Goal: Task Accomplishment & Management: Manage account settings

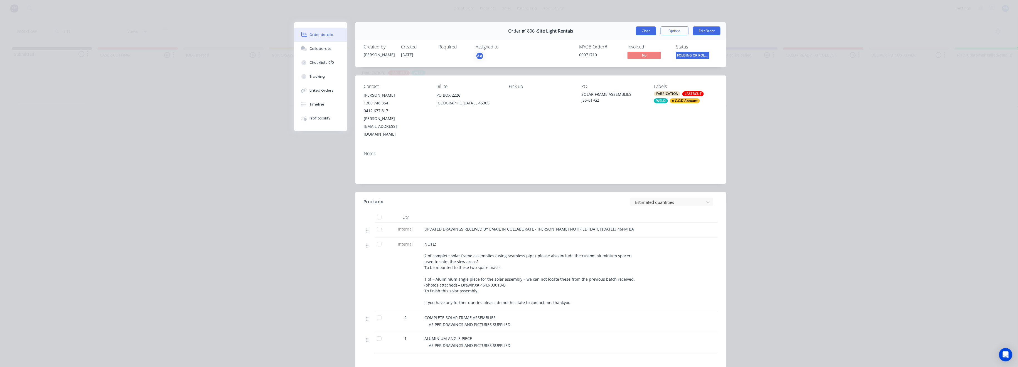
click at [640, 33] on button "Close" at bounding box center [646, 30] width 20 height 9
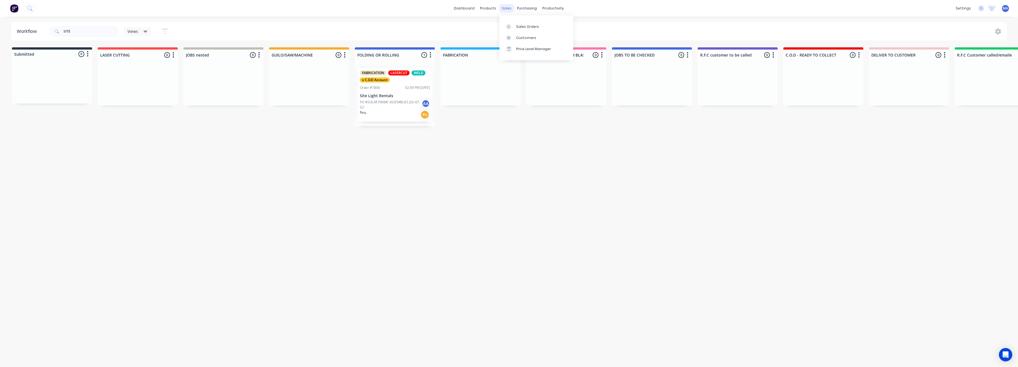
click at [507, 8] on div "sales" at bounding box center [506, 8] width 15 height 8
click at [529, 24] on div "Sales Orders" at bounding box center [527, 26] width 23 height 5
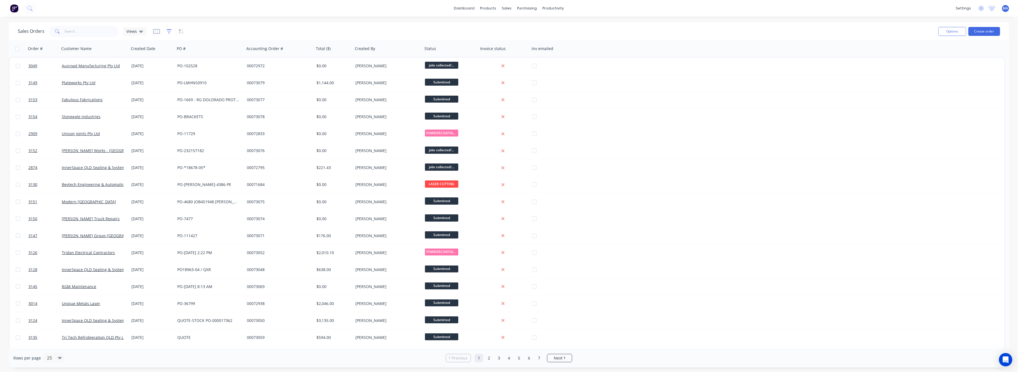
click at [168, 30] on icon "button" at bounding box center [169, 32] width 5 height 6
click at [180, 57] on button "add" at bounding box center [178, 57] width 14 height 4
click at [195, 73] on icon at bounding box center [192, 76] width 6 height 6
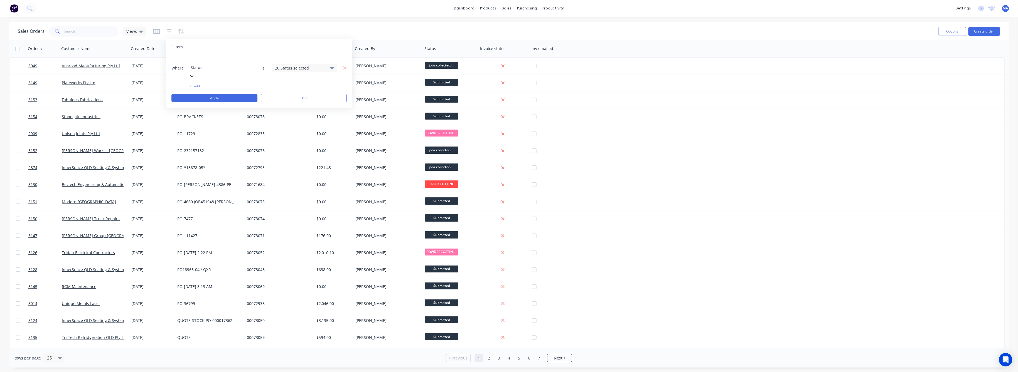
click at [332, 65] on icon at bounding box center [332, 68] width 4 height 6
click at [280, 90] on div at bounding box center [281, 90] width 11 height 11
click at [237, 94] on button "Apply" at bounding box center [214, 98] width 86 height 8
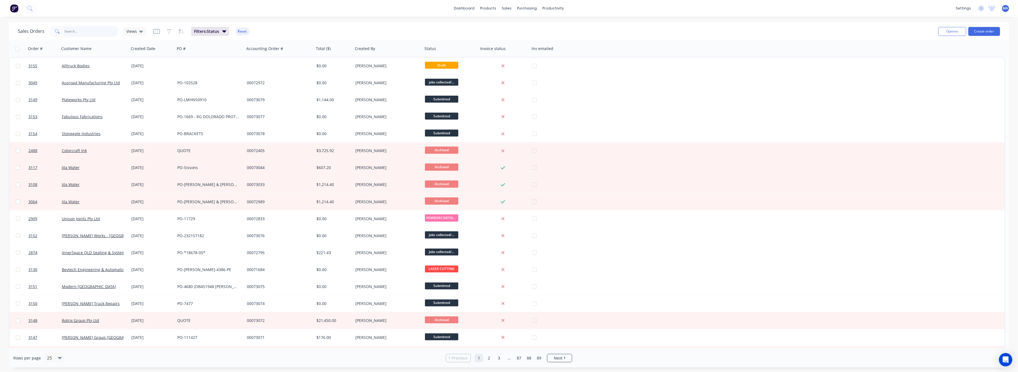
click at [74, 31] on input "text" at bounding box center [92, 31] width 54 height 11
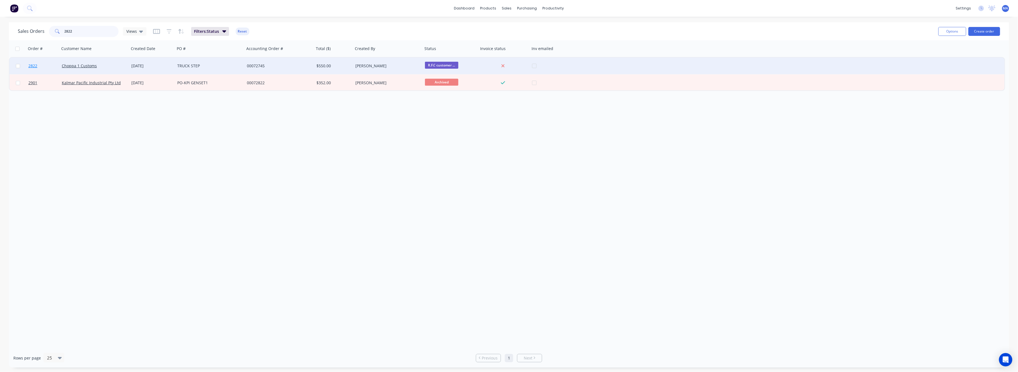
type input "2822"
click at [35, 65] on span "2822" at bounding box center [32, 66] width 9 height 6
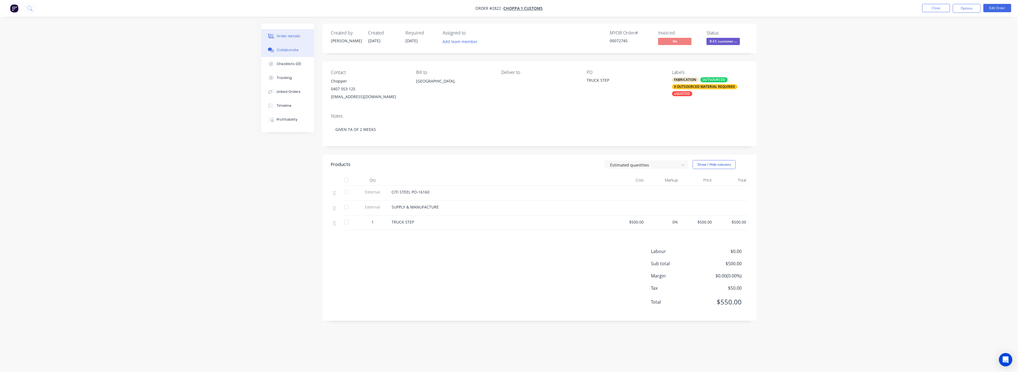
click at [286, 51] on div "Collaborate" at bounding box center [288, 50] width 22 height 5
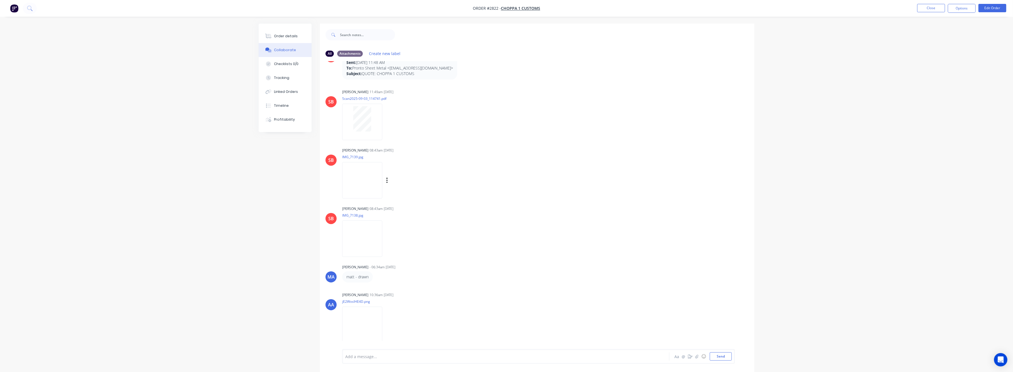
scroll to position [83, 0]
click at [382, 271] on img at bounding box center [362, 269] width 40 height 36
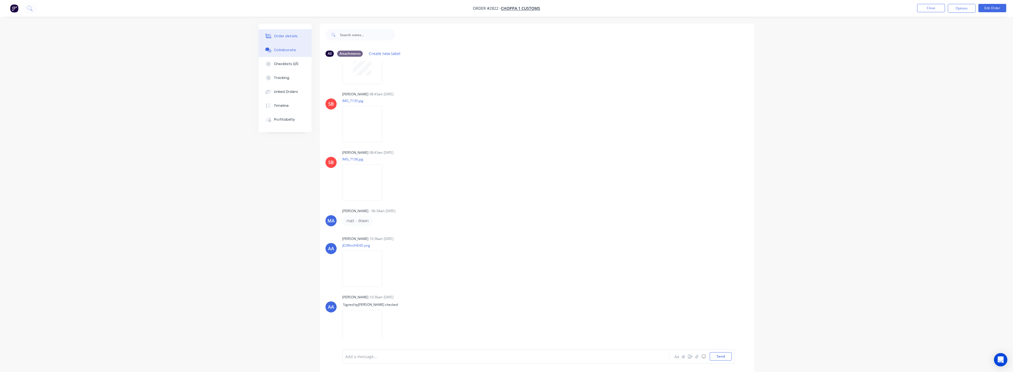
click at [286, 37] on div "Order details" at bounding box center [286, 36] width 24 height 5
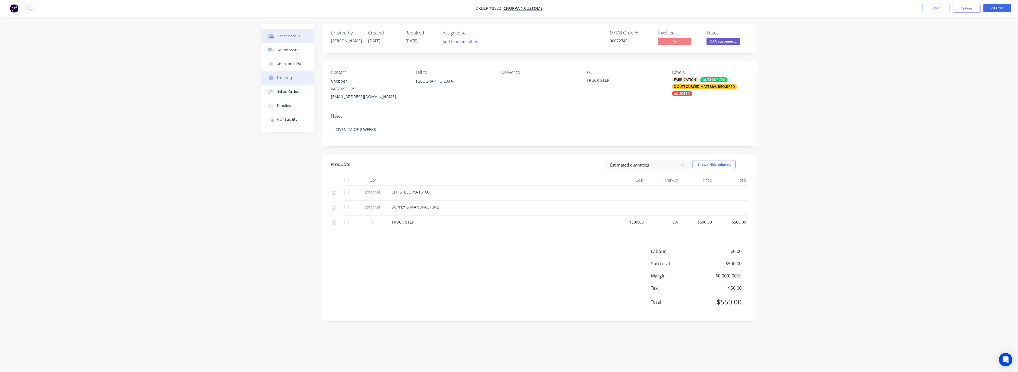
click at [291, 78] on div "Tracking" at bounding box center [284, 77] width 15 height 5
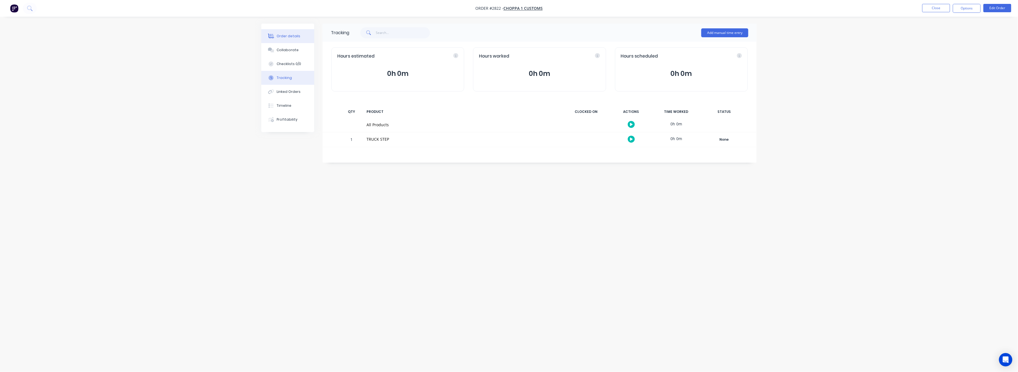
click at [292, 36] on div "Order details" at bounding box center [289, 36] width 24 height 5
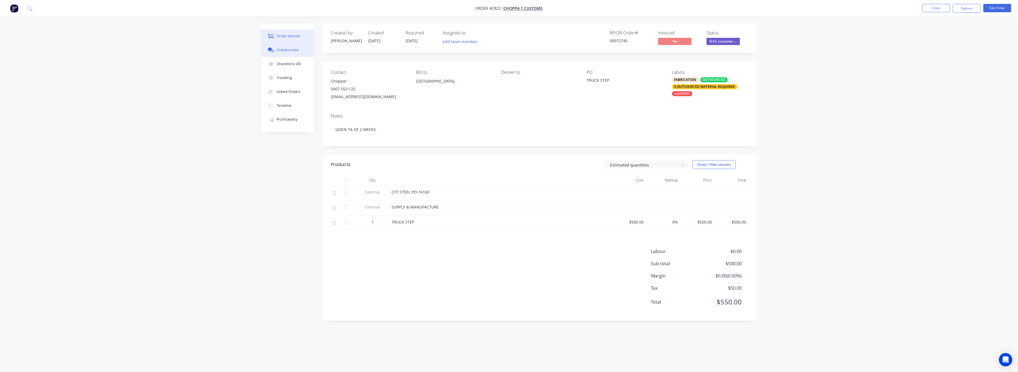
click at [291, 52] on div "Collaborate" at bounding box center [288, 50] width 22 height 5
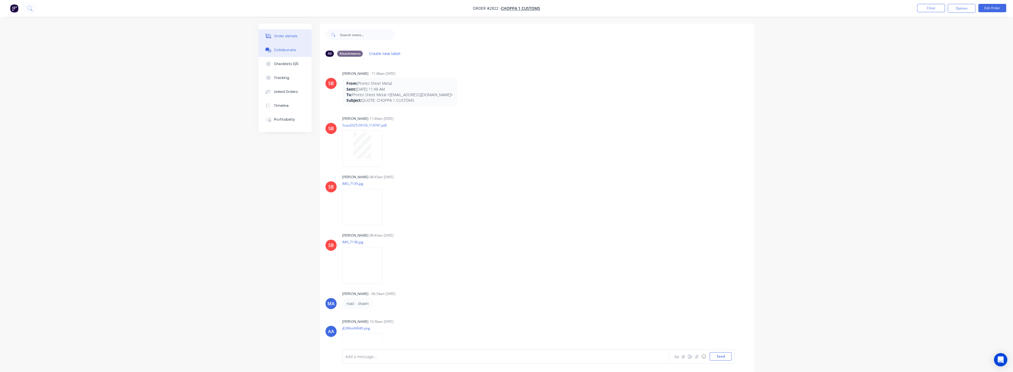
click at [275, 39] on button "Order details" at bounding box center [285, 36] width 53 height 14
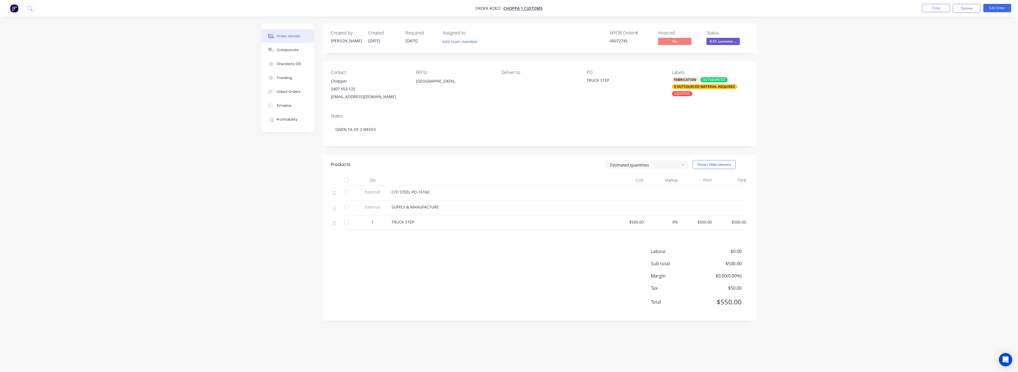
click at [375, 222] on div "1" at bounding box center [372, 222] width 29 height 6
click at [994, 8] on button "Edit Order" at bounding box center [998, 8] width 28 height 8
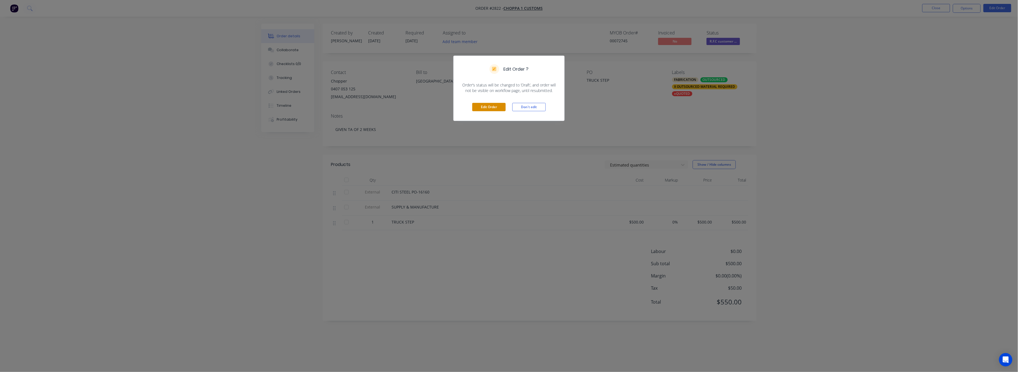
click at [492, 109] on button "Edit Order" at bounding box center [488, 107] width 33 height 8
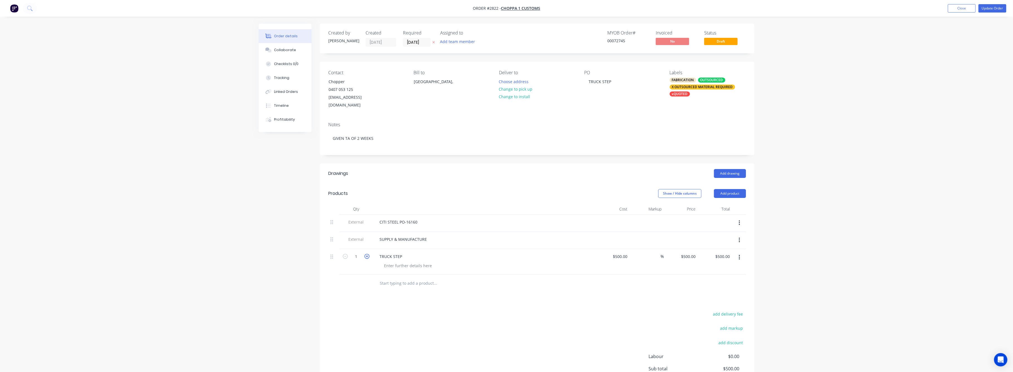
click at [366, 254] on icon "button" at bounding box center [366, 256] width 5 height 5
type input "2"
click at [725, 253] on input "1000.00" at bounding box center [721, 257] width 20 height 8
type input "750"
type input "-25"
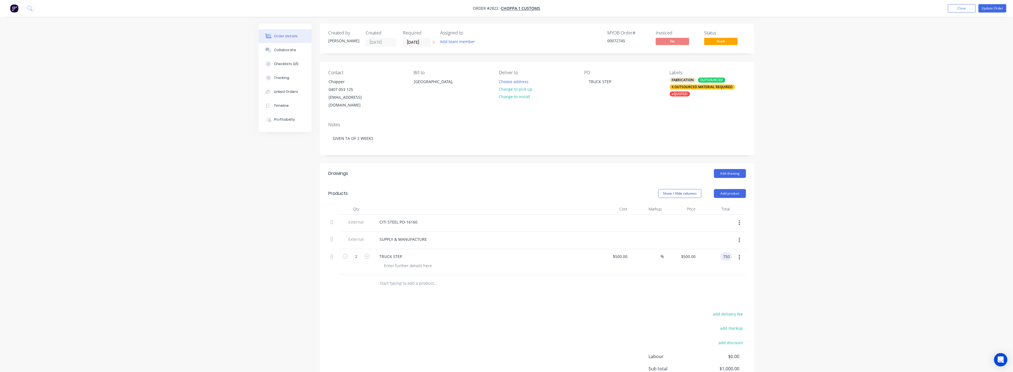
type input "$375.00"
type input "$750.00"
drag, startPoint x: 812, startPoint y: 276, endPoint x: 789, endPoint y: 261, distance: 27.0
click at [810, 271] on div "Order details Collaborate Checklists 0/0 Tracking Linked Orders Timeline Profit…" at bounding box center [506, 217] width 1013 height 435
drag, startPoint x: 994, startPoint y: 10, endPoint x: 926, endPoint y: 25, distance: 70.5
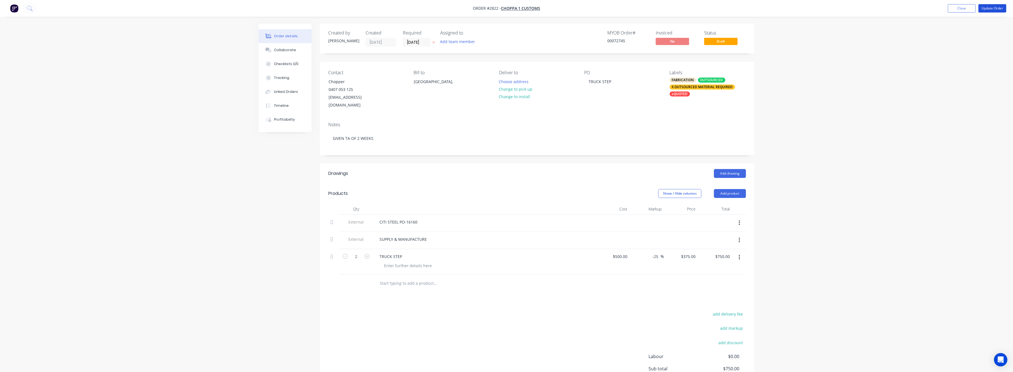
click at [994, 10] on button "Update Order" at bounding box center [992, 8] width 28 height 8
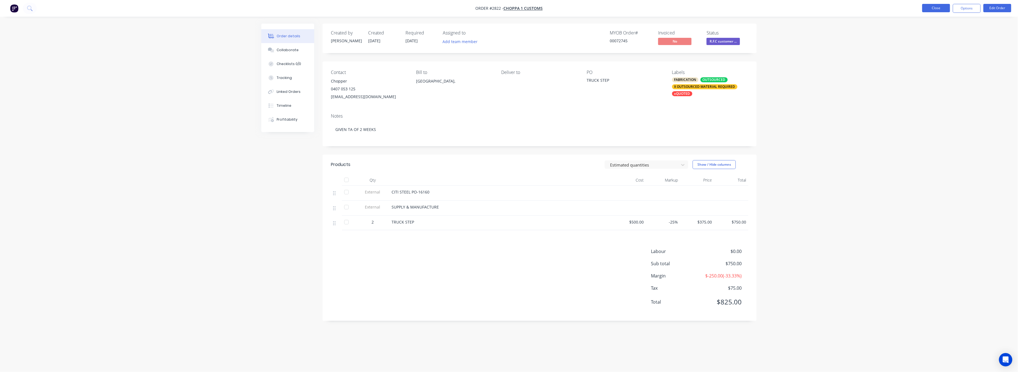
click at [928, 8] on button "Close" at bounding box center [936, 8] width 28 height 8
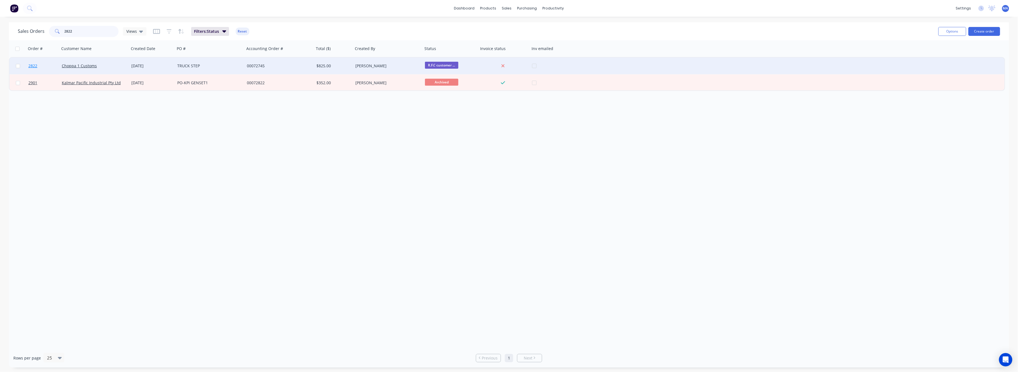
drag, startPoint x: 73, startPoint y: 30, endPoint x: 36, endPoint y: 61, distance: 48.4
click at [52, 34] on div "2822" at bounding box center [84, 31] width 70 height 11
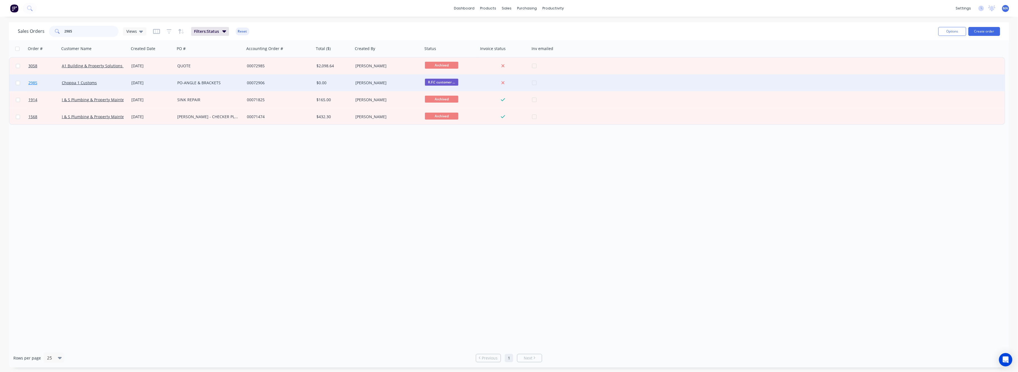
type input "2985"
click at [34, 82] on span "2985" at bounding box center [32, 83] width 9 height 6
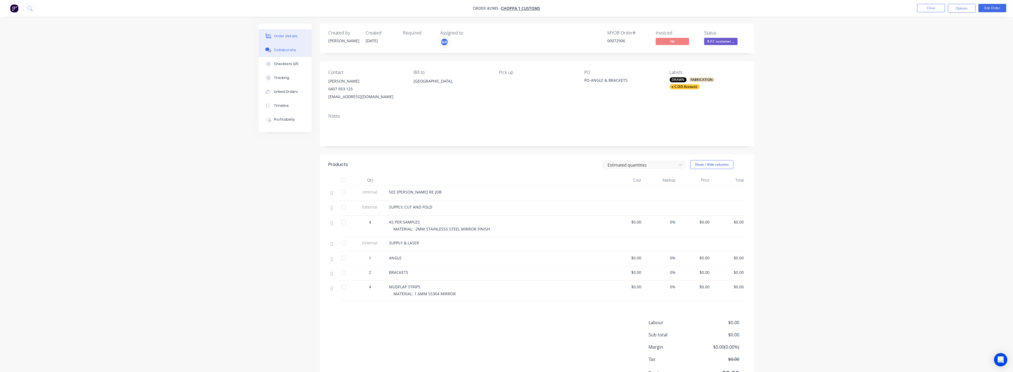
click at [285, 48] on div "Collaborate" at bounding box center [285, 50] width 22 height 5
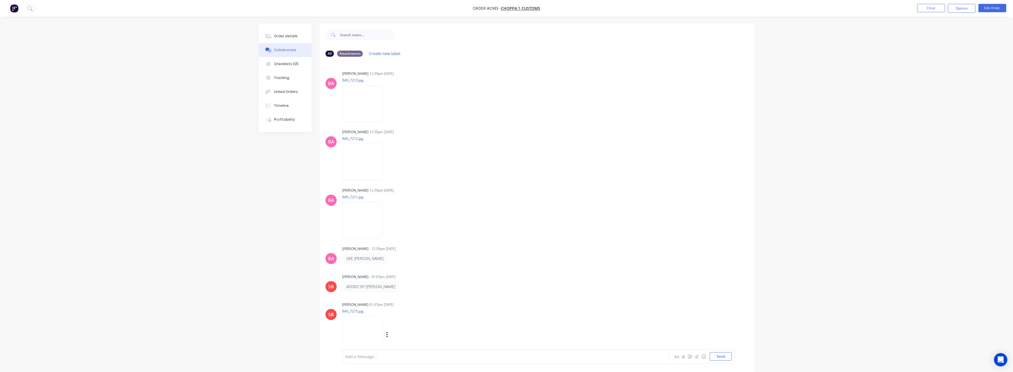
click at [361, 331] on img at bounding box center [362, 335] width 40 height 36
click at [364, 166] on img at bounding box center [362, 162] width 40 height 36
click at [360, 223] on img at bounding box center [362, 220] width 40 height 36
click at [284, 77] on div "Tracking" at bounding box center [281, 77] width 15 height 5
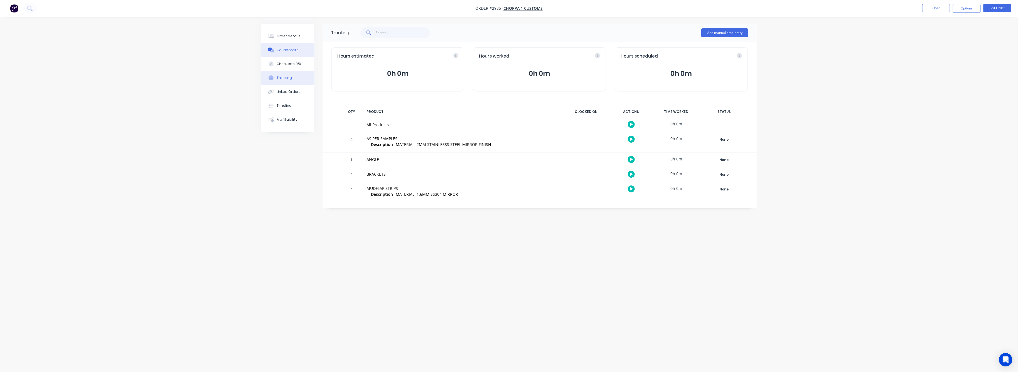
click at [288, 52] on div "Collaborate" at bounding box center [288, 50] width 22 height 5
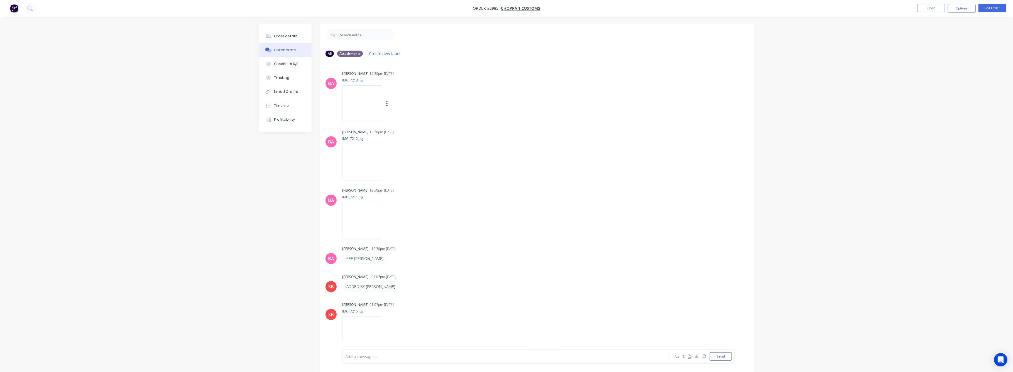
scroll to position [125, 0]
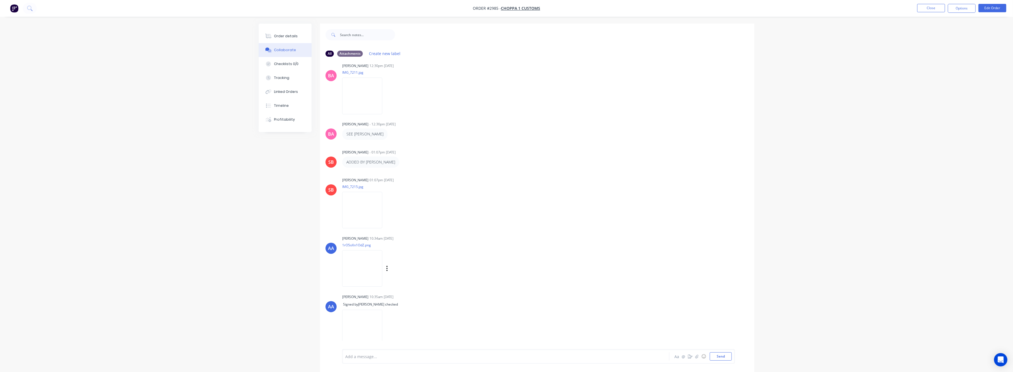
click at [368, 269] on img at bounding box center [362, 268] width 40 height 36
click at [360, 216] on img at bounding box center [362, 210] width 40 height 36
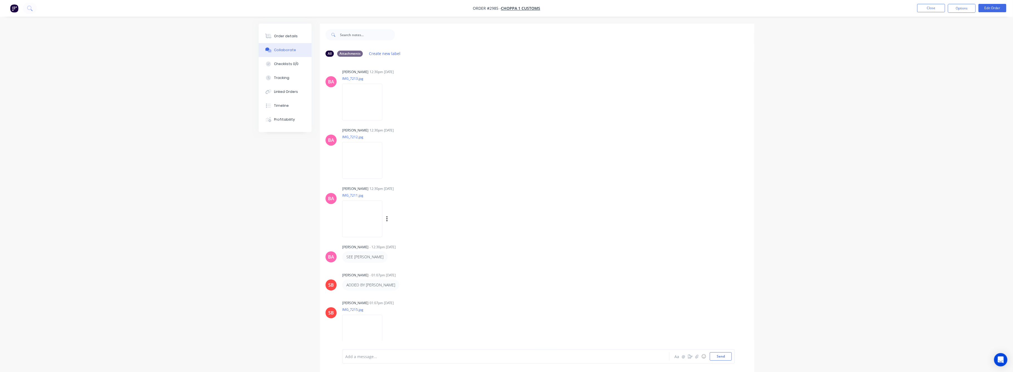
scroll to position [0, 0]
click at [371, 153] on img at bounding box center [362, 162] width 40 height 36
click at [283, 36] on div "Order details" at bounding box center [286, 36] width 24 height 5
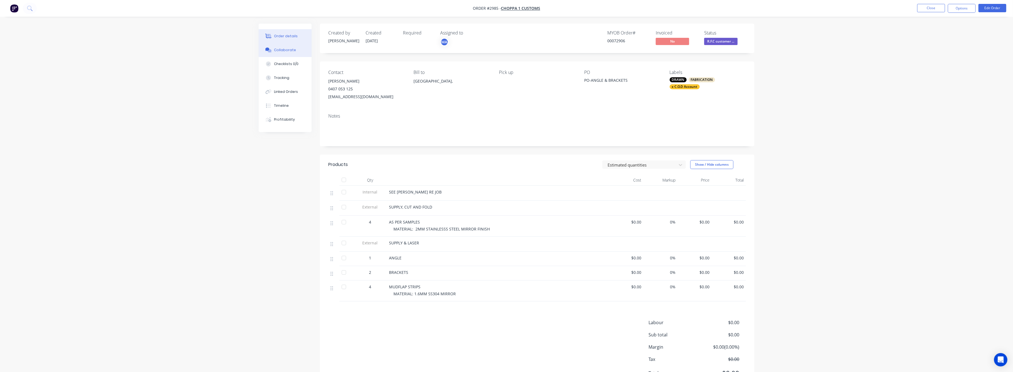
click at [284, 50] on div "Collaborate" at bounding box center [285, 50] width 22 height 5
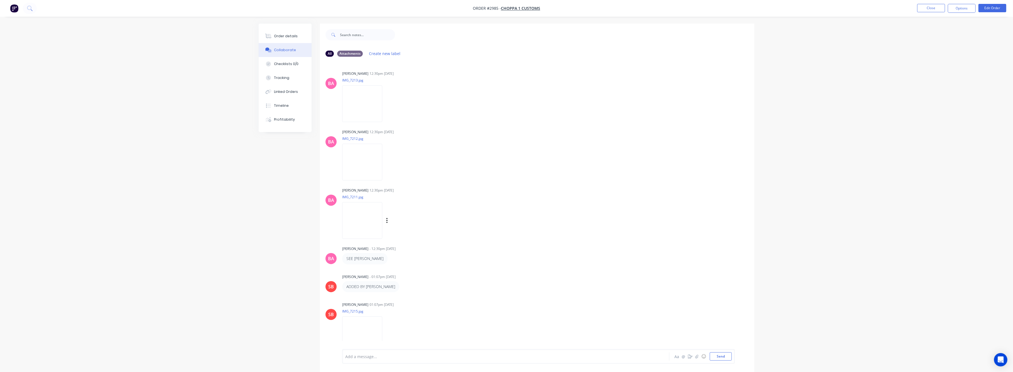
click at [366, 226] on img at bounding box center [362, 220] width 40 height 36
click at [380, 102] on img at bounding box center [362, 103] width 40 height 36
drag, startPoint x: 277, startPoint y: 34, endPoint x: 309, endPoint y: 54, distance: 37.9
click at [279, 34] on div "Order details" at bounding box center [286, 36] width 24 height 5
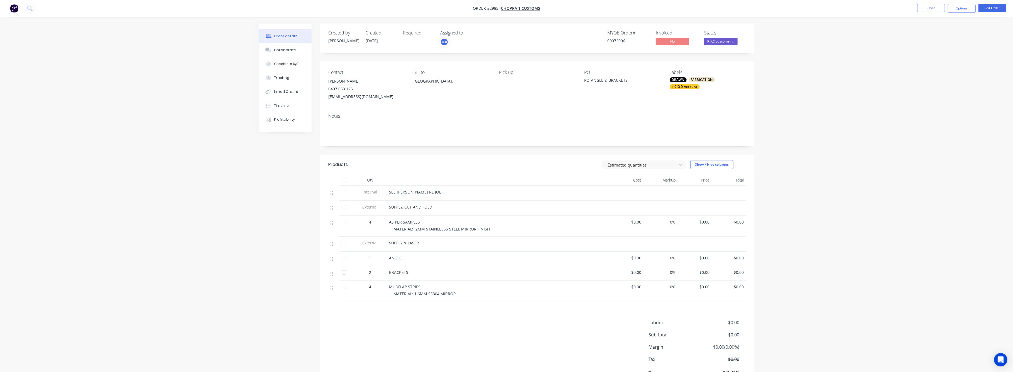
drag, startPoint x: 707, startPoint y: 224, endPoint x: 712, endPoint y: 230, distance: 7.7
click at [708, 225] on span "$0.00" at bounding box center [695, 222] width 30 height 6
click at [983, 9] on button "Edit Order" at bounding box center [992, 8] width 28 height 8
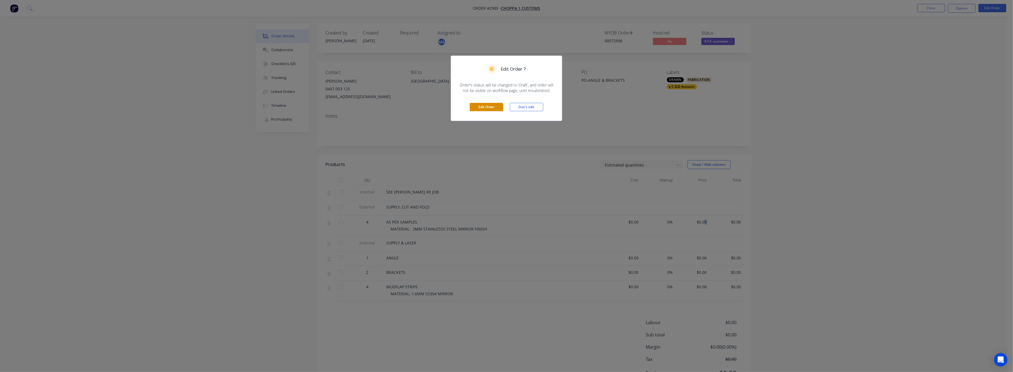
click at [482, 105] on button "Edit Order" at bounding box center [486, 107] width 33 height 8
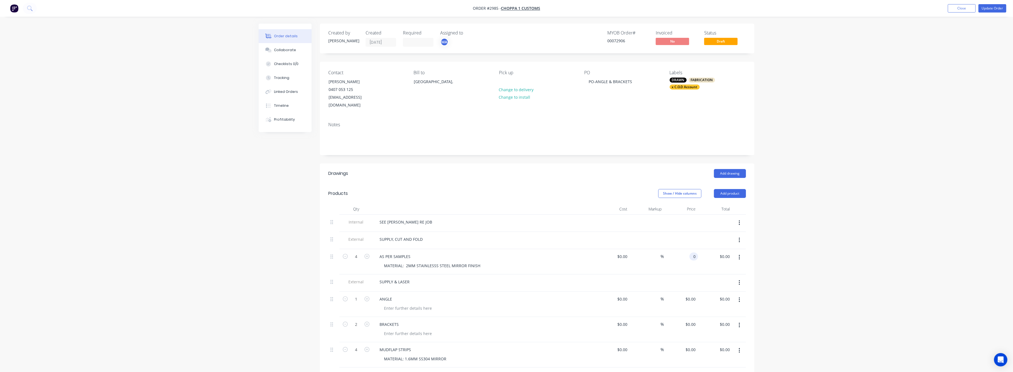
click at [693, 253] on input "0" at bounding box center [694, 257] width 6 height 8
type input "$50.00"
type input "$200.00"
click at [800, 252] on div "Order details Collaborate Checklists 0/0 Tracking Linked Orders Timeline Profit…" at bounding box center [506, 264] width 1013 height 528
click at [695, 295] on input "0" at bounding box center [694, 299] width 6 height 8
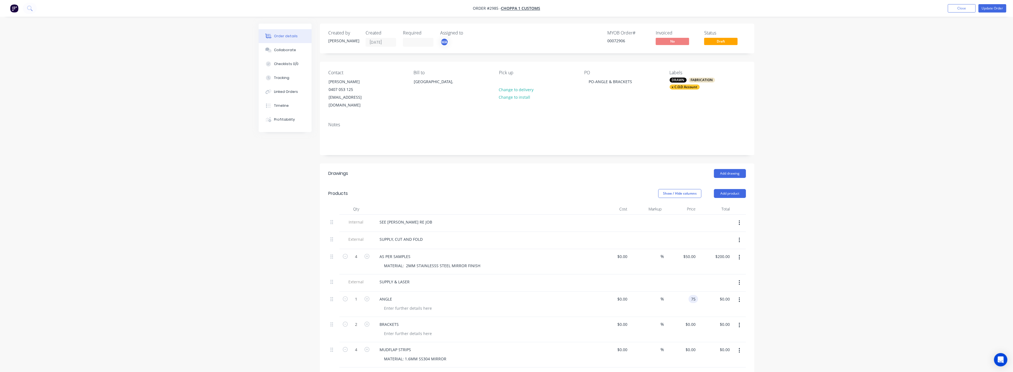
type input "$75.00"
drag, startPoint x: 832, startPoint y: 312, endPoint x: 830, endPoint y: 307, distance: 5.4
click at [832, 308] on div "Order details Collaborate Checklists 0/0 Tracking Linked Orders Timeline Profit…" at bounding box center [506, 264] width 1013 height 528
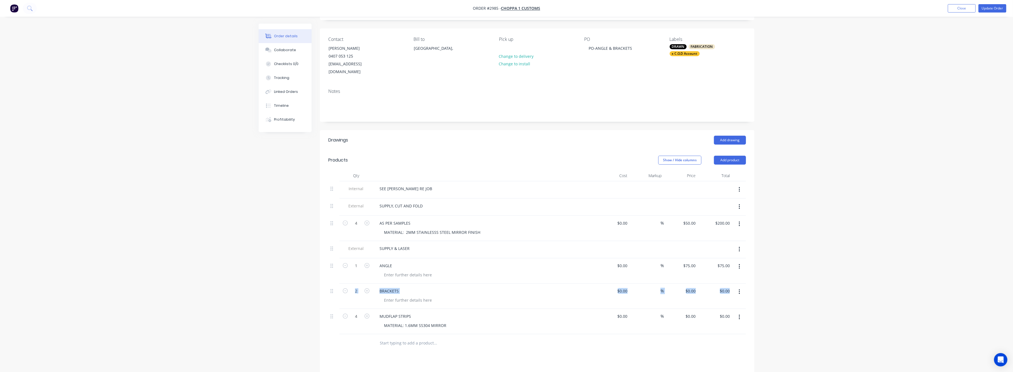
scroll to position [74, 0]
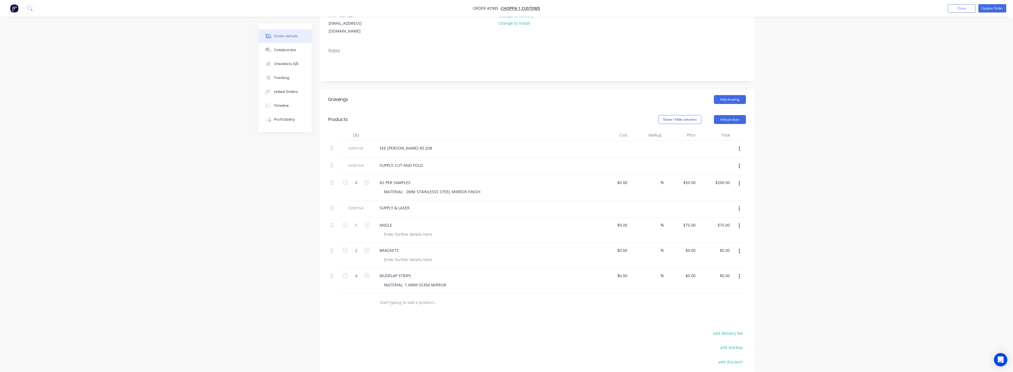
drag, startPoint x: 981, startPoint y: 173, endPoint x: 976, endPoint y: 172, distance: 5.6
click at [979, 173] on div "Order details Collaborate Checklists 0/0 Tracking Linked Orders Timeline Profit…" at bounding box center [506, 190] width 1013 height 528
click at [693, 247] on input "0" at bounding box center [691, 251] width 13 height 8
type input "$1.00"
type input "$2.00"
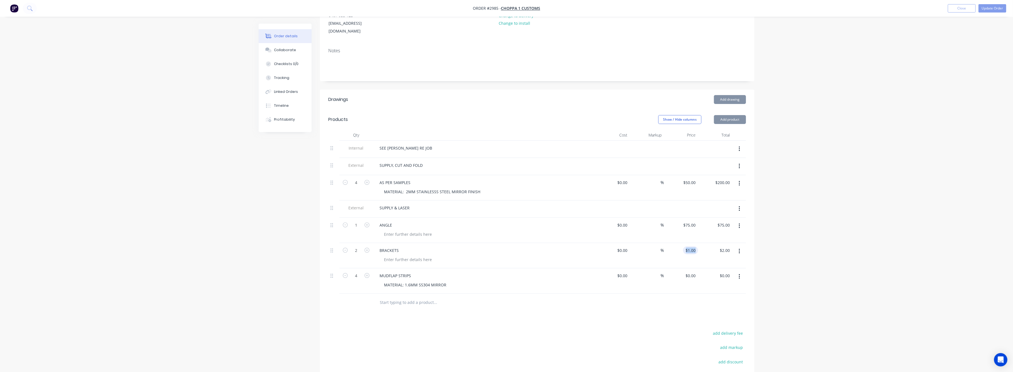
drag, startPoint x: 698, startPoint y: 243, endPoint x: 688, endPoint y: 244, distance: 10.3
click at [689, 243] on div "2 BRACKETS $0.00 $0.00 % $1.00 $1.00 $2.00 $2.00" at bounding box center [536, 255] width 417 height 25
click at [698, 243] on div "$2.00 $2.00" at bounding box center [715, 255] width 34 height 25
click at [692, 247] on input "1" at bounding box center [694, 251] width 6 height 8
type input "$75.00"
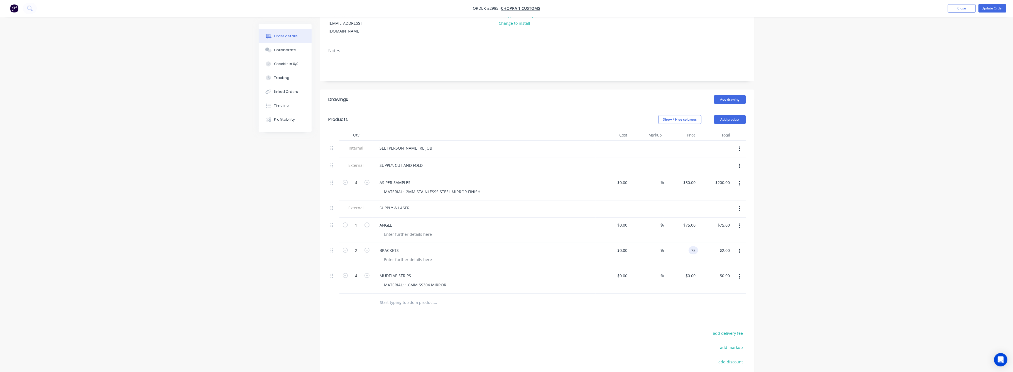
type input "$150.00"
drag, startPoint x: 825, startPoint y: 251, endPoint x: 821, endPoint y: 248, distance: 4.9
click at [825, 250] on div "Order details Collaborate Checklists 0/0 Tracking Linked Orders Timeline Profit…" at bounding box center [506, 190] width 1013 height 528
click at [276, 50] on div "Collaborate" at bounding box center [285, 50] width 22 height 5
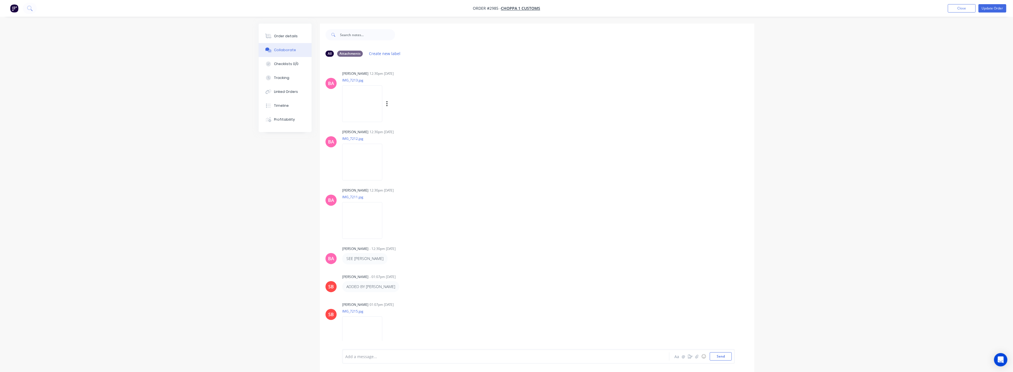
click at [368, 104] on img at bounding box center [362, 103] width 40 height 36
click at [281, 33] on button "Order details" at bounding box center [285, 36] width 53 height 14
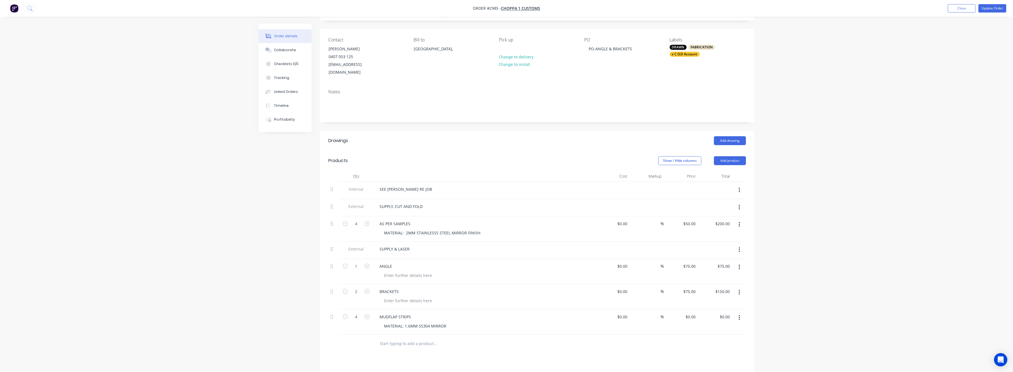
scroll to position [111, 0]
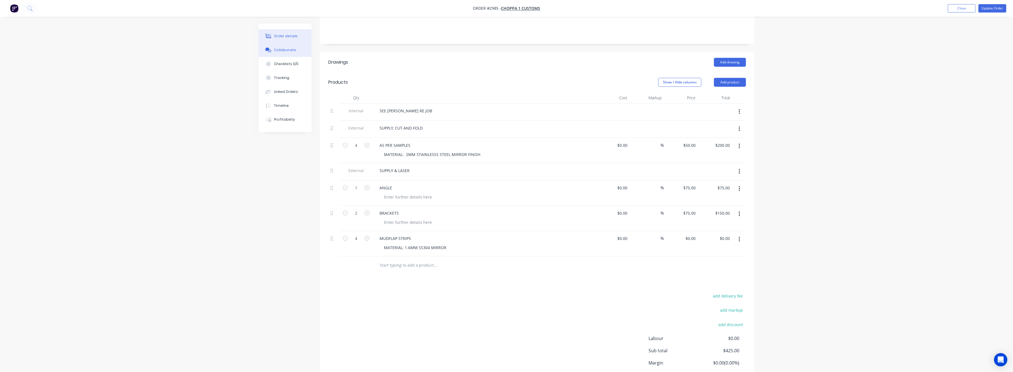
click at [284, 52] on div "Collaborate" at bounding box center [285, 50] width 22 height 5
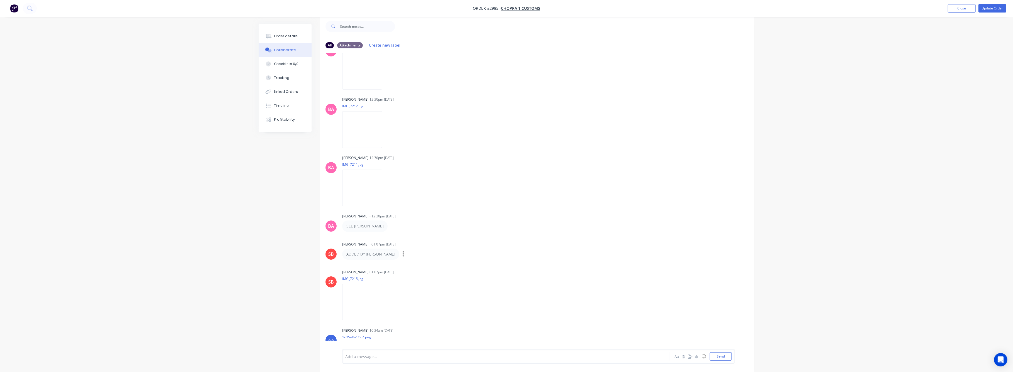
scroll to position [13, 0]
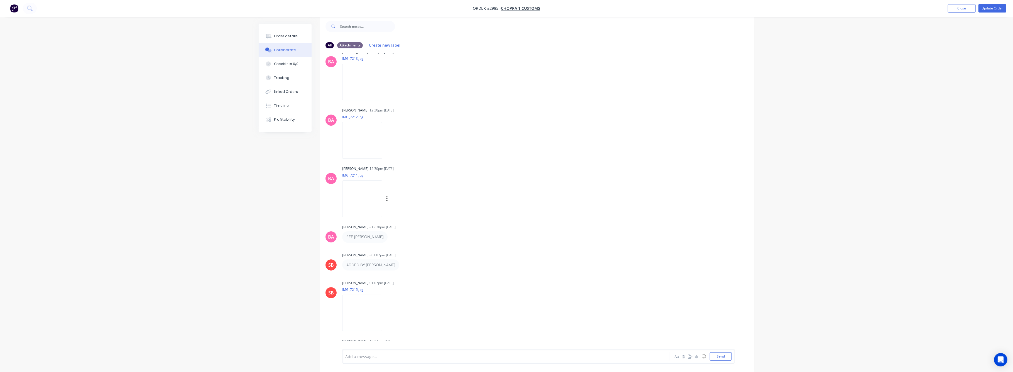
click at [364, 193] on img at bounding box center [362, 199] width 40 height 36
click at [282, 37] on div "Order details" at bounding box center [286, 36] width 24 height 5
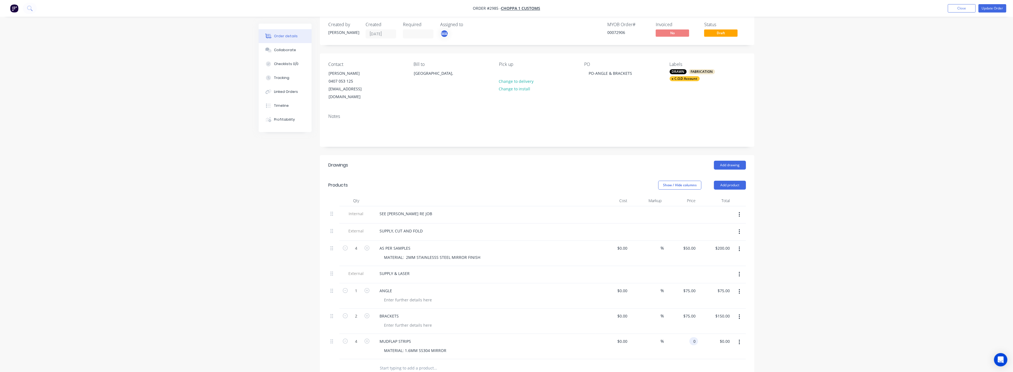
click at [688, 336] on div "0 0" at bounding box center [681, 346] width 34 height 25
type input "$35.00"
type input "$140.00"
click at [809, 309] on div "Order details Collaborate Checklists 0/0 Tracking Linked Orders Timeline Profit…" at bounding box center [506, 256] width 1013 height 528
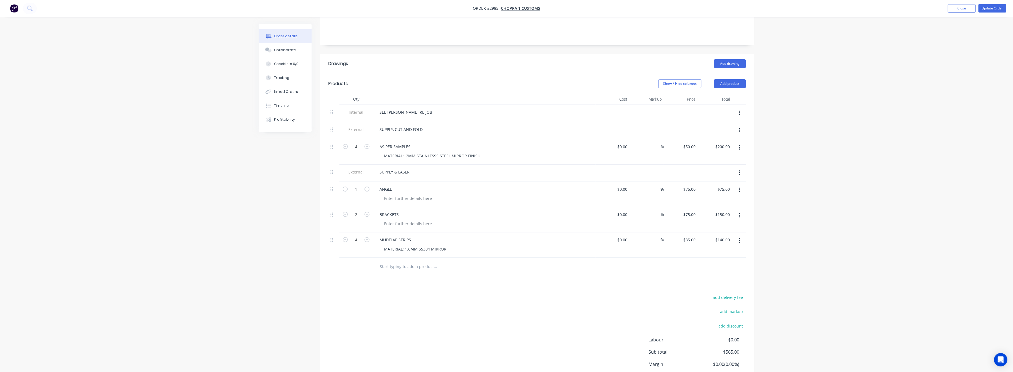
scroll to position [148, 0]
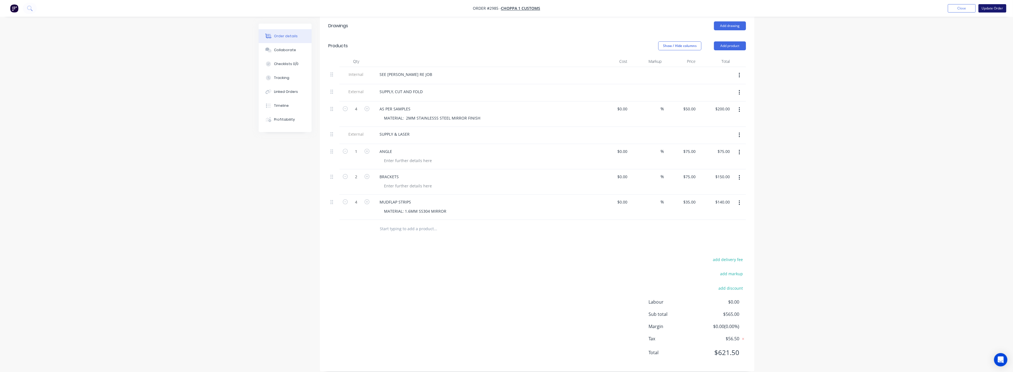
click at [988, 8] on button "Update Order" at bounding box center [992, 8] width 28 height 8
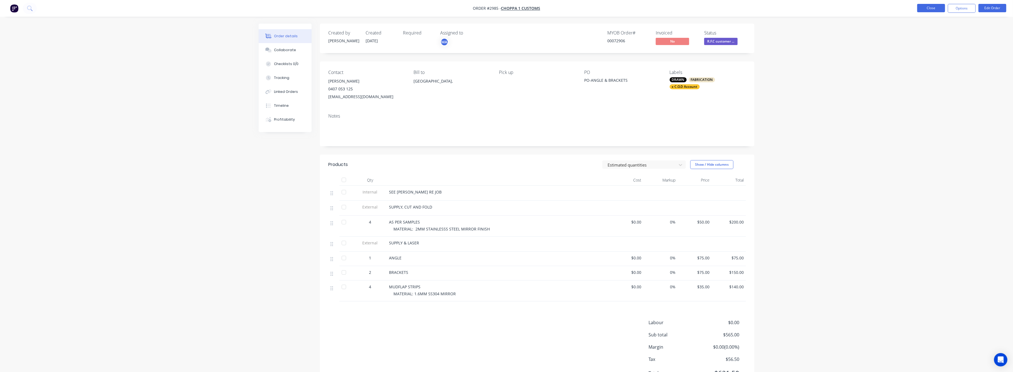
click at [938, 6] on button "Close" at bounding box center [931, 8] width 28 height 8
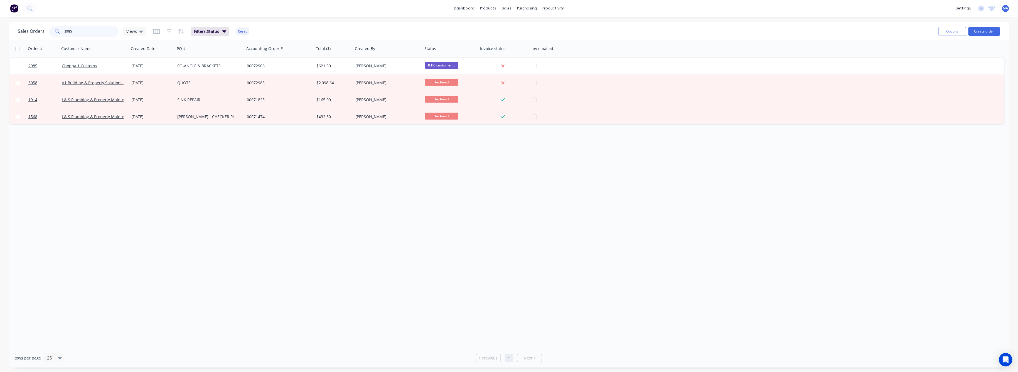
drag, startPoint x: 72, startPoint y: 30, endPoint x: 55, endPoint y: 31, distance: 16.7
click at [56, 31] on div "2985" at bounding box center [84, 31] width 70 height 11
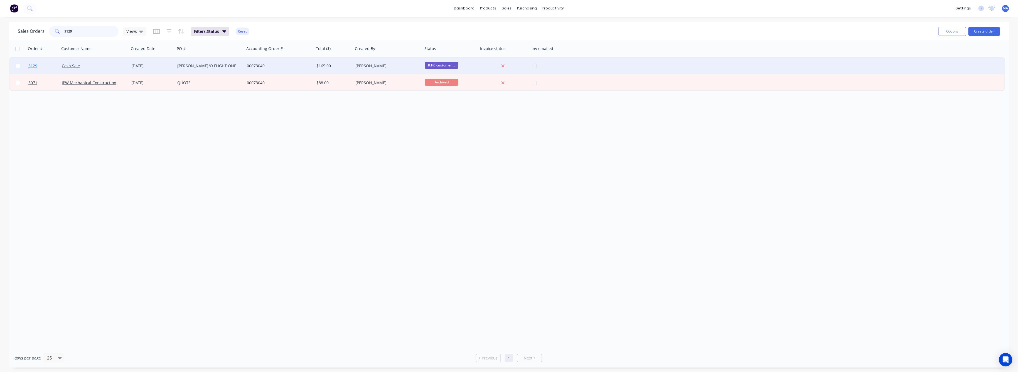
type input "3129"
click at [35, 65] on span "3129" at bounding box center [32, 66] width 9 height 6
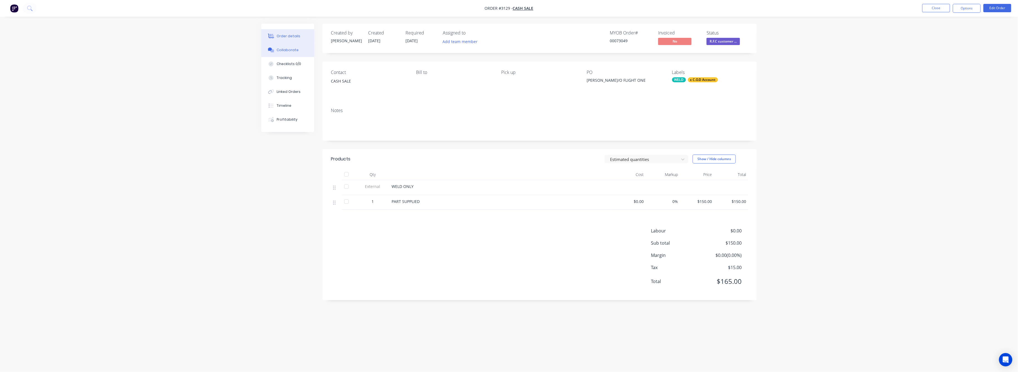
click at [291, 46] on button "Collaborate" at bounding box center [287, 50] width 53 height 14
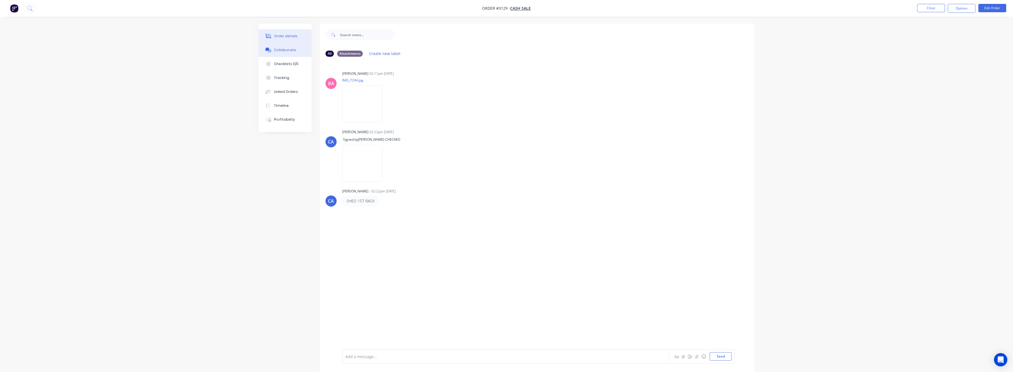
click at [290, 34] on div "Order details" at bounding box center [286, 36] width 24 height 5
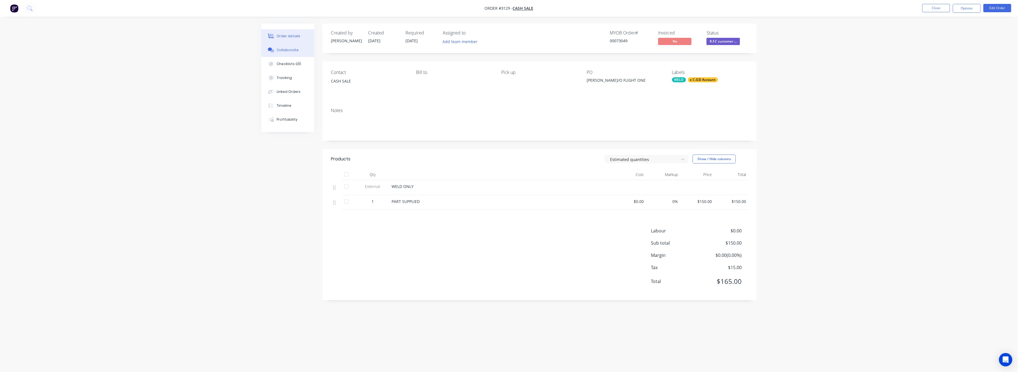
click at [285, 52] on div "Collaborate" at bounding box center [288, 50] width 22 height 5
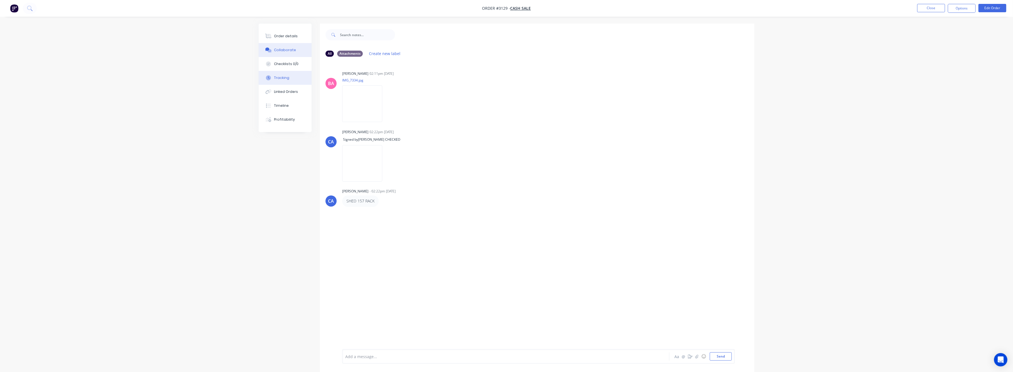
click at [286, 78] on div "Tracking" at bounding box center [281, 77] width 15 height 5
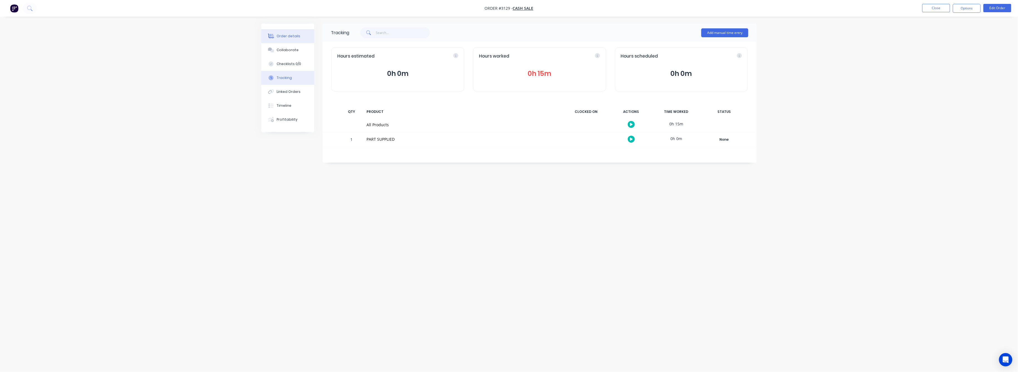
click at [280, 38] on div "Order details" at bounding box center [289, 36] width 24 height 5
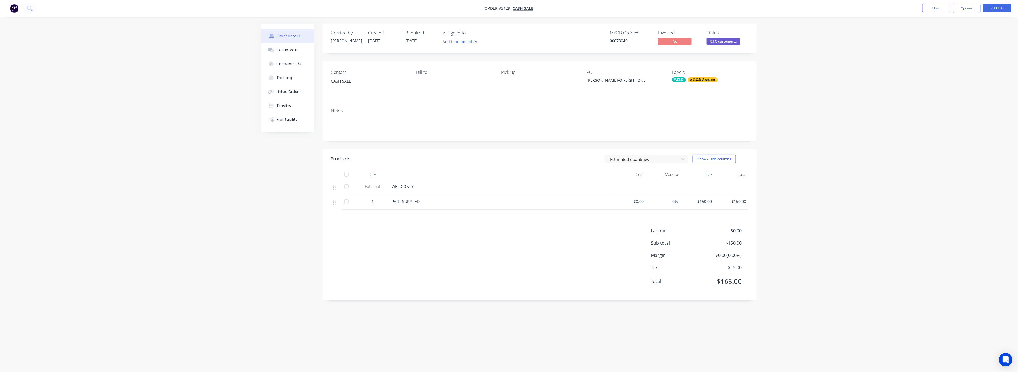
click at [709, 202] on span "$150.00" at bounding box center [697, 202] width 30 height 6
click at [999, 10] on button "Edit Order" at bounding box center [998, 8] width 28 height 8
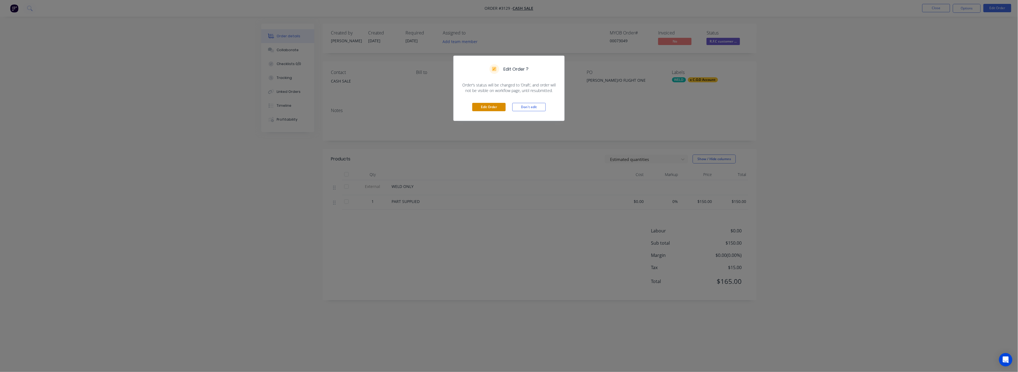
click at [488, 104] on button "Edit Order" at bounding box center [488, 107] width 33 height 8
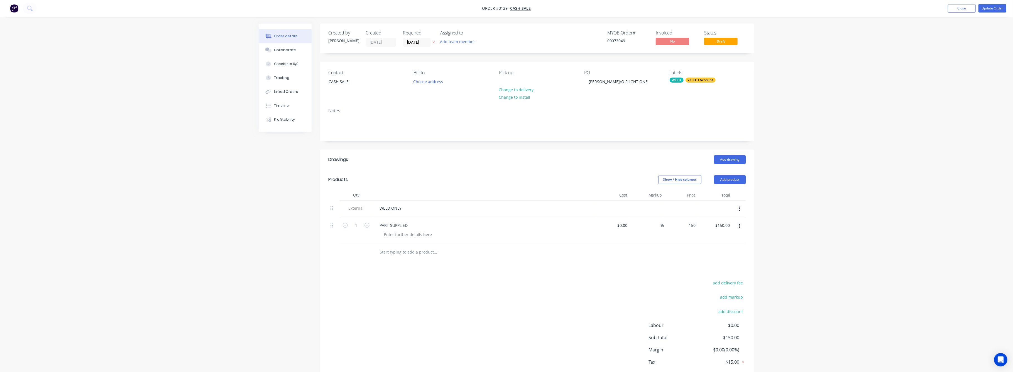
drag, startPoint x: 692, startPoint y: 224, endPoint x: 696, endPoint y: 230, distance: 7.8
click at [692, 225] on input "150" at bounding box center [688, 226] width 17 height 8
type input "$100.00"
drag, startPoint x: 856, startPoint y: 244, endPoint x: 849, endPoint y: 238, distance: 8.9
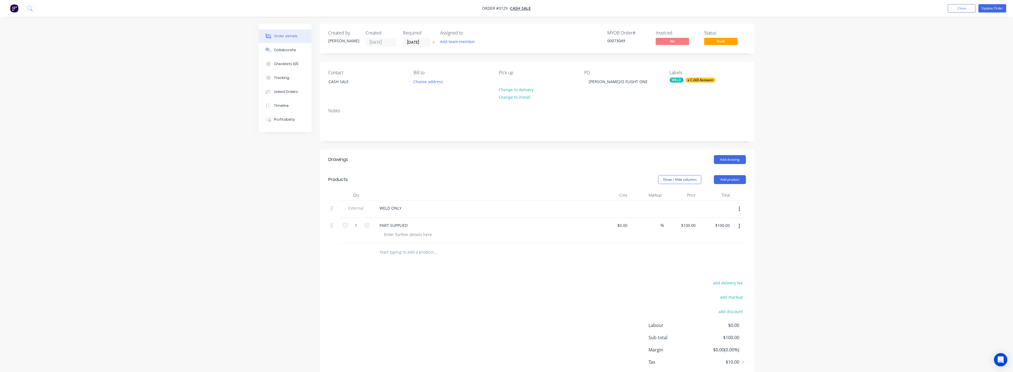
click at [854, 242] on div "Order details Collaborate Checklists 0/0 Tracking Linked Orders Timeline Profit…" at bounding box center [506, 202] width 1013 height 404
click at [987, 6] on button "Update Order" at bounding box center [992, 8] width 28 height 8
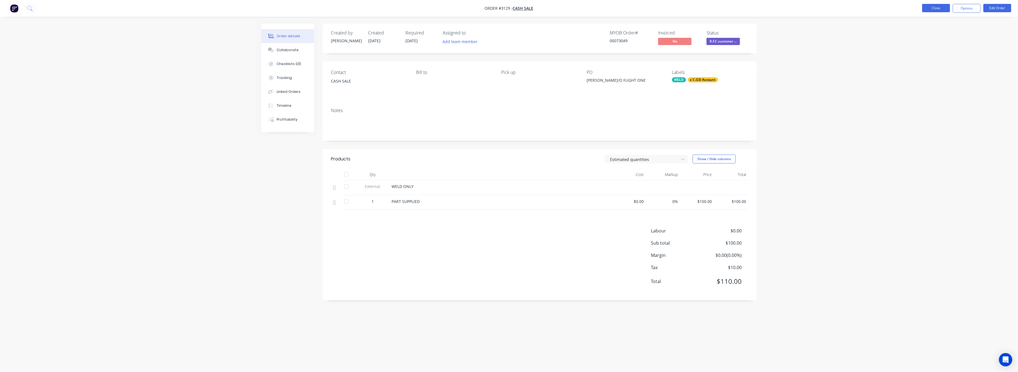
click at [936, 6] on button "Close" at bounding box center [936, 8] width 28 height 8
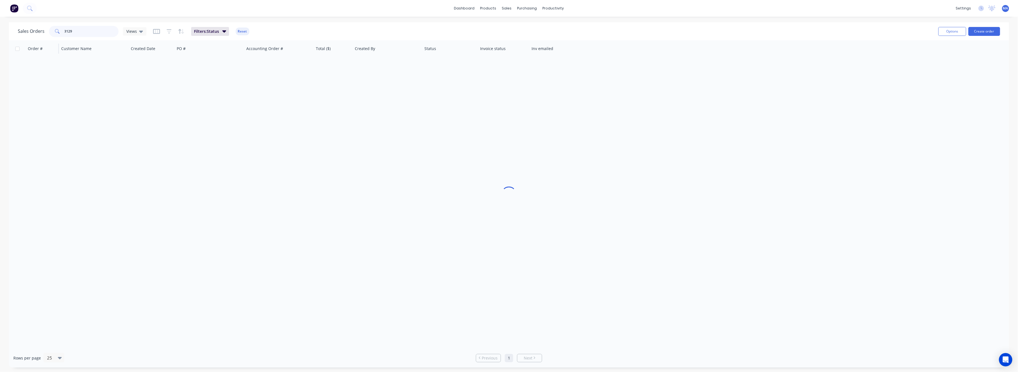
drag, startPoint x: 75, startPoint y: 30, endPoint x: 51, endPoint y: 40, distance: 25.9
click at [58, 34] on div "3129" at bounding box center [84, 31] width 70 height 11
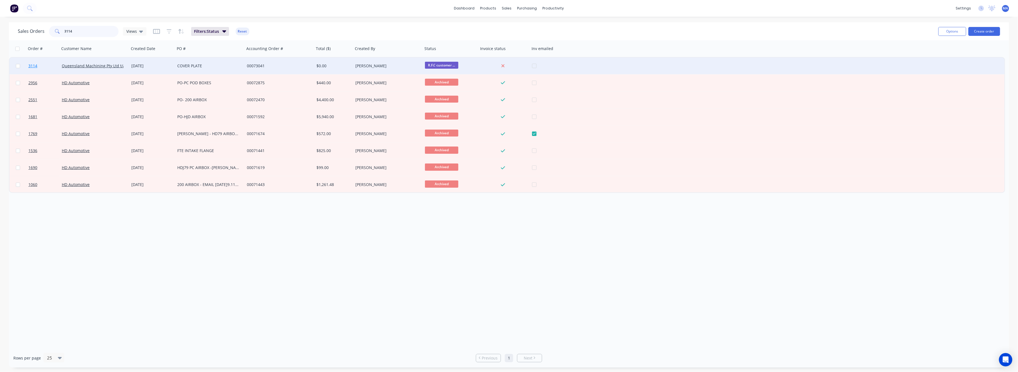
type input "3114"
click at [34, 64] on span "3114" at bounding box center [32, 66] width 9 height 6
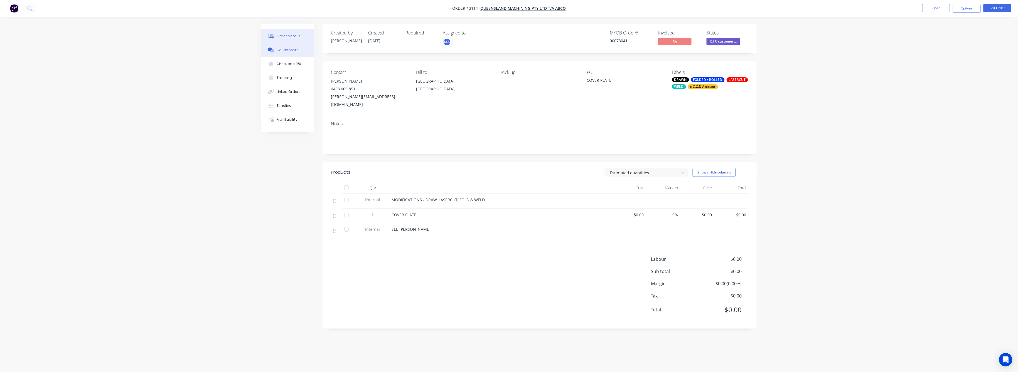
click at [291, 50] on div "Collaborate" at bounding box center [288, 50] width 22 height 5
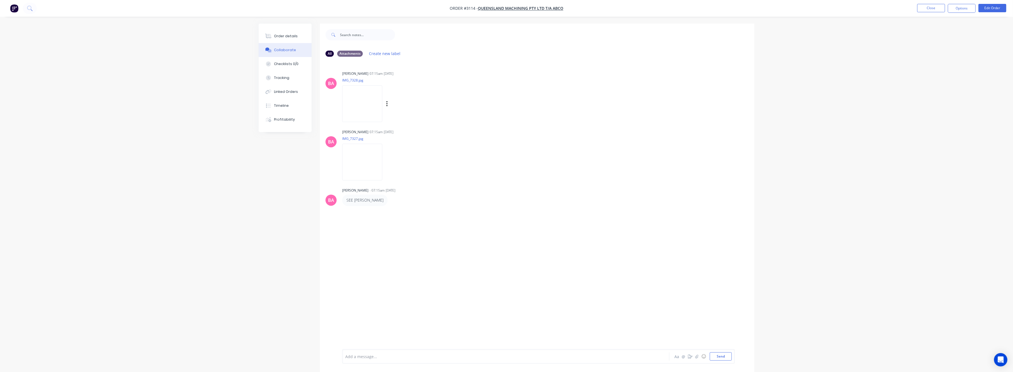
click at [377, 101] on img at bounding box center [362, 103] width 40 height 36
click at [284, 76] on div "Tracking" at bounding box center [281, 77] width 15 height 5
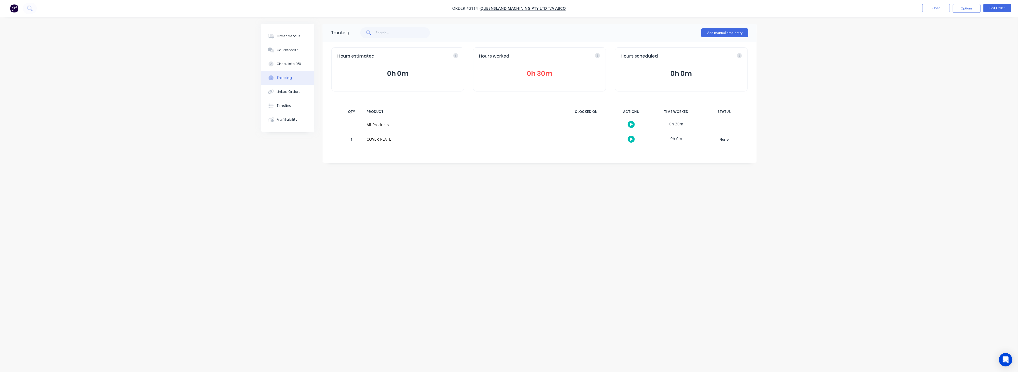
click at [545, 70] on button "0h 30m" at bounding box center [539, 73] width 121 height 11
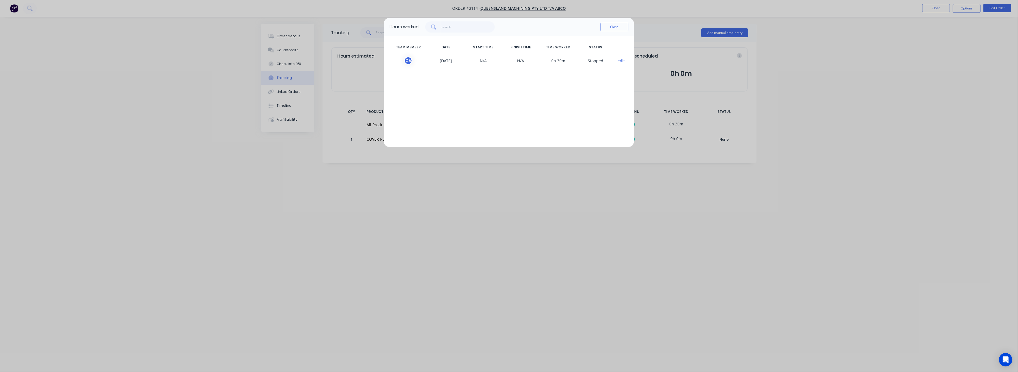
drag, startPoint x: 457, startPoint y: 212, endPoint x: 421, endPoint y: 175, distance: 51.0
click at [455, 209] on div "Hours worked Close TEAM MEMBER DATE START TIME FINISH TIME TIME WORKED STATUS C…" at bounding box center [509, 186] width 1018 height 372
click at [286, 31] on div "Hours worked Close TEAM MEMBER DATE START TIME FINISH TIME TIME WORKED STATUS C…" at bounding box center [509, 186] width 1018 height 372
drag, startPoint x: 616, startPoint y: 27, endPoint x: 547, endPoint y: 33, distance: 69.8
click at [614, 27] on button "Close" at bounding box center [615, 27] width 28 height 8
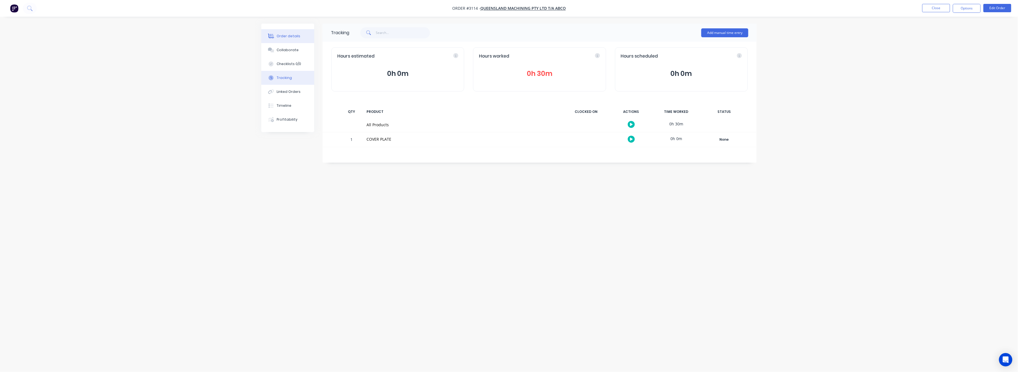
click at [287, 36] on div "Order details" at bounding box center [289, 36] width 24 height 5
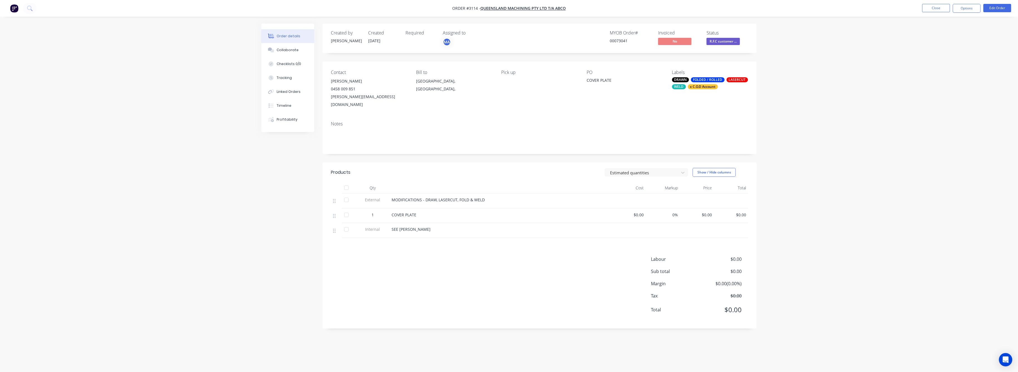
drag, startPoint x: 707, startPoint y: 202, endPoint x: 710, endPoint y: 205, distance: 3.9
click at [709, 209] on div "$0.00" at bounding box center [697, 216] width 34 height 14
click at [711, 212] on span "$0.00" at bounding box center [697, 215] width 30 height 6
click at [997, 8] on button "Edit Order" at bounding box center [998, 8] width 28 height 8
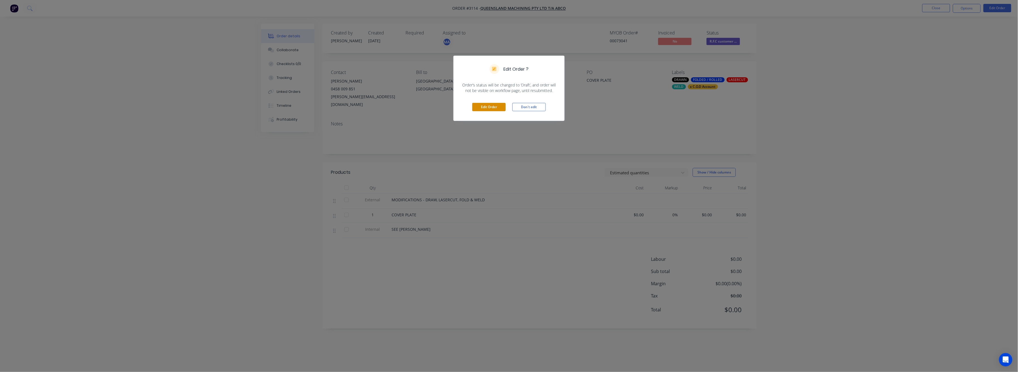
click at [488, 109] on button "Edit Order" at bounding box center [488, 107] width 33 height 8
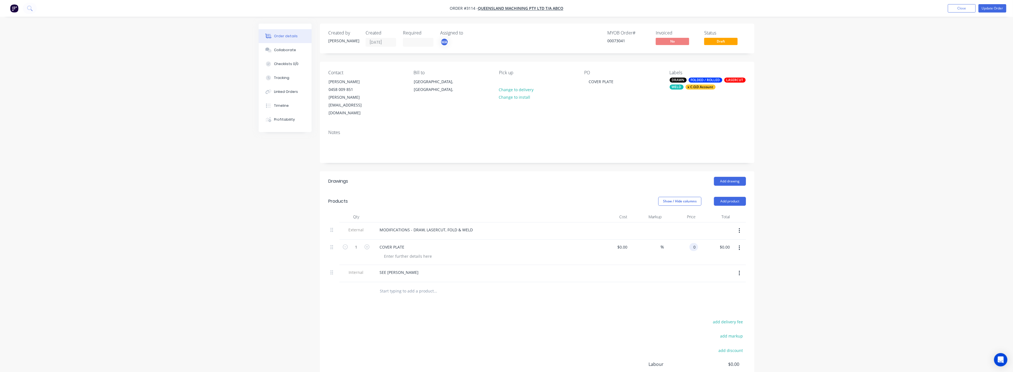
click at [697, 243] on input "0" at bounding box center [694, 247] width 6 height 8
type input "$150.00"
drag, startPoint x: 950, startPoint y: 250, endPoint x: 949, endPoint y: 244, distance: 6.3
click at [949, 244] on div "Order details Collaborate Checklists 0/0 Tracking Linked Orders Timeline Profit…" at bounding box center [506, 221] width 1013 height 443
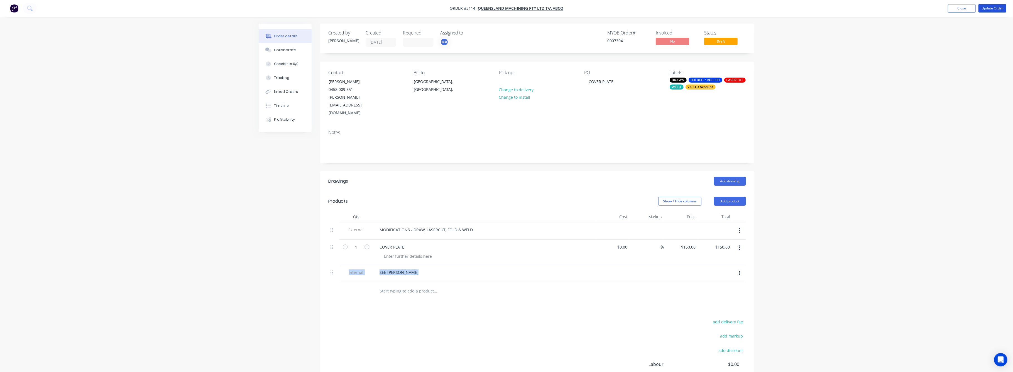
drag, startPoint x: 989, startPoint y: 7, endPoint x: 977, endPoint y: 21, distance: 18.3
click at [989, 7] on button "Update Order" at bounding box center [992, 8] width 28 height 8
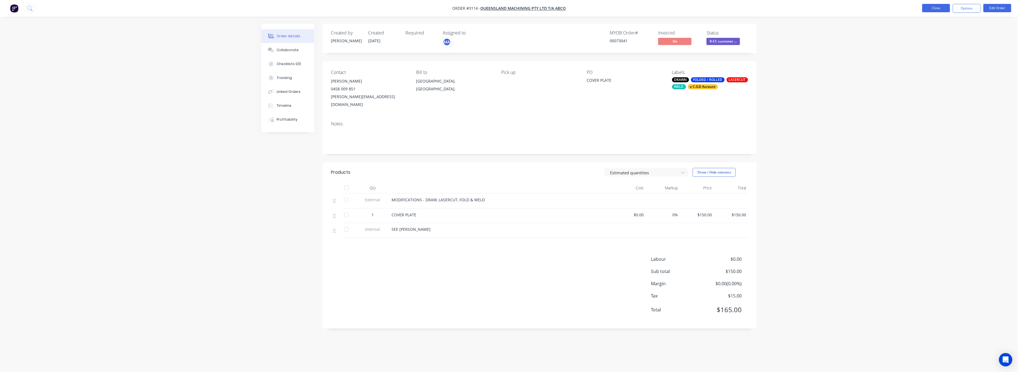
click at [941, 8] on button "Close" at bounding box center [936, 8] width 28 height 8
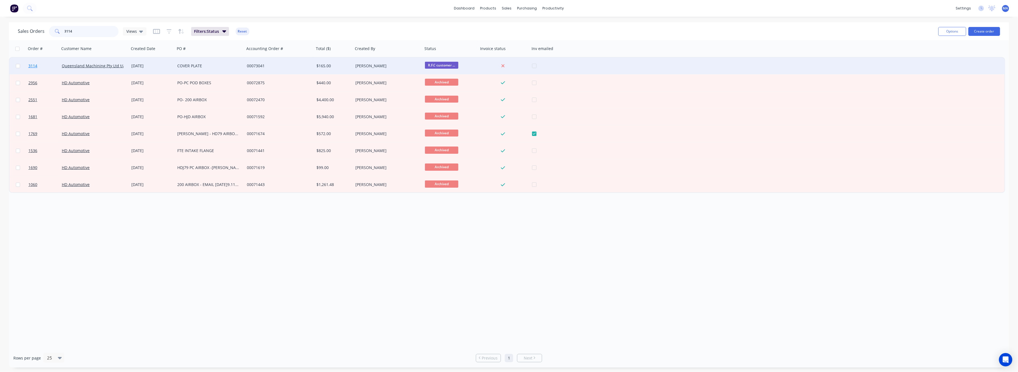
drag, startPoint x: 71, startPoint y: 29, endPoint x: 54, endPoint y: 63, distance: 37.7
click at [50, 36] on div "3114" at bounding box center [84, 31] width 70 height 11
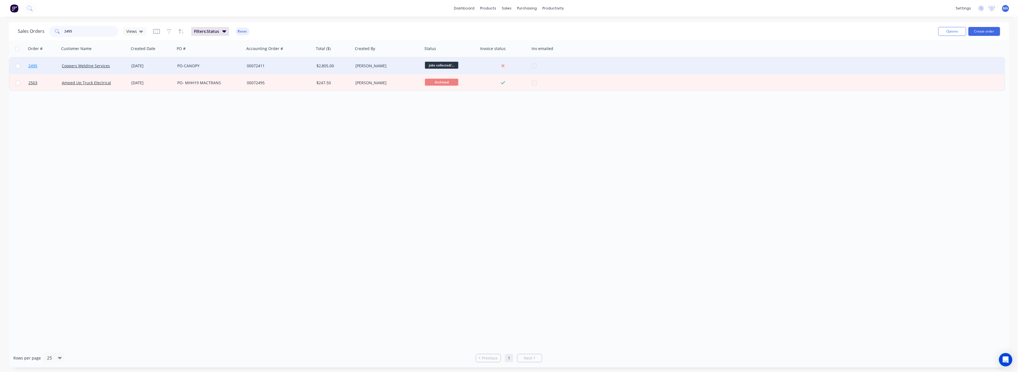
type input "2495"
click at [31, 65] on span "2495" at bounding box center [32, 66] width 9 height 6
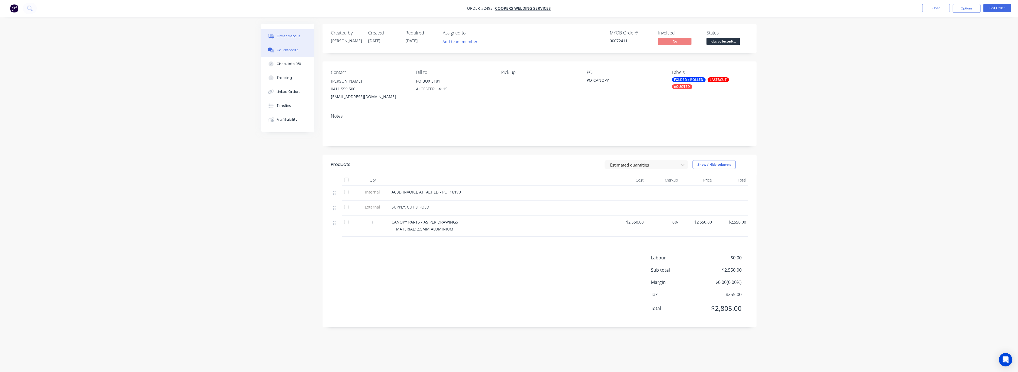
click at [286, 48] on div "Collaborate" at bounding box center [288, 50] width 22 height 5
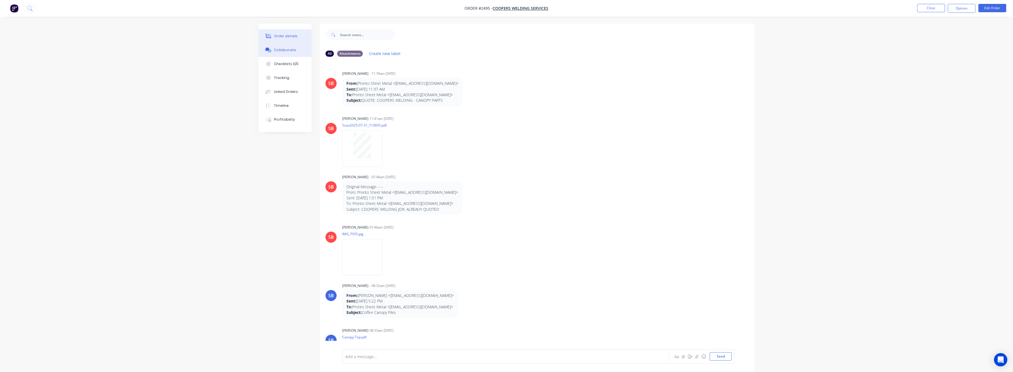
click at [293, 36] on div "Order details" at bounding box center [286, 36] width 24 height 5
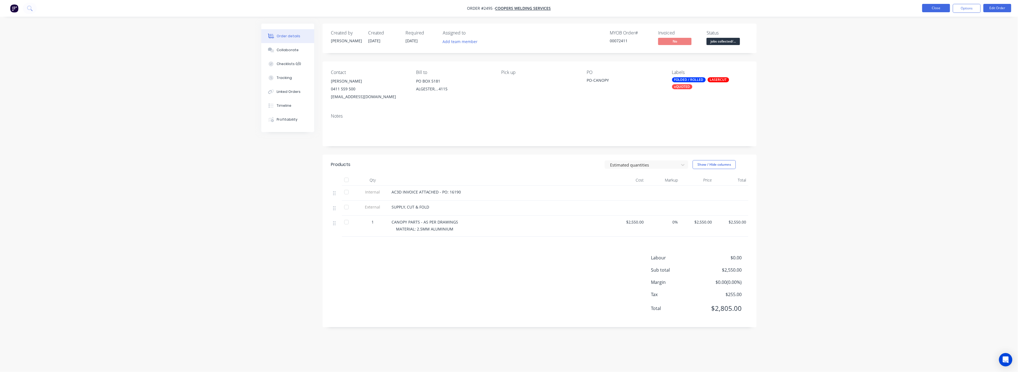
click at [940, 7] on button "Close" at bounding box center [936, 8] width 28 height 8
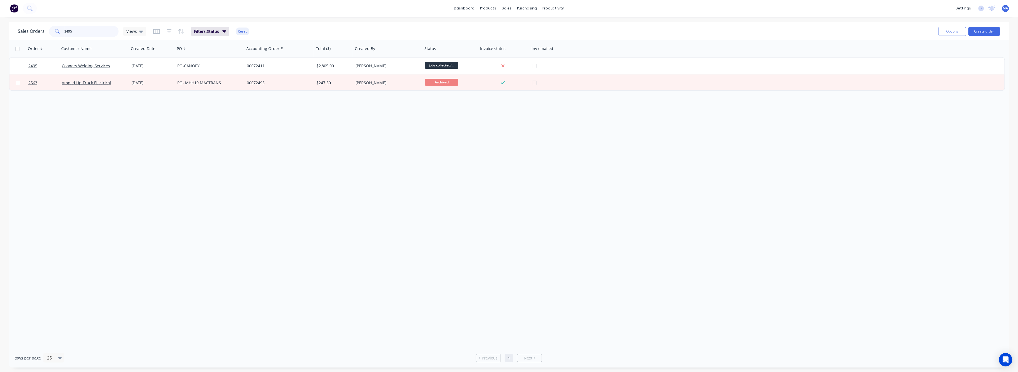
drag, startPoint x: 72, startPoint y: 31, endPoint x: 57, endPoint y: 35, distance: 15.9
click at [57, 31] on div "2495" at bounding box center [84, 31] width 70 height 11
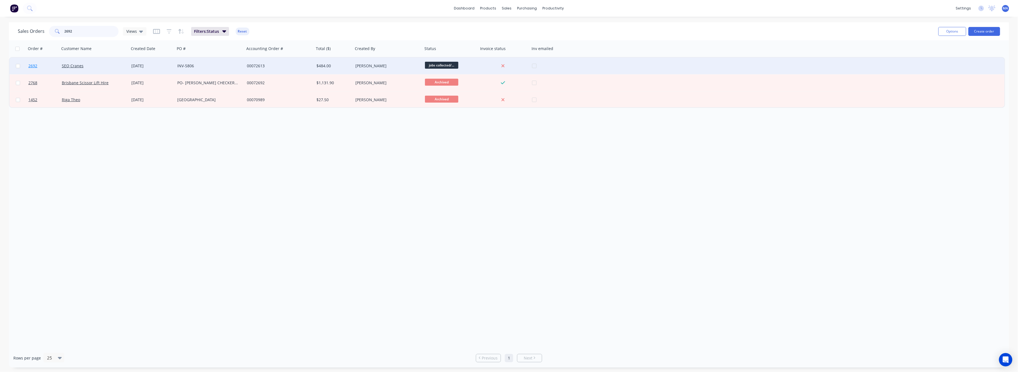
type input "2692"
click at [35, 65] on span "2692" at bounding box center [32, 66] width 9 height 6
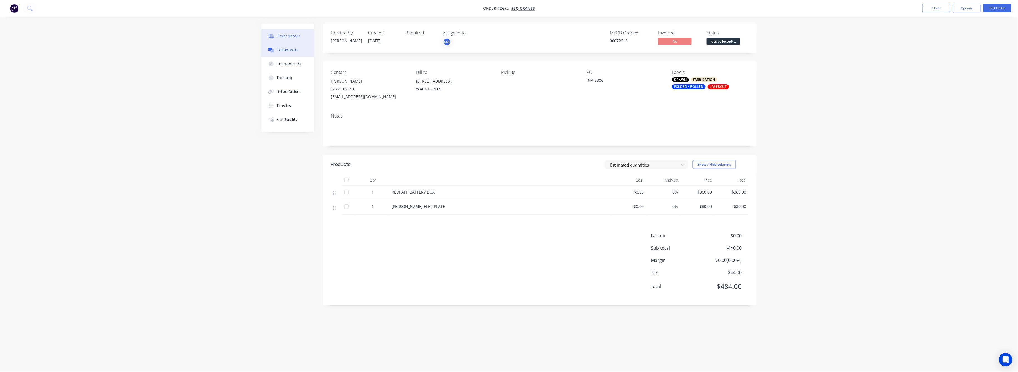
click at [286, 50] on div "Collaborate" at bounding box center [288, 50] width 22 height 5
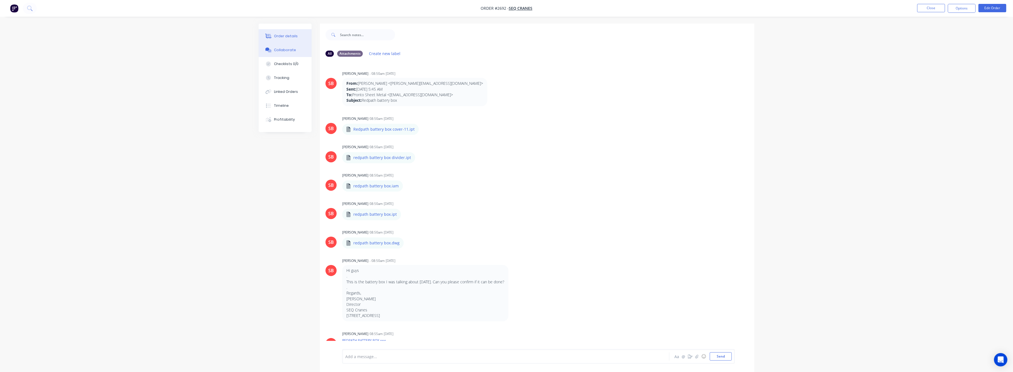
click at [284, 35] on div "Order details" at bounding box center [286, 36] width 24 height 5
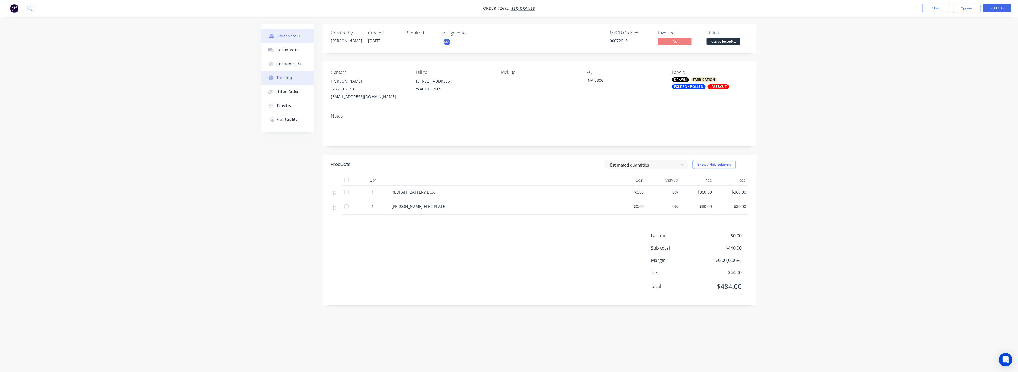
click at [284, 77] on div "Tracking" at bounding box center [284, 77] width 15 height 5
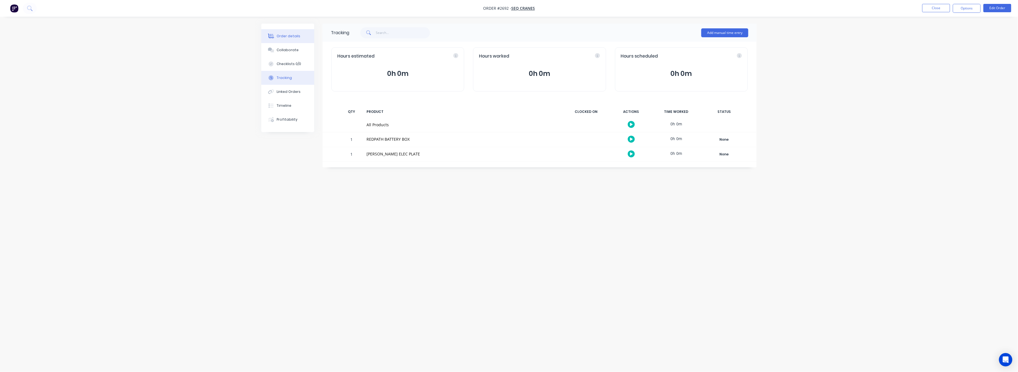
click at [287, 34] on div "Order details" at bounding box center [289, 36] width 24 height 5
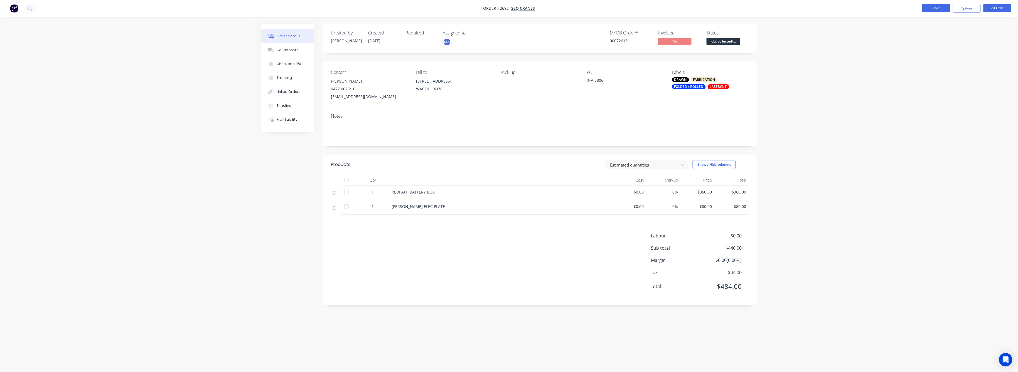
click at [933, 9] on button "Close" at bounding box center [936, 8] width 28 height 8
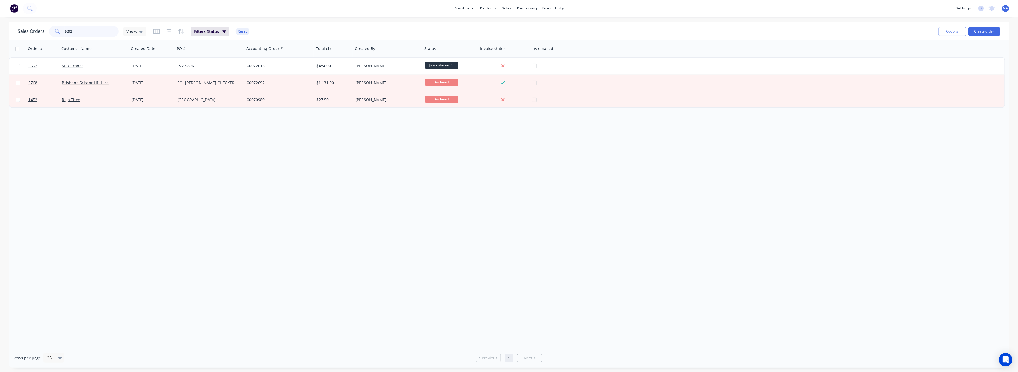
drag, startPoint x: 73, startPoint y: 30, endPoint x: 52, endPoint y: 35, distance: 21.5
click at [52, 34] on div "2692" at bounding box center [84, 31] width 70 height 11
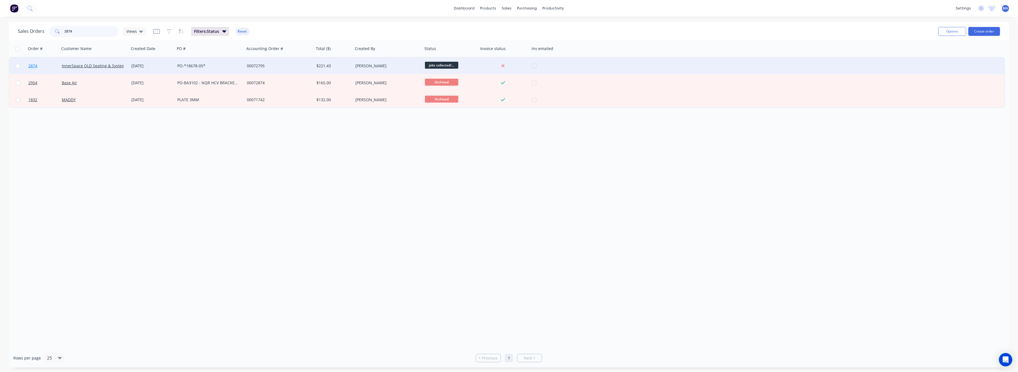
type input "2874"
click at [34, 64] on span "2874" at bounding box center [32, 66] width 9 height 6
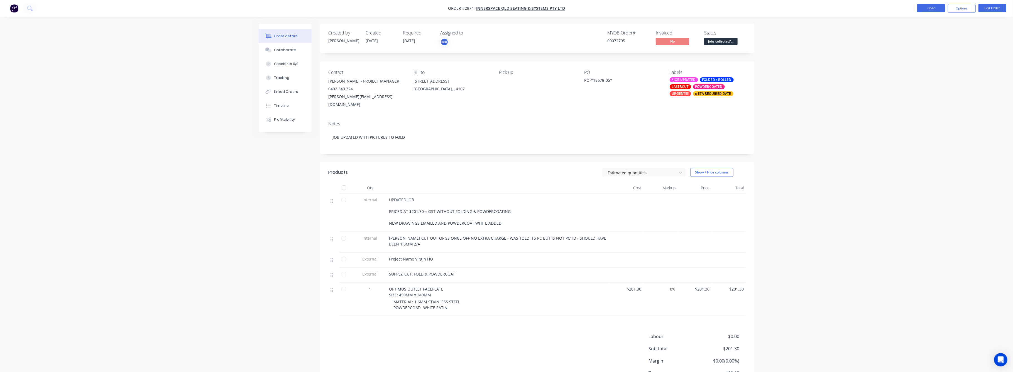
click at [938, 6] on button "Close" at bounding box center [931, 8] width 28 height 8
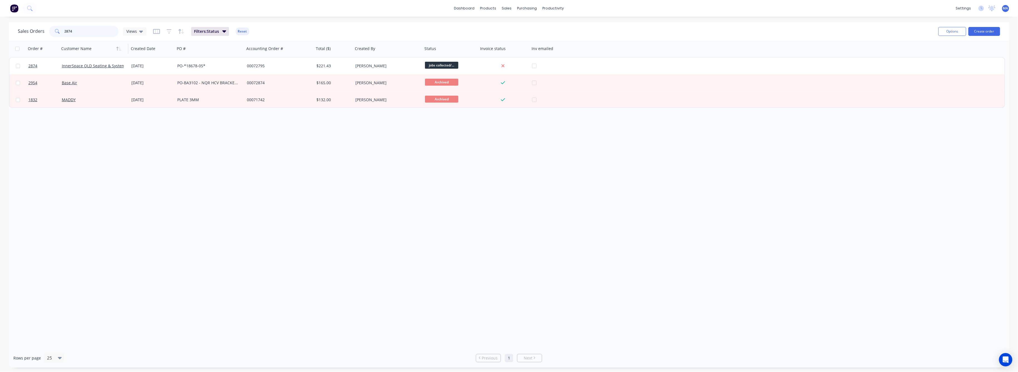
drag, startPoint x: 72, startPoint y: 32, endPoint x: 93, endPoint y: 48, distance: 26.2
click at [59, 36] on div "2874" at bounding box center [84, 31] width 70 height 11
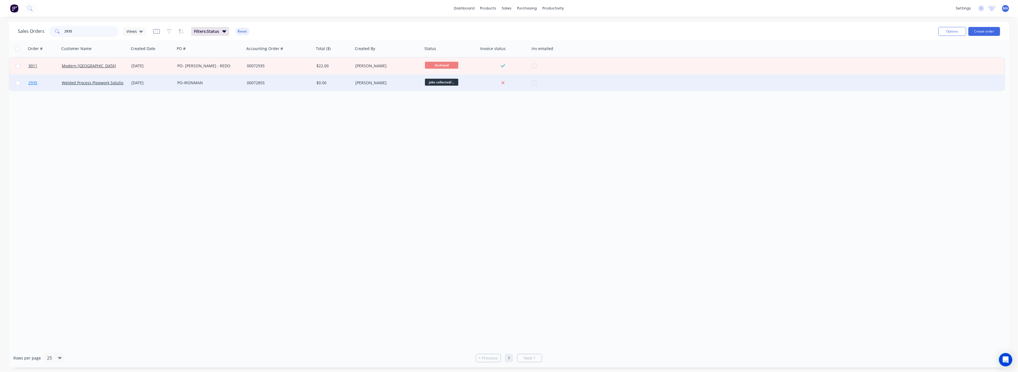
type input "2935"
click at [34, 84] on span "2935" at bounding box center [32, 83] width 9 height 6
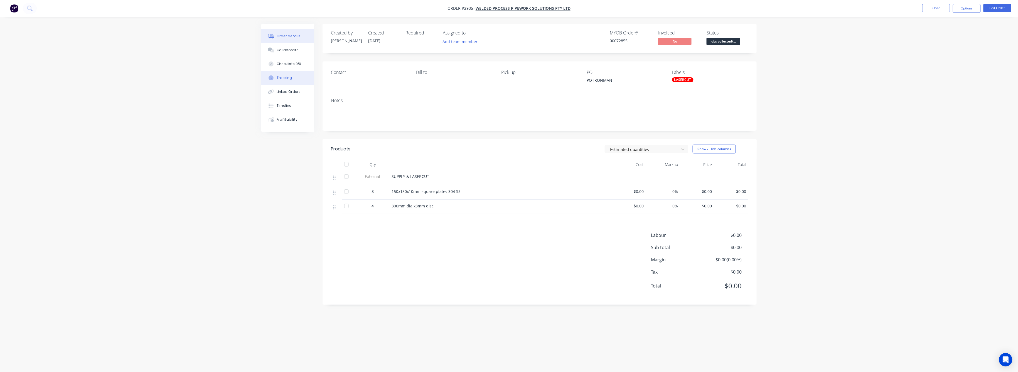
click at [280, 77] on div "Tracking" at bounding box center [284, 77] width 15 height 5
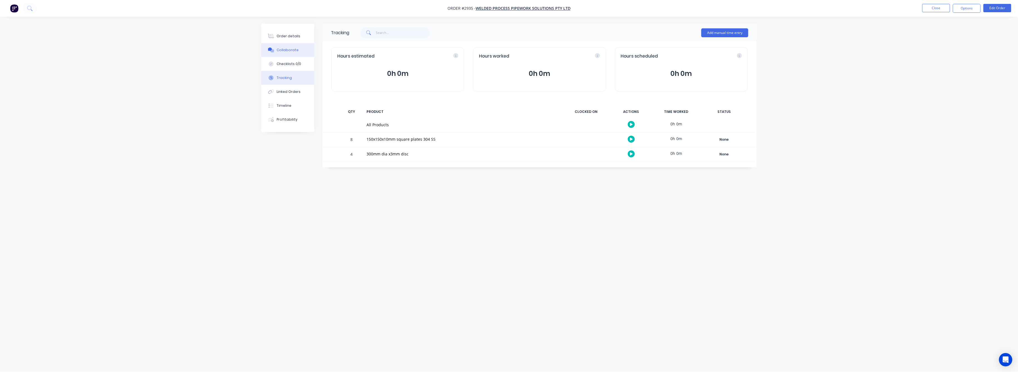
click at [289, 53] on button "Collaborate" at bounding box center [287, 50] width 53 height 14
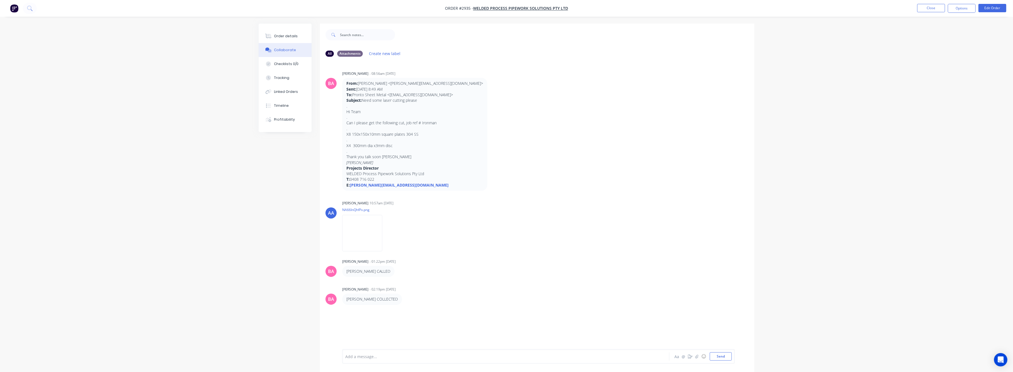
scroll to position [8, 0]
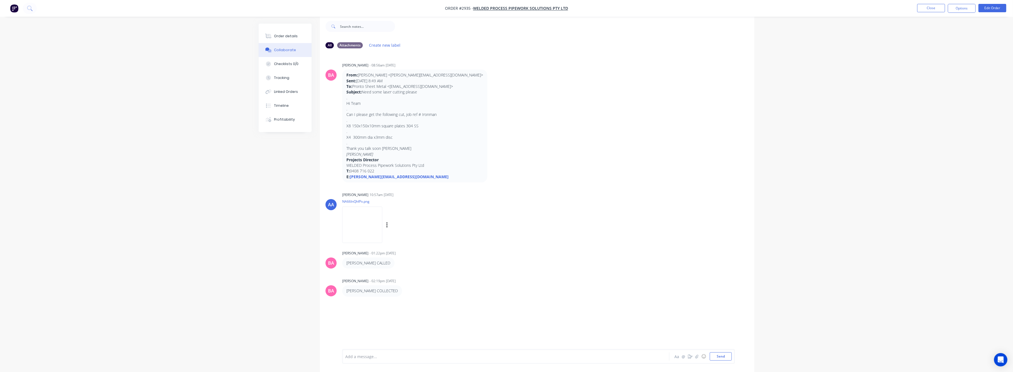
click at [368, 224] on img at bounding box center [362, 225] width 40 height 36
click at [275, 38] on div "Order details" at bounding box center [286, 36] width 24 height 5
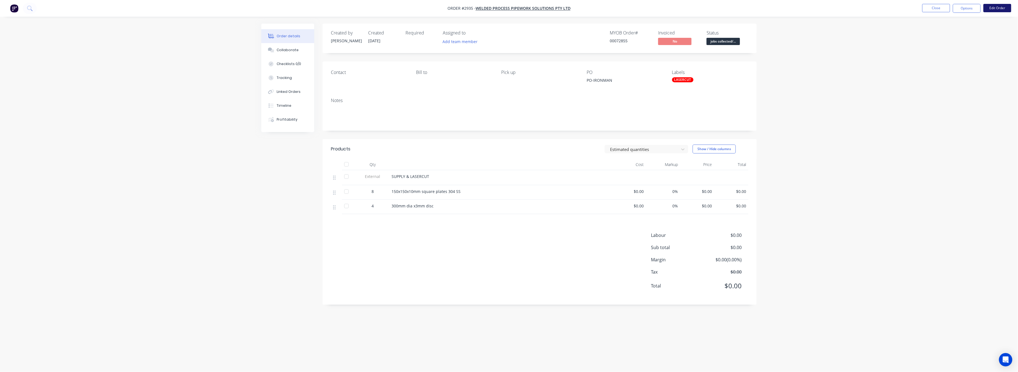
click at [992, 6] on button "Edit Order" at bounding box center [998, 8] width 28 height 8
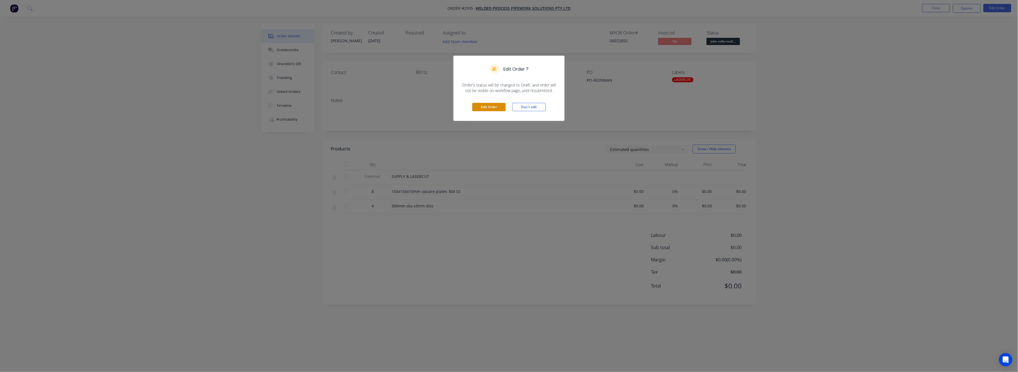
click at [485, 105] on button "Edit Order" at bounding box center [488, 107] width 33 height 8
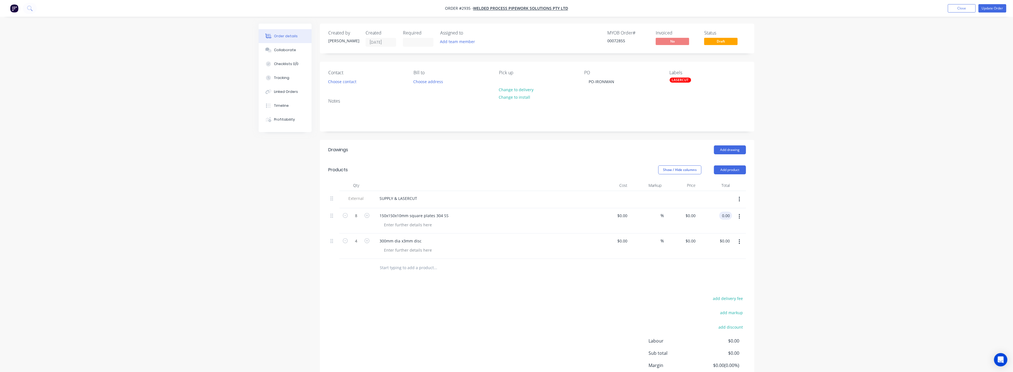
click at [721, 215] on input "0.00" at bounding box center [726, 216] width 11 height 8
type input "315"
type input "$39.375"
type input "$315.00"
click at [819, 259] on div "Order details Collaborate Checklists 0/0 Tracking Linked Orders Timeline Profit…" at bounding box center [506, 209] width 1013 height 419
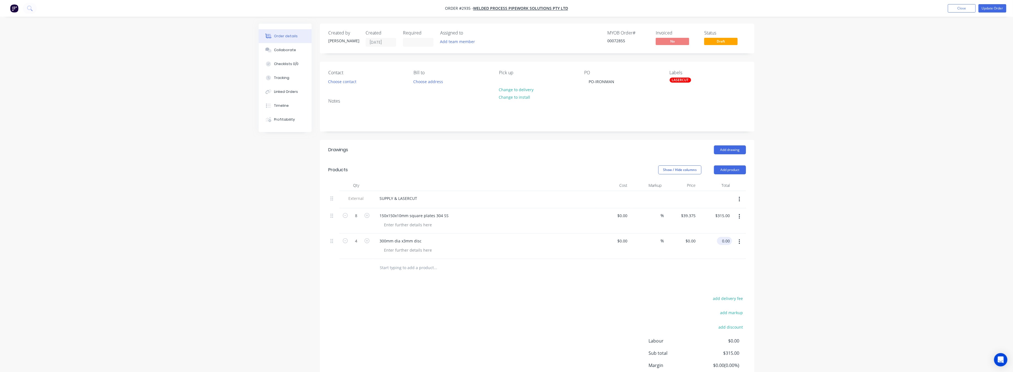
click at [725, 241] on input "0.00" at bounding box center [725, 241] width 13 height 8
type input "176"
type input "$44.00"
type input "$176.00"
drag, startPoint x: 849, startPoint y: 259, endPoint x: 844, endPoint y: 257, distance: 6.0
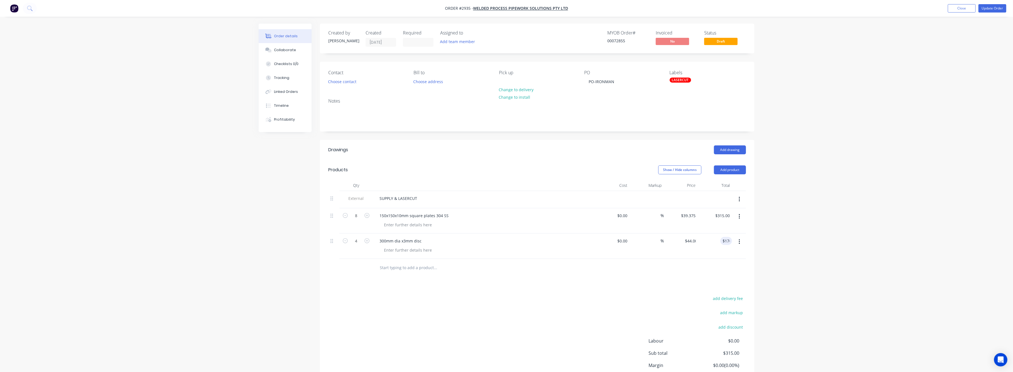
click at [849, 259] on div "Order details Collaborate Checklists 0/0 Tracking Linked Orders Timeline Profit…" at bounding box center [506, 209] width 1013 height 419
click at [995, 6] on button "Update Order" at bounding box center [992, 8] width 28 height 8
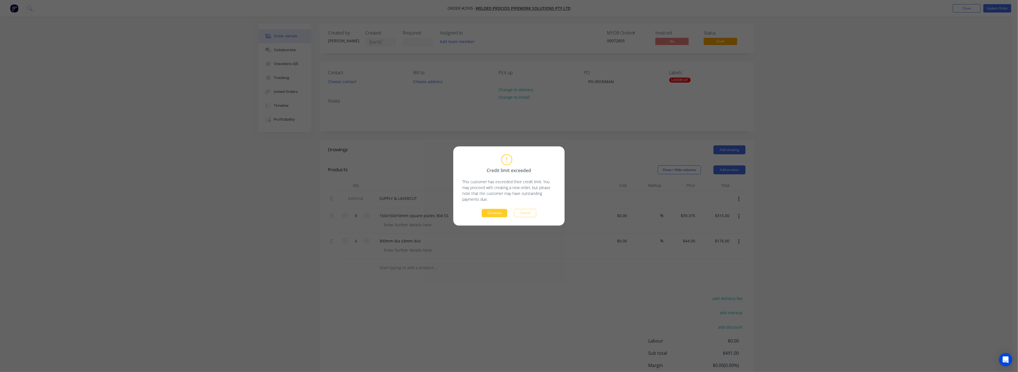
click at [492, 213] on button "Continue" at bounding box center [495, 213] width 26 height 8
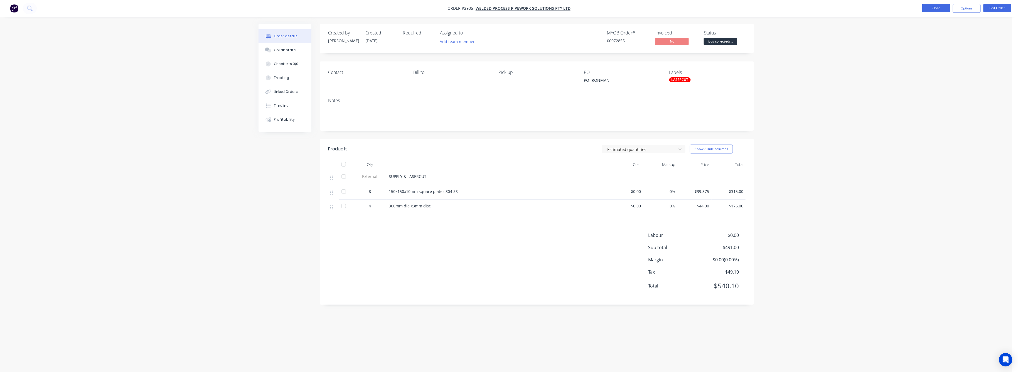
click at [940, 8] on button "Close" at bounding box center [936, 8] width 28 height 8
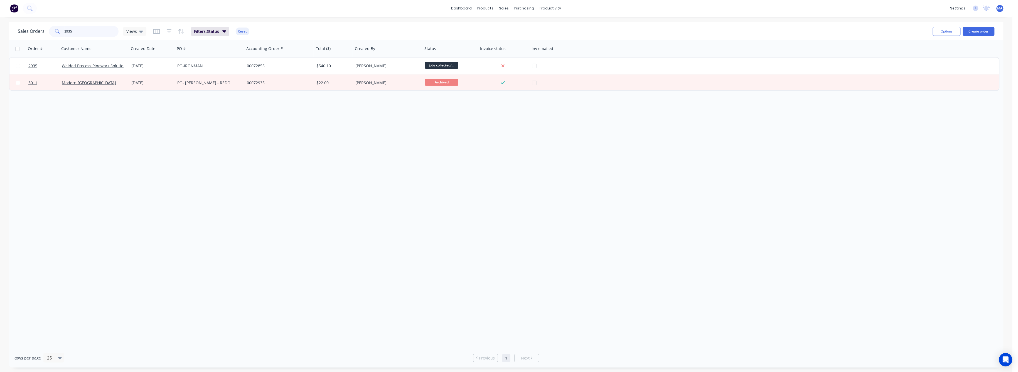
drag, startPoint x: 70, startPoint y: 30, endPoint x: 46, endPoint y: 37, distance: 24.9
click at [49, 34] on div "2935" at bounding box center [84, 31] width 70 height 11
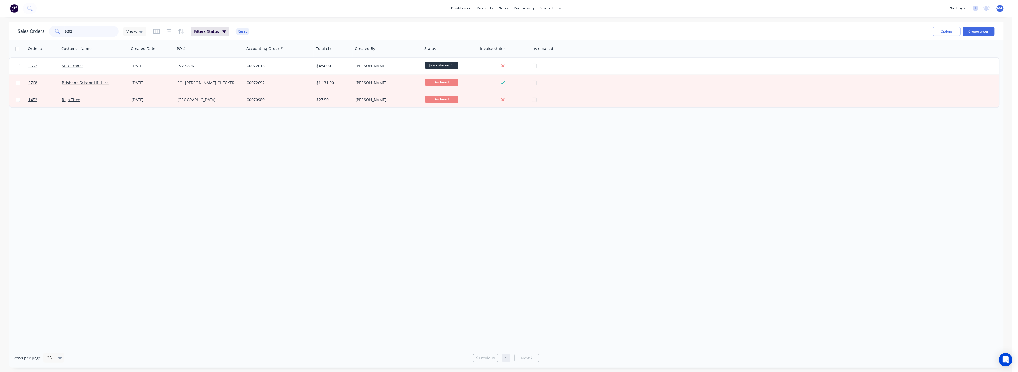
drag, startPoint x: 67, startPoint y: 31, endPoint x: 46, endPoint y: 36, distance: 21.6
click at [50, 33] on div "2692" at bounding box center [84, 31] width 70 height 11
drag, startPoint x: 60, startPoint y: 33, endPoint x: 53, endPoint y: 40, distance: 9.1
click at [54, 39] on div "Sales Orders 2874 Views Filters: Status Reset Options Create order" at bounding box center [506, 31] width 995 height 18
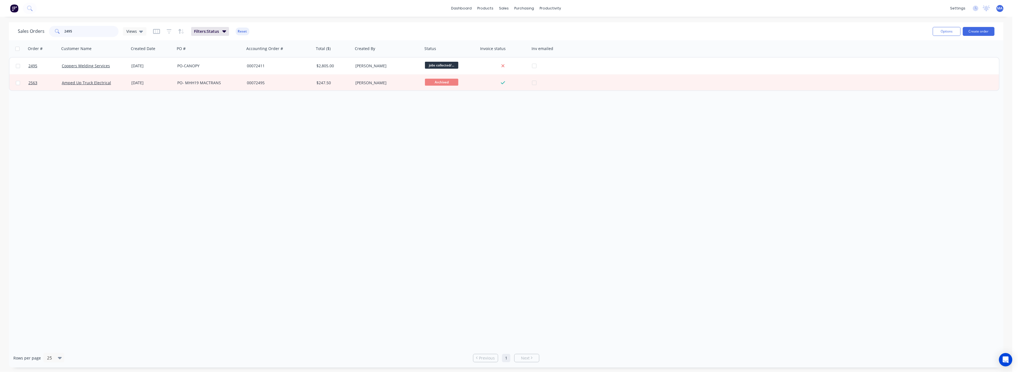
drag, startPoint x: 73, startPoint y: 30, endPoint x: 52, endPoint y: 35, distance: 21.7
click at [52, 34] on div "2495" at bounding box center [84, 31] width 70 height 11
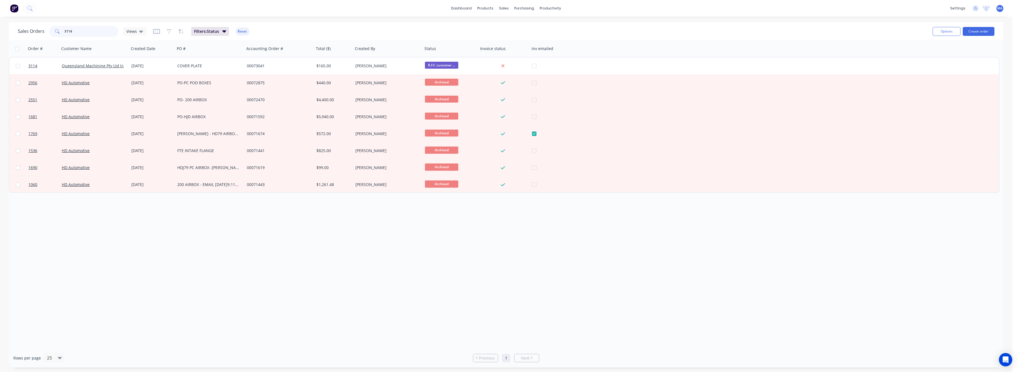
drag, startPoint x: 73, startPoint y: 34, endPoint x: 60, endPoint y: 35, distance: 12.6
click at [60, 35] on div "3114" at bounding box center [84, 31] width 70 height 11
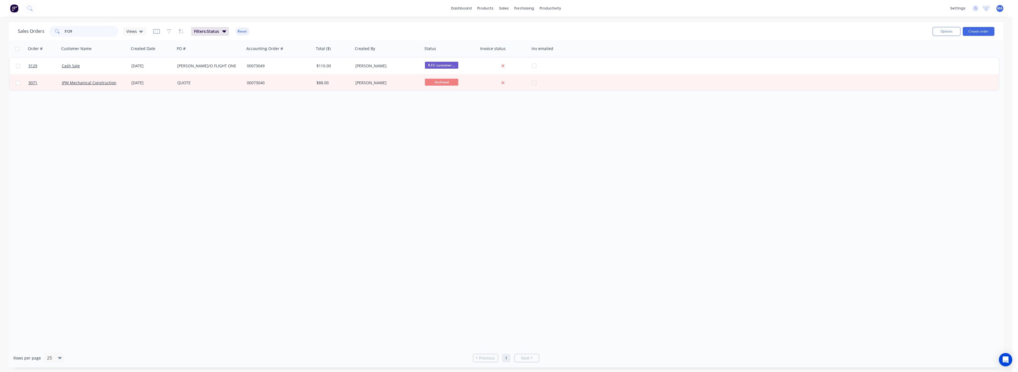
drag, startPoint x: 72, startPoint y: 32, endPoint x: 59, endPoint y: 32, distance: 13.1
click at [59, 32] on div "3129" at bounding box center [84, 31] width 70 height 11
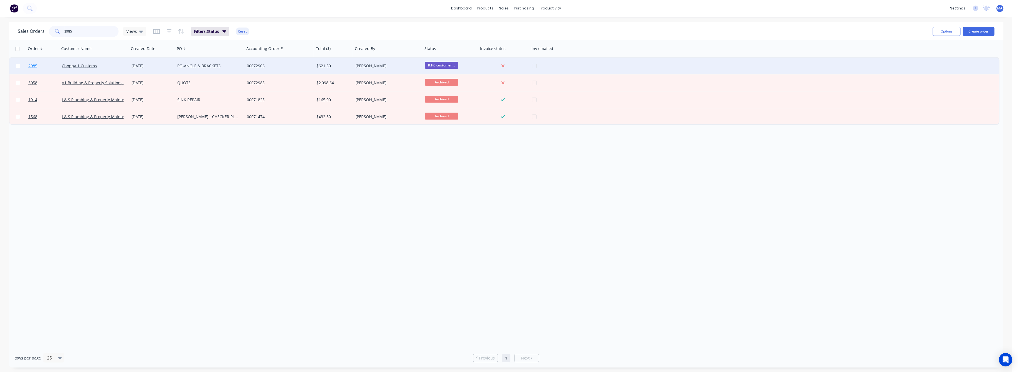
type input "2985"
click at [37, 65] on link "2985" at bounding box center [44, 66] width 33 height 17
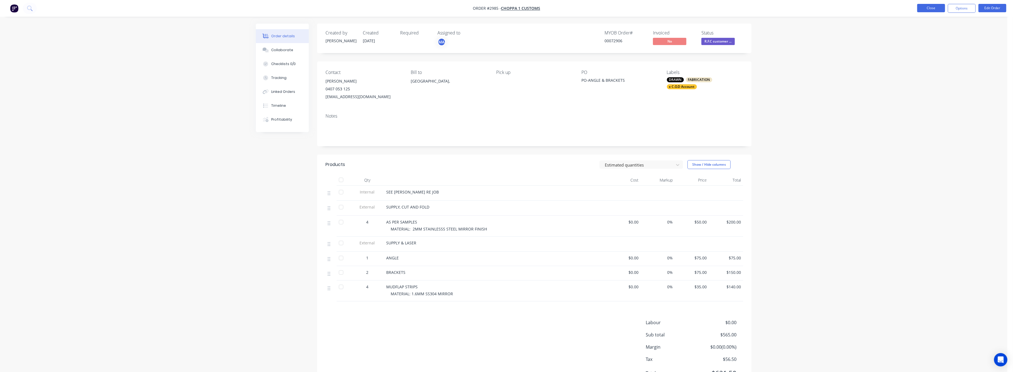
click at [932, 6] on button "Close" at bounding box center [931, 8] width 28 height 8
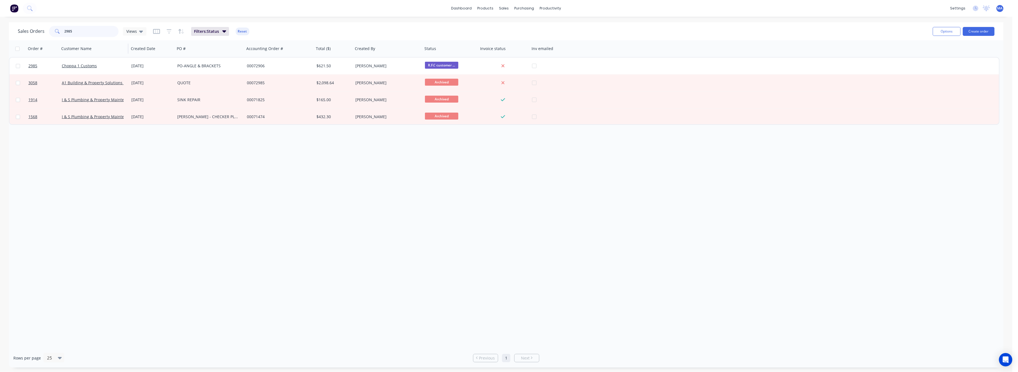
drag, startPoint x: 71, startPoint y: 31, endPoint x: 61, endPoint y: 42, distance: 14.8
click at [61, 33] on div "2985" at bounding box center [84, 31] width 70 height 11
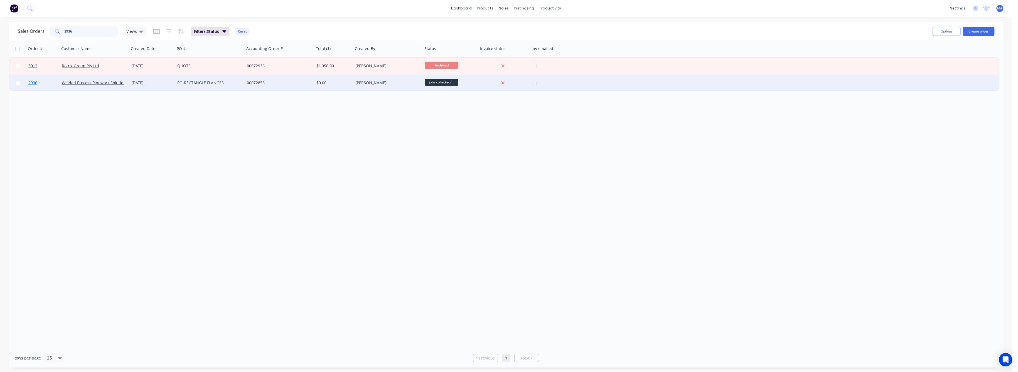
type input "2936"
click at [32, 83] on span "2936" at bounding box center [32, 83] width 9 height 6
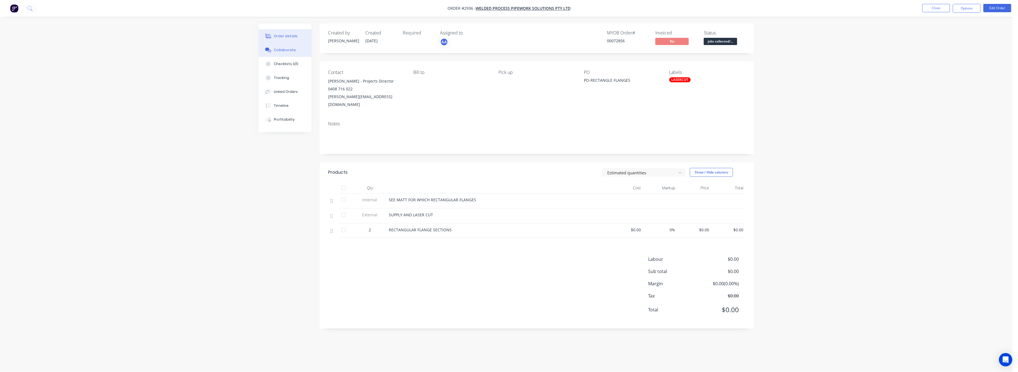
click at [282, 51] on div "Collaborate" at bounding box center [285, 50] width 22 height 5
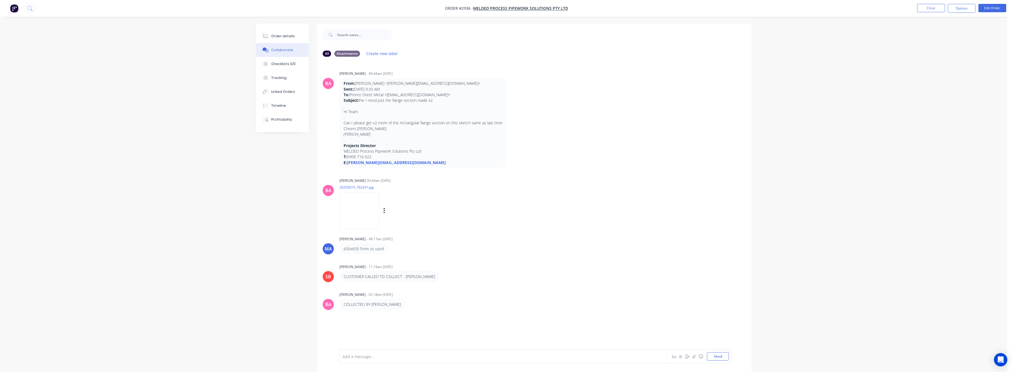
click at [362, 217] on img at bounding box center [359, 211] width 40 height 36
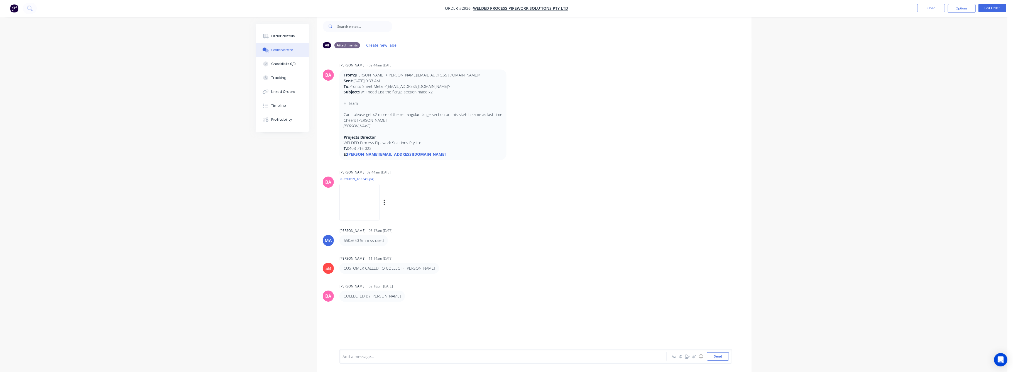
click at [373, 203] on img at bounding box center [359, 202] width 40 height 36
click at [281, 37] on div "Order details" at bounding box center [283, 36] width 24 height 5
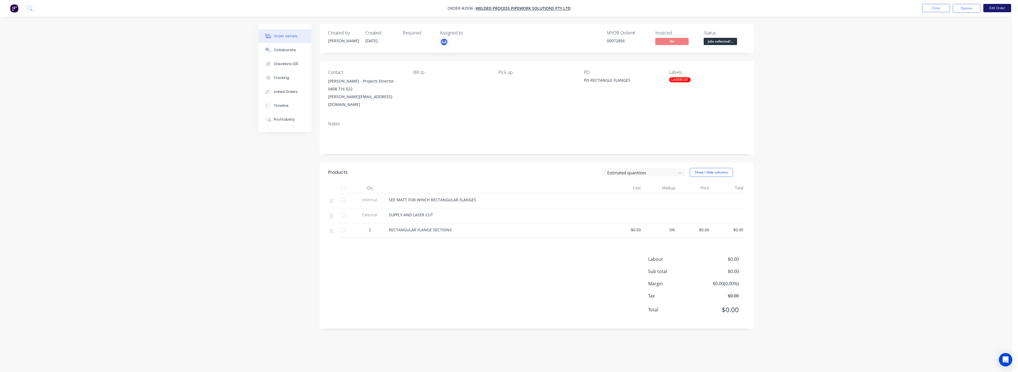
drag, startPoint x: 999, startPoint y: 3, endPoint x: 999, endPoint y: 5, distance: 2.8
click at [999, 4] on nav "Order #2936 - Welded Process Pipework Solutions Pty Ltd Close Options Edit Order" at bounding box center [509, 8] width 1018 height 17
click at [998, 5] on button "Edit Order" at bounding box center [998, 8] width 28 height 8
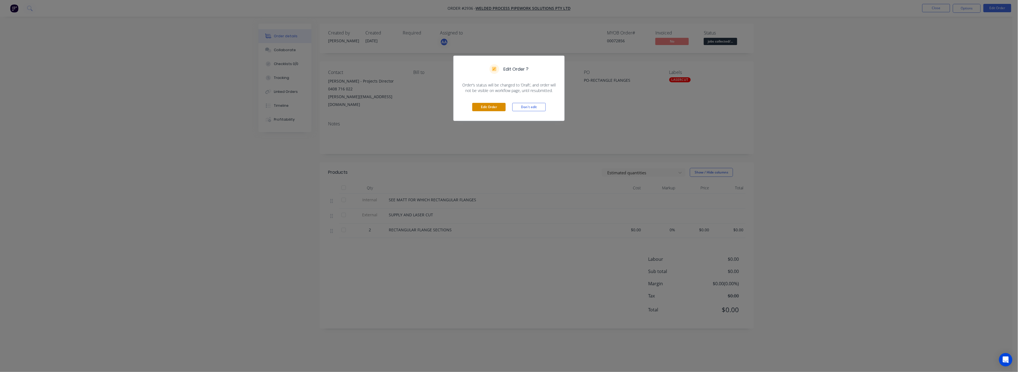
click at [492, 109] on button "Edit Order" at bounding box center [488, 107] width 33 height 8
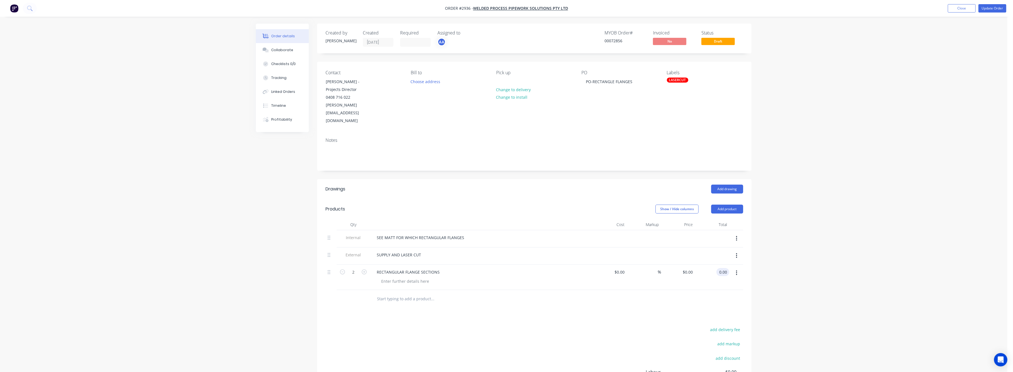
click at [719, 268] on input "0.00" at bounding box center [723, 272] width 11 height 8
type input "121"
type input "$60.50"
type input "$121.00"
drag, startPoint x: 815, startPoint y: 260, endPoint x: 879, endPoint y: 210, distance: 81.2
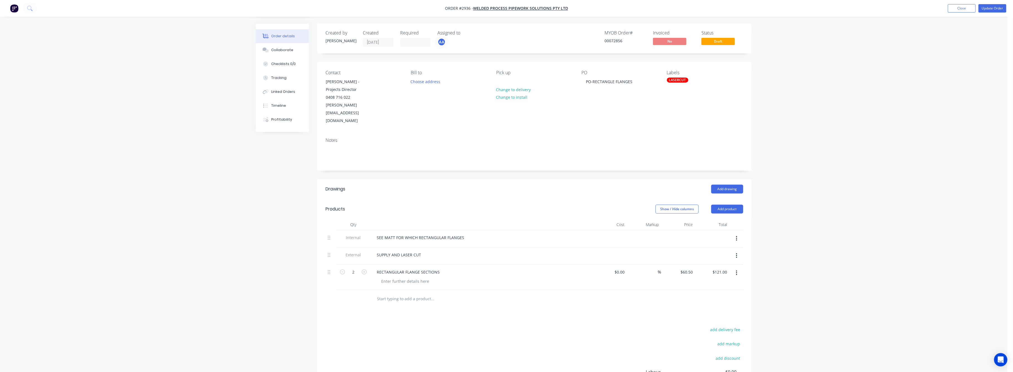
click at [820, 254] on div "Order details Collaborate Checklists 0/0 Tracking Linked Orders Timeline Profit…" at bounding box center [503, 225] width 1007 height 450
click at [992, 6] on button "Update Order" at bounding box center [992, 8] width 28 height 8
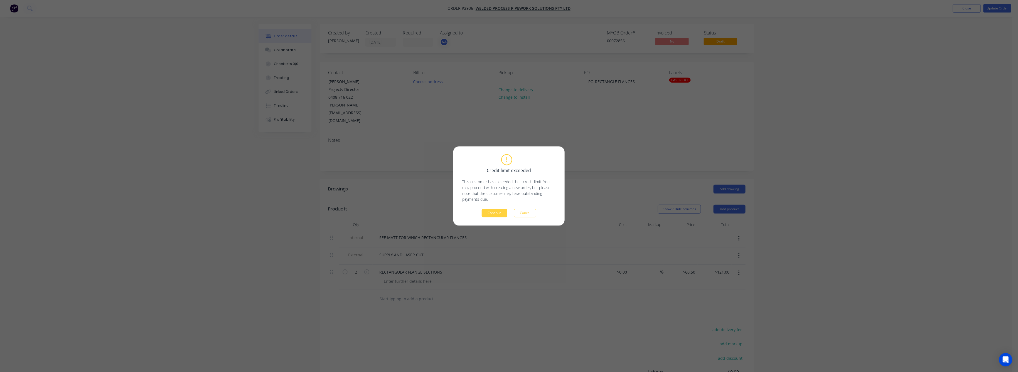
click at [497, 218] on div "Credit limit exceeded This customer has exceeded their credit limit. You may pr…" at bounding box center [508, 186] width 111 height 79
click at [495, 215] on button "Continue" at bounding box center [495, 213] width 26 height 8
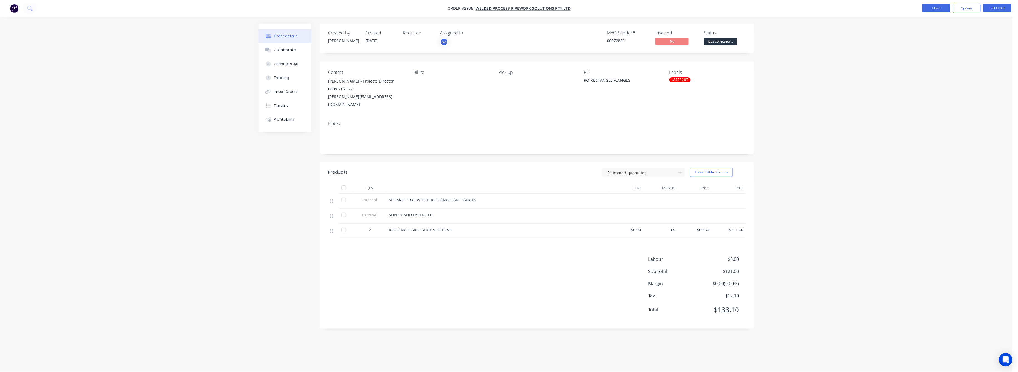
click at [938, 9] on button "Close" at bounding box center [936, 8] width 28 height 8
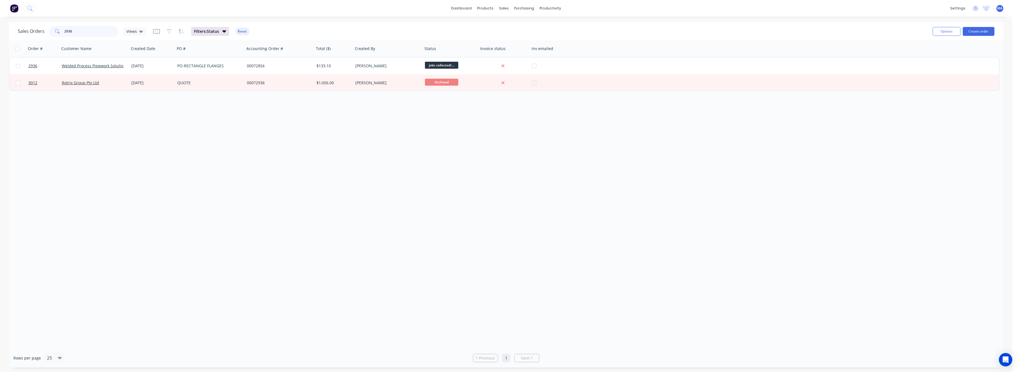
drag, startPoint x: 75, startPoint y: 31, endPoint x: 52, endPoint y: 32, distance: 22.6
click at [54, 31] on div "2936" at bounding box center [84, 31] width 70 height 11
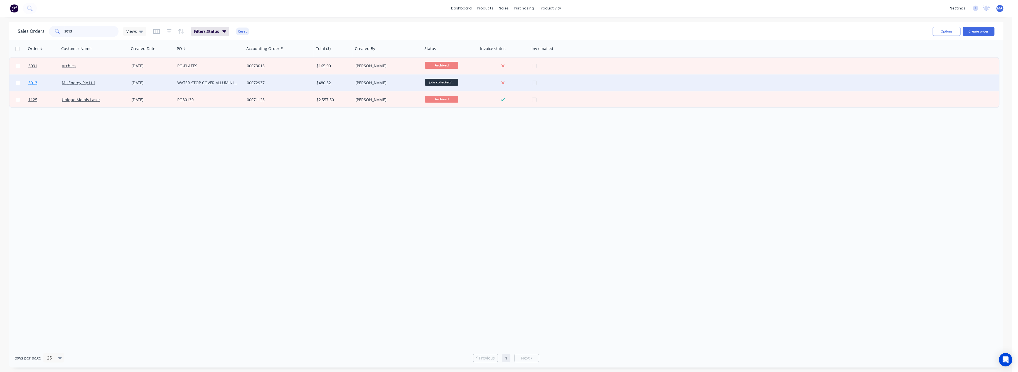
type input "3013"
click at [36, 82] on span "3013" at bounding box center [32, 83] width 9 height 6
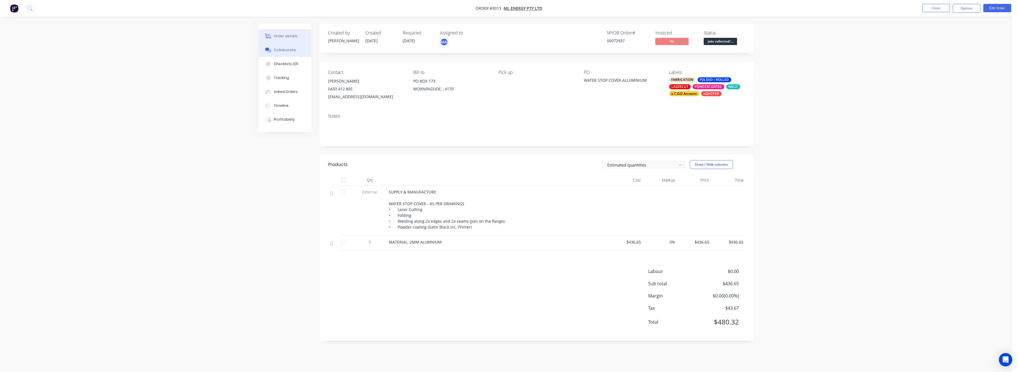
click at [280, 50] on div "Collaborate" at bounding box center [285, 50] width 22 height 5
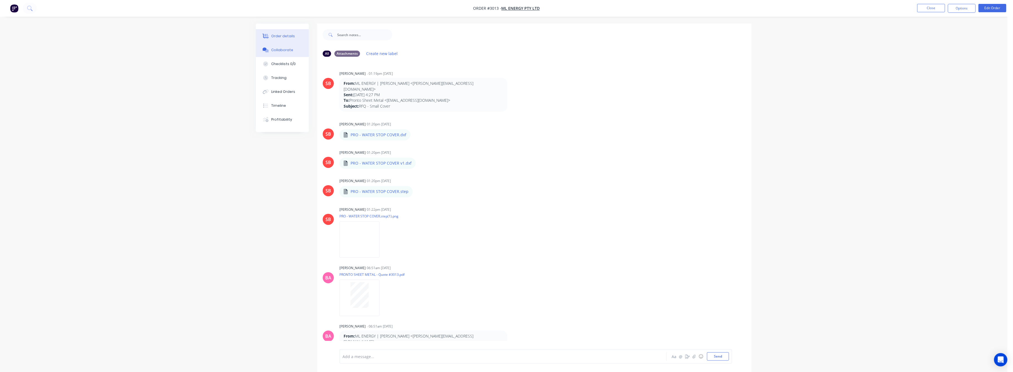
click at [278, 38] on div "Order details" at bounding box center [283, 36] width 24 height 5
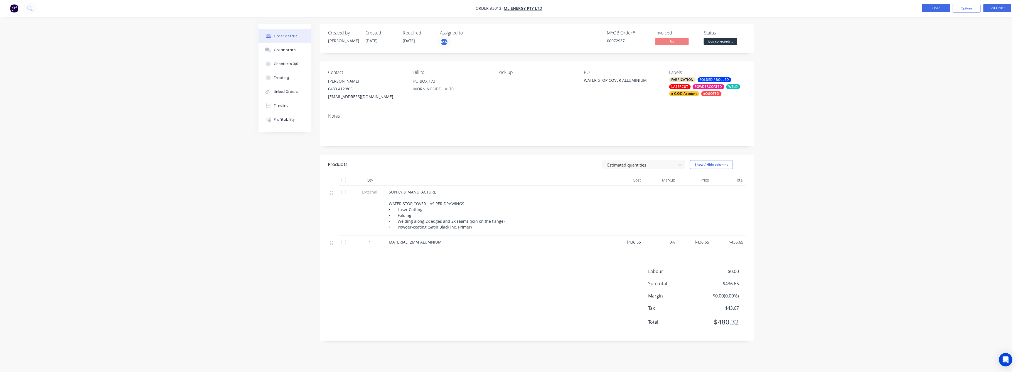
click at [937, 6] on button "Close" at bounding box center [936, 8] width 28 height 8
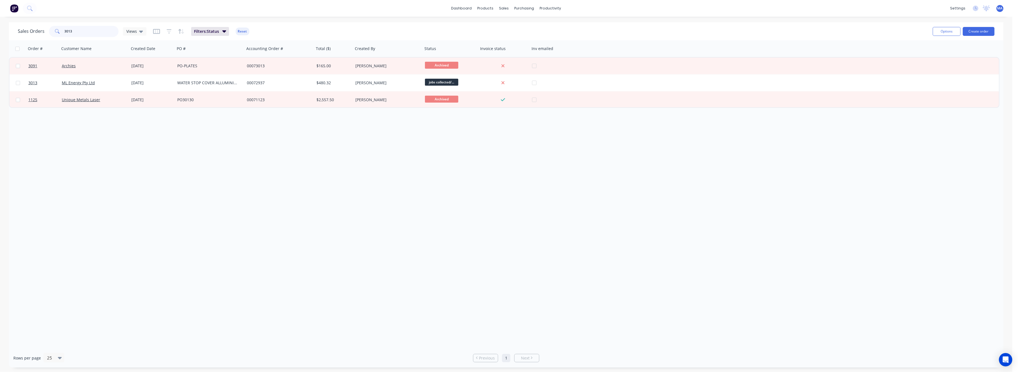
drag, startPoint x: 71, startPoint y: 32, endPoint x: 63, endPoint y: 32, distance: 7.8
click at [63, 32] on div "3013" at bounding box center [84, 31] width 70 height 11
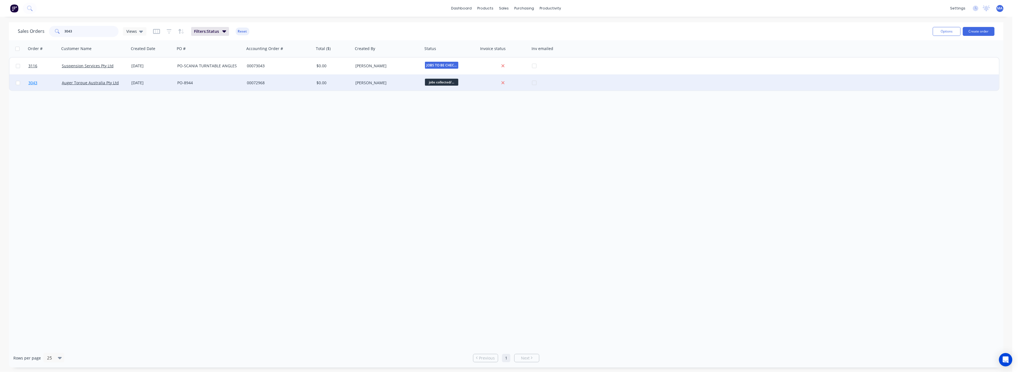
type input "3043"
click at [32, 83] on span "3043" at bounding box center [32, 83] width 9 height 6
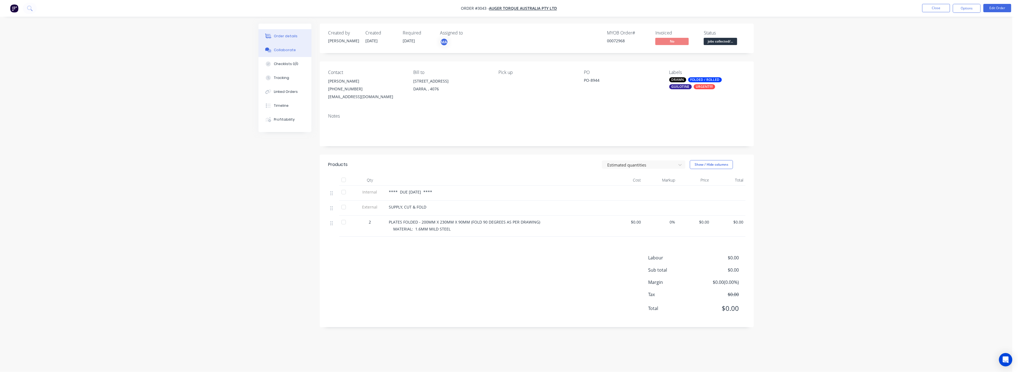
click at [281, 51] on div "Collaborate" at bounding box center [285, 50] width 22 height 5
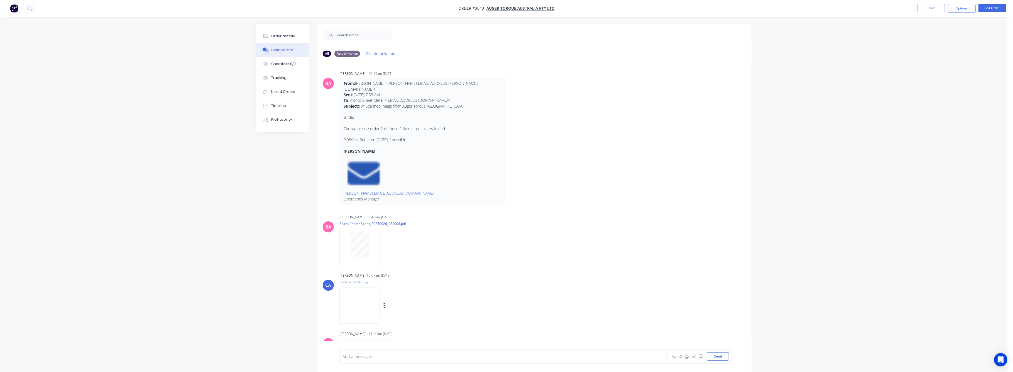
click at [347, 307] on img at bounding box center [359, 305] width 40 height 36
click at [279, 78] on div "Tracking" at bounding box center [278, 77] width 15 height 5
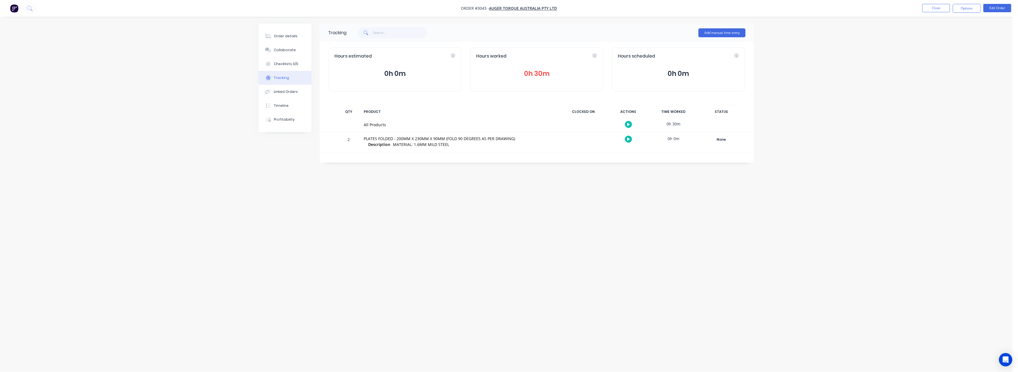
click at [530, 74] on button "0h 30m" at bounding box center [536, 73] width 121 height 11
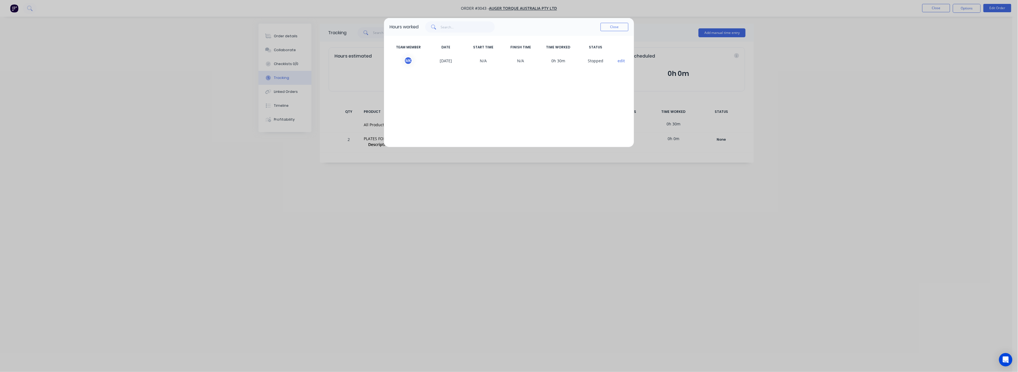
click at [282, 36] on div "Hours worked Close TEAM MEMBER DATE START TIME FINISH TIME TIME WORKED STATUS M…" at bounding box center [509, 186] width 1018 height 372
drag, startPoint x: 617, startPoint y: 26, endPoint x: 478, endPoint y: 44, distance: 139.7
click at [616, 26] on button "Close" at bounding box center [615, 27] width 28 height 8
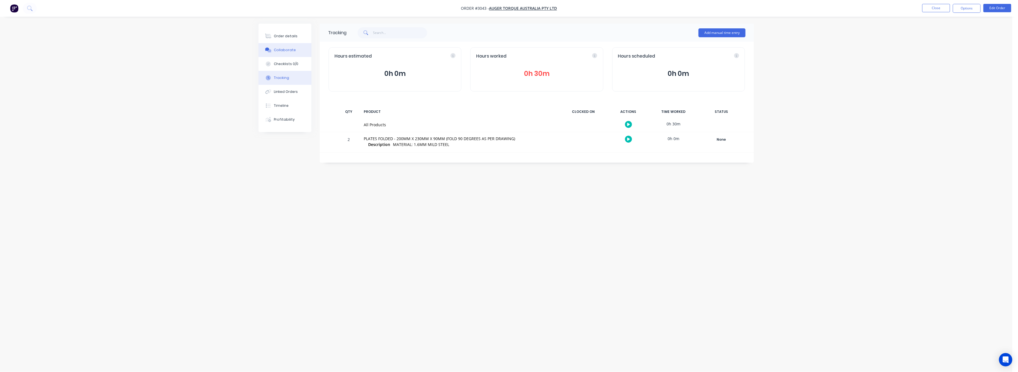
drag, startPoint x: 286, startPoint y: 38, endPoint x: 309, endPoint y: 51, distance: 26.8
click at [287, 38] on div "Order details" at bounding box center [286, 36] width 24 height 5
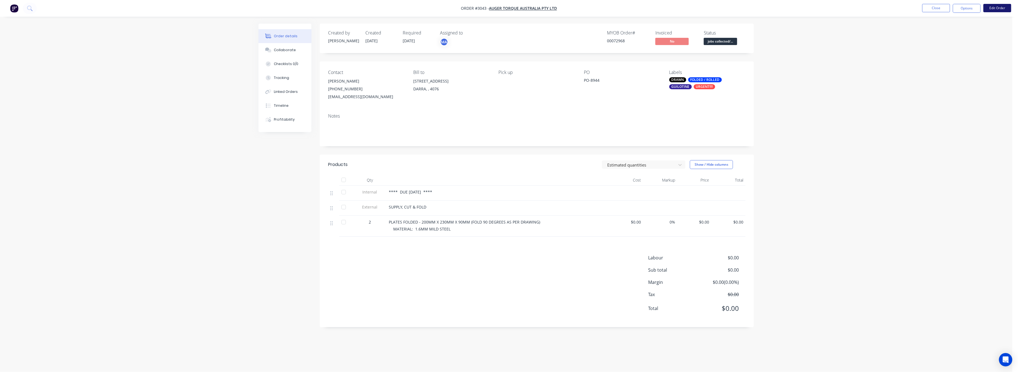
click at [996, 9] on button "Edit Order" at bounding box center [998, 8] width 28 height 8
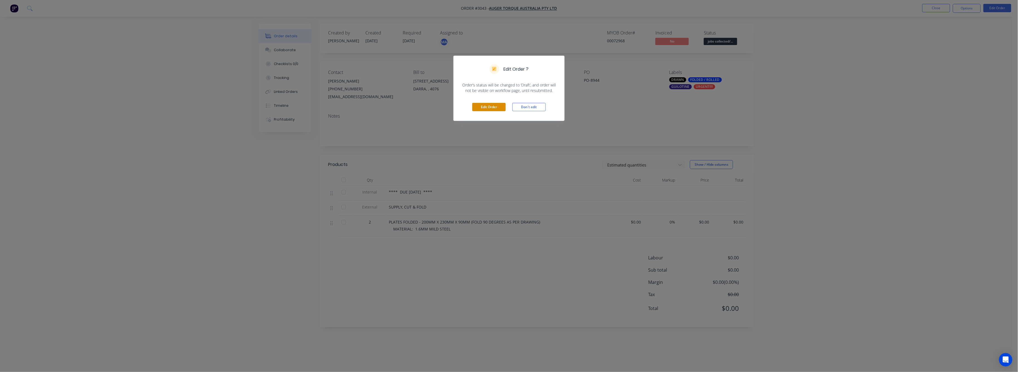
click at [491, 104] on button "Edit Order" at bounding box center [488, 107] width 33 height 8
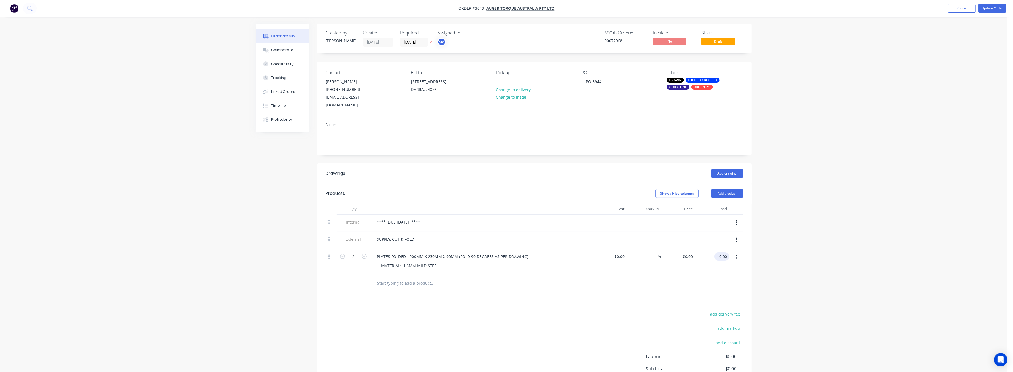
click at [725, 253] on input "0.00" at bounding box center [722, 257] width 13 height 8
type input "83"
type input "$41.50"
type input "$83.00"
click at [793, 247] on div "Order details Collaborate Checklists 0/0 Tracking Linked Orders Timeline Profit…" at bounding box center [503, 217] width 1007 height 435
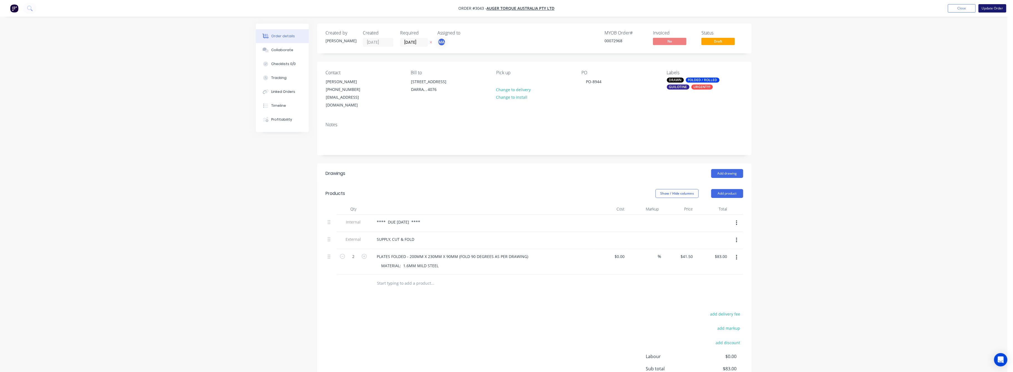
drag, startPoint x: 991, startPoint y: 6, endPoint x: 990, endPoint y: 9, distance: 3.5
click at [991, 6] on button "Update Order" at bounding box center [992, 8] width 28 height 8
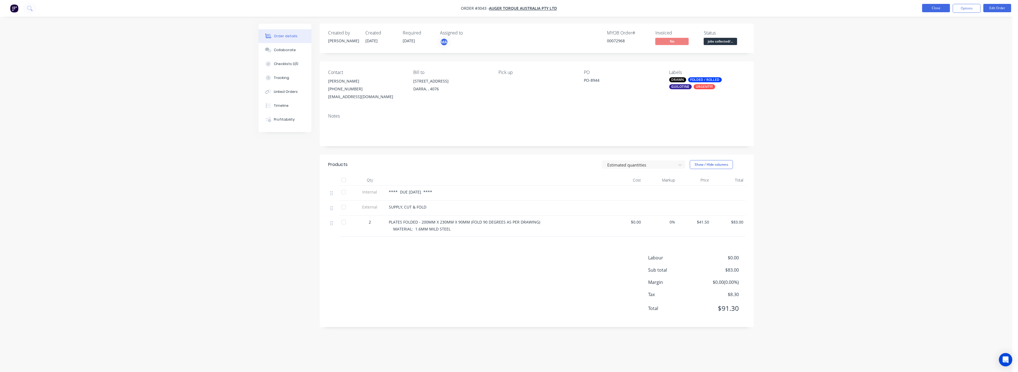
click at [941, 9] on button "Close" at bounding box center [936, 8] width 28 height 8
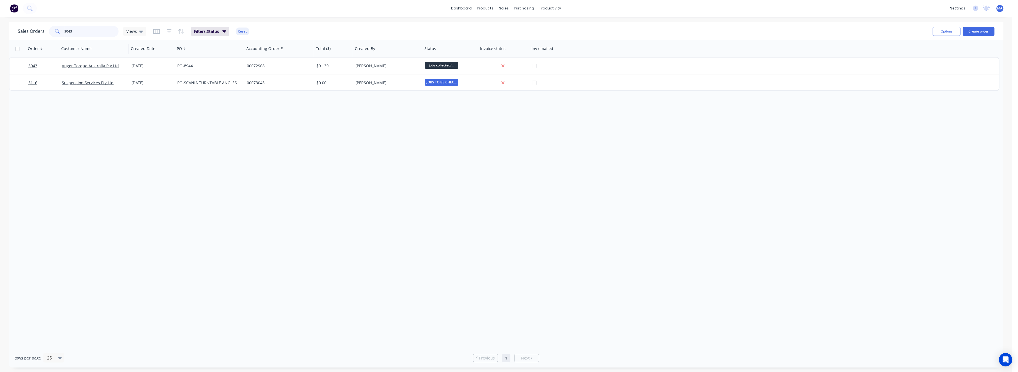
drag, startPoint x: 72, startPoint y: 33, endPoint x: 72, endPoint y: 55, distance: 22.5
click at [60, 32] on div "3043" at bounding box center [84, 31] width 70 height 11
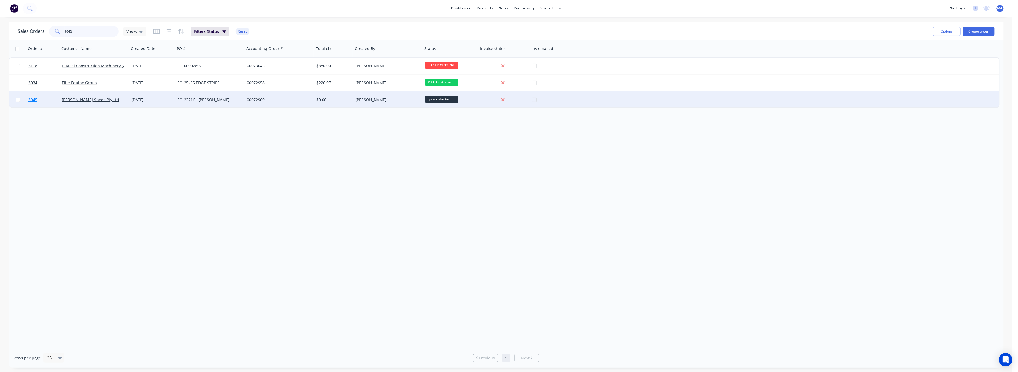
type input "3045"
click at [36, 100] on span "3045" at bounding box center [32, 100] width 9 height 6
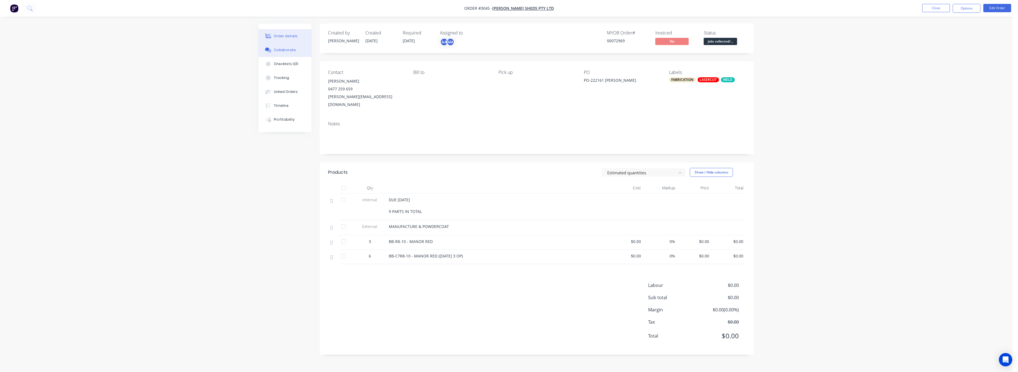
click at [283, 49] on div "Collaborate" at bounding box center [285, 50] width 22 height 5
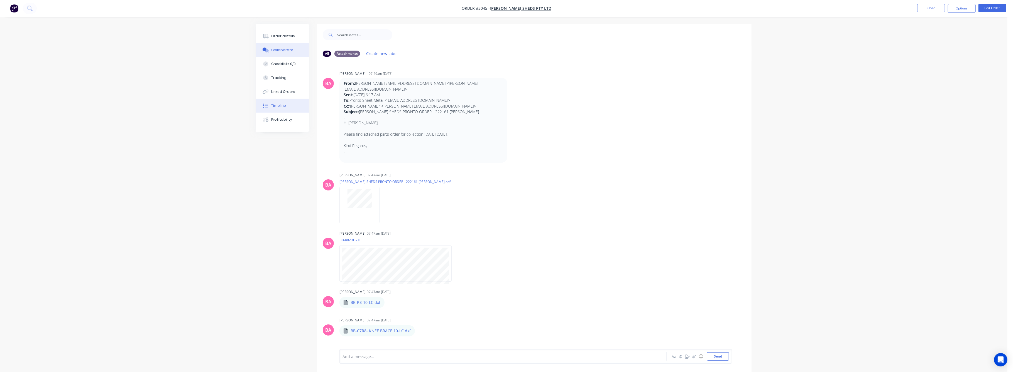
click at [284, 105] on div "Timeline" at bounding box center [278, 105] width 15 height 5
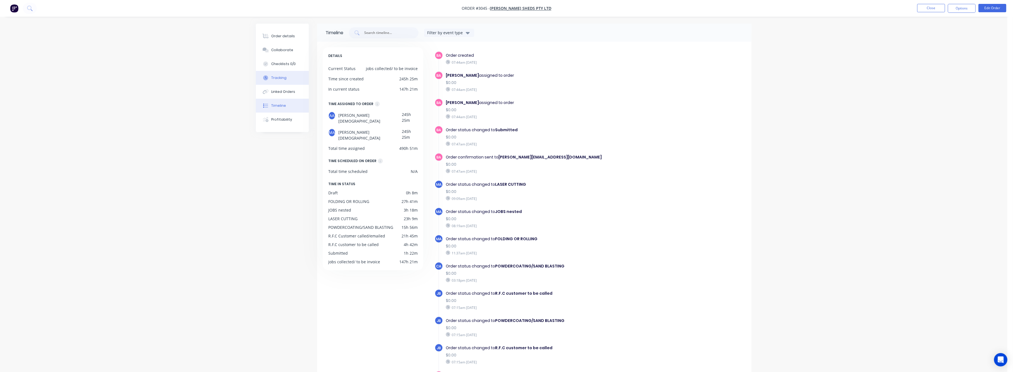
click at [279, 79] on div "Tracking" at bounding box center [278, 77] width 15 height 5
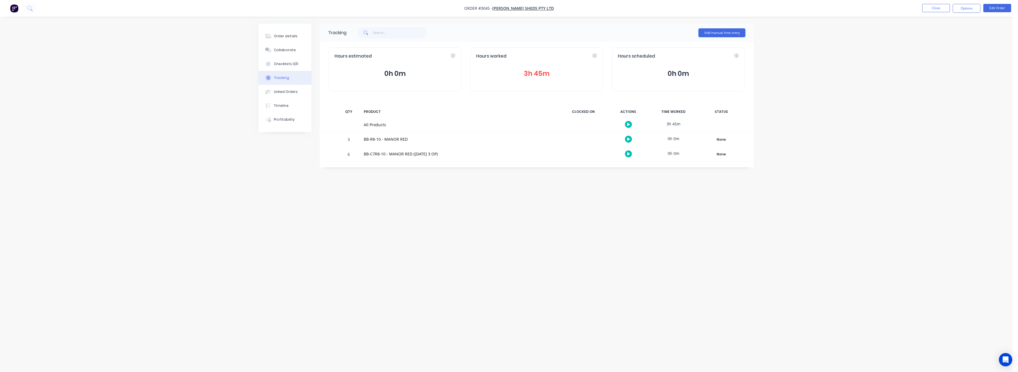
click at [536, 70] on button "3h 45m" at bounding box center [536, 73] width 121 height 11
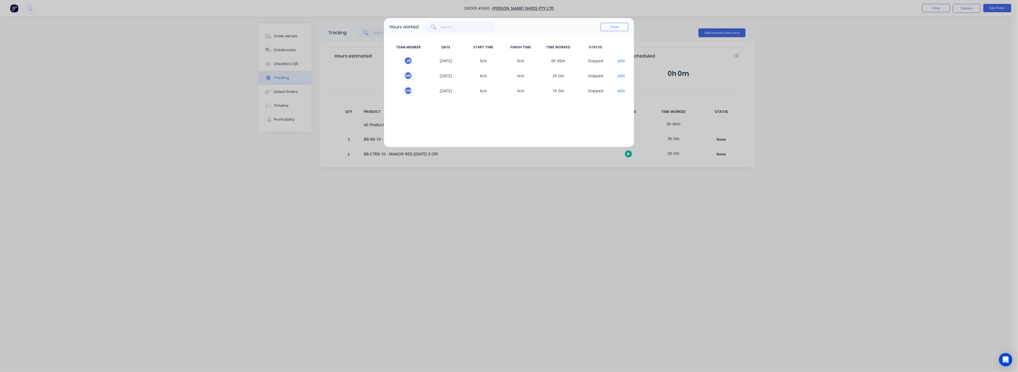
click at [617, 25] on button "Close" at bounding box center [615, 27] width 28 height 8
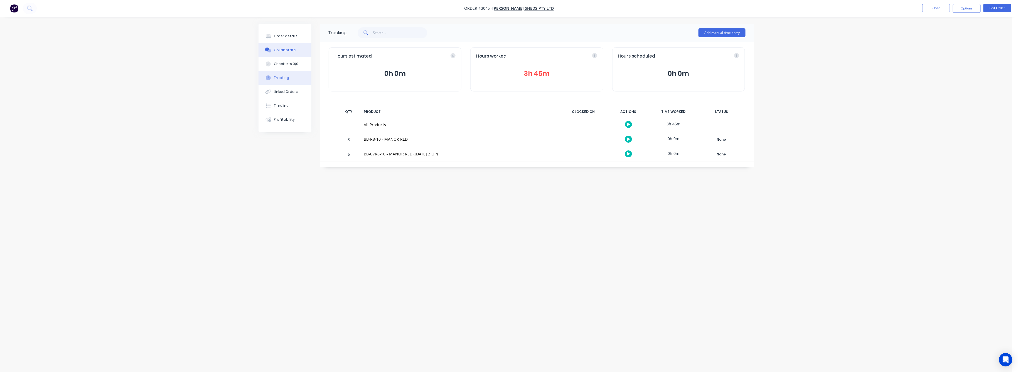
click at [285, 51] on div "Collaborate" at bounding box center [285, 50] width 22 height 5
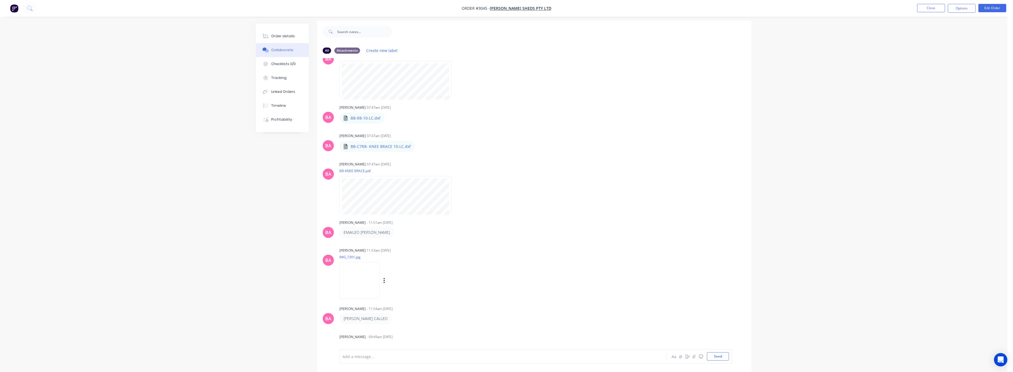
scroll to position [8, 0]
click at [281, 36] on div "Order details" at bounding box center [283, 36] width 24 height 5
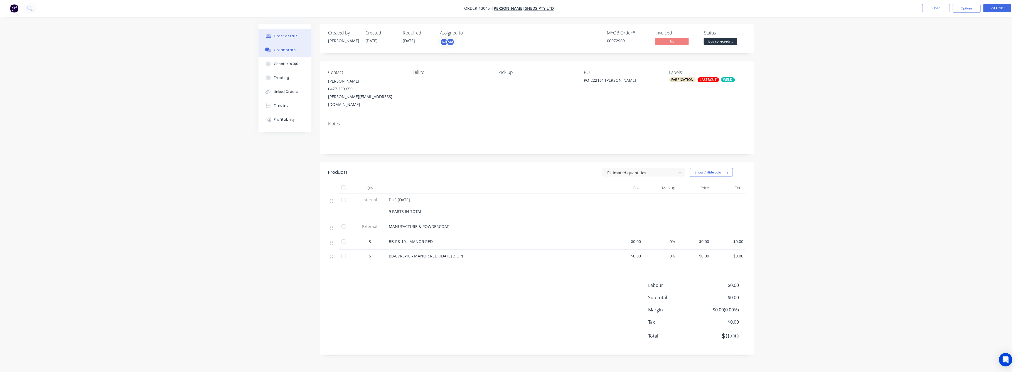
click at [286, 48] on div "Collaborate" at bounding box center [285, 50] width 22 height 5
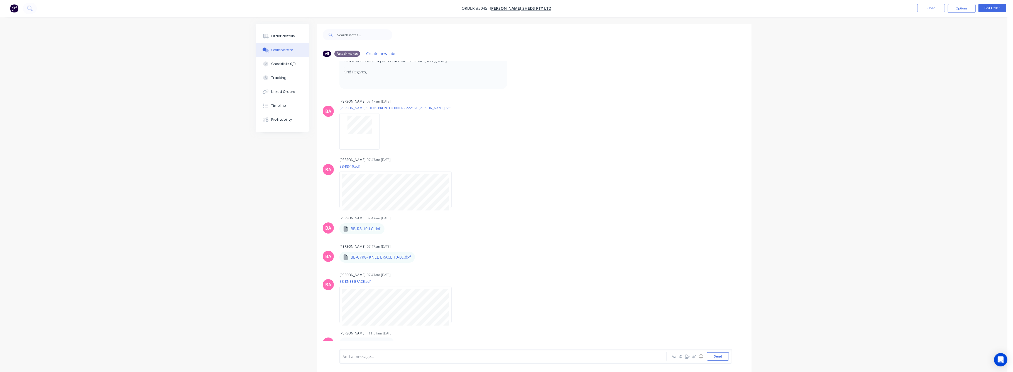
scroll to position [74, 0]
click at [284, 34] on div "Order details" at bounding box center [283, 36] width 24 height 5
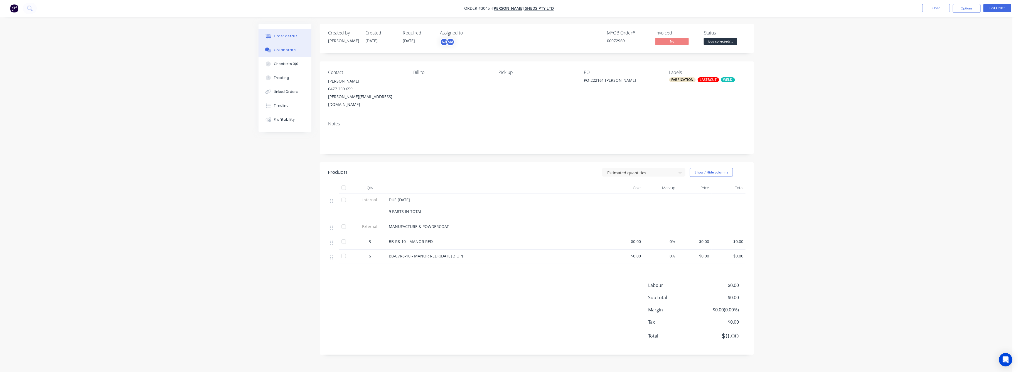
click at [284, 51] on div "Collaborate" at bounding box center [285, 50] width 22 height 5
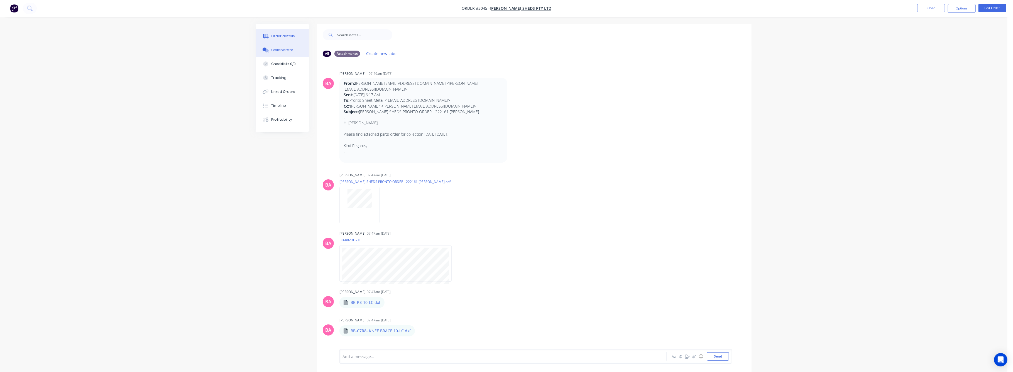
click at [283, 34] on div "Order details" at bounding box center [283, 36] width 24 height 5
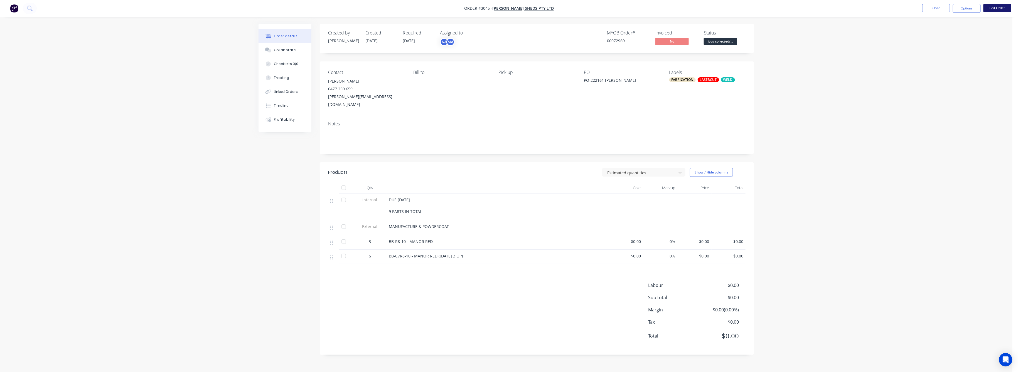
click at [1002, 7] on button "Edit Order" at bounding box center [998, 8] width 28 height 8
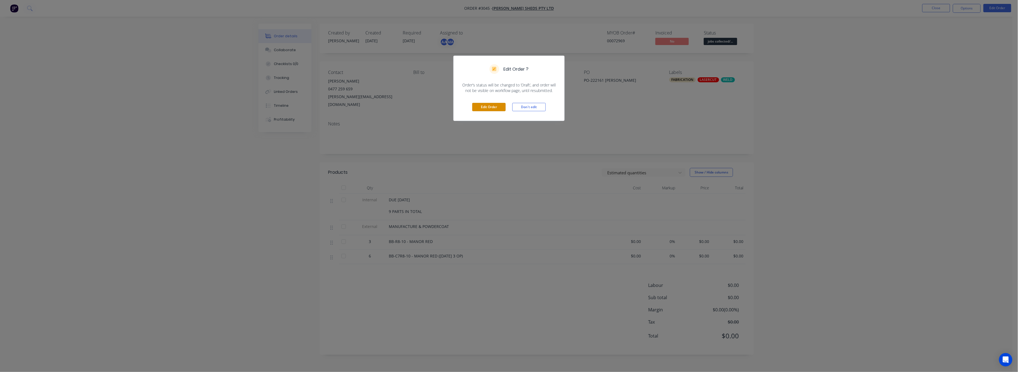
drag, startPoint x: 485, startPoint y: 106, endPoint x: 507, endPoint y: 125, distance: 28.4
click at [486, 106] on button "Edit Order" at bounding box center [488, 107] width 33 height 8
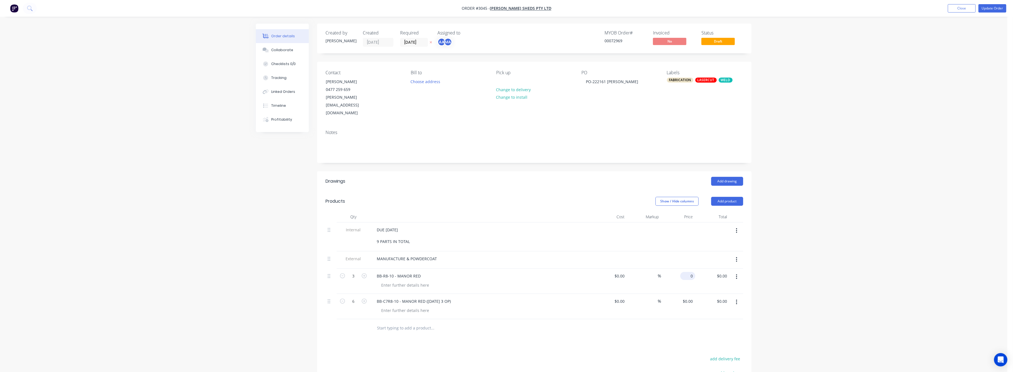
click at [688, 272] on div "0 $0.00" at bounding box center [687, 276] width 15 height 8
type input "$180.00"
type input "$540.00"
click at [882, 284] on div "Order details Collaborate Checklists 0/0 Tracking Linked Orders Timeline Profit…" at bounding box center [503, 240] width 1007 height 480
click at [952, 8] on button "Close" at bounding box center [961, 8] width 28 height 8
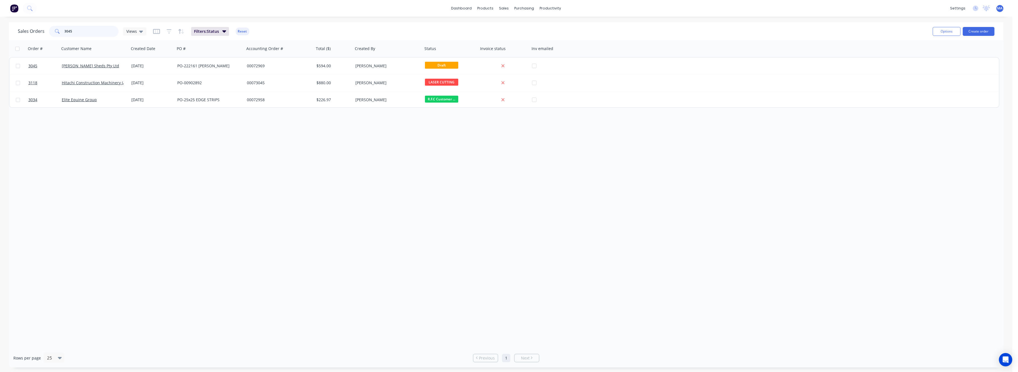
drag, startPoint x: 71, startPoint y: 31, endPoint x: 59, endPoint y: 38, distance: 13.7
click at [59, 35] on div "3045" at bounding box center [84, 31] width 70 height 11
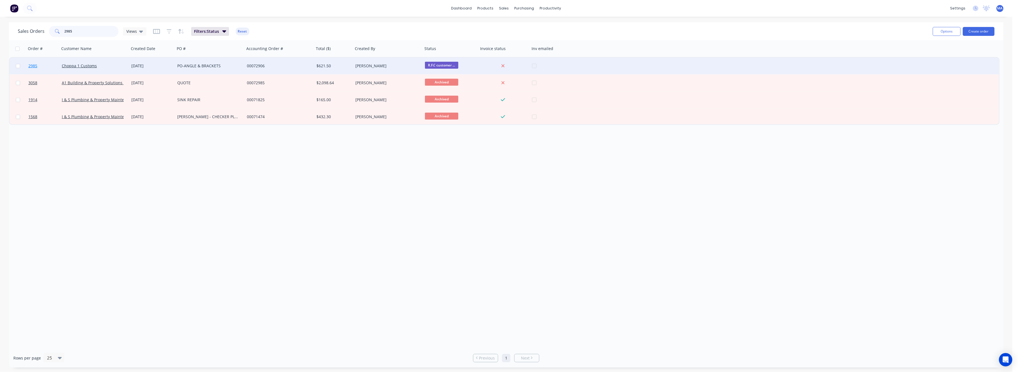
type input "2985"
click at [33, 64] on span "2985" at bounding box center [32, 66] width 9 height 6
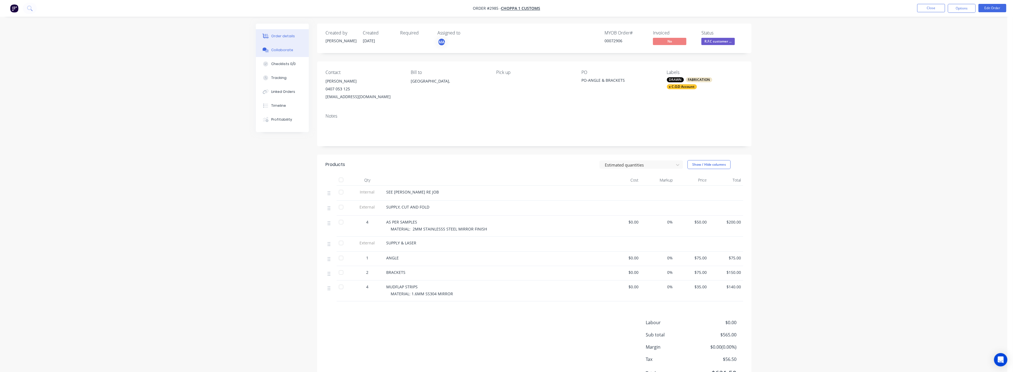
click at [280, 50] on div "Collaborate" at bounding box center [282, 50] width 22 height 5
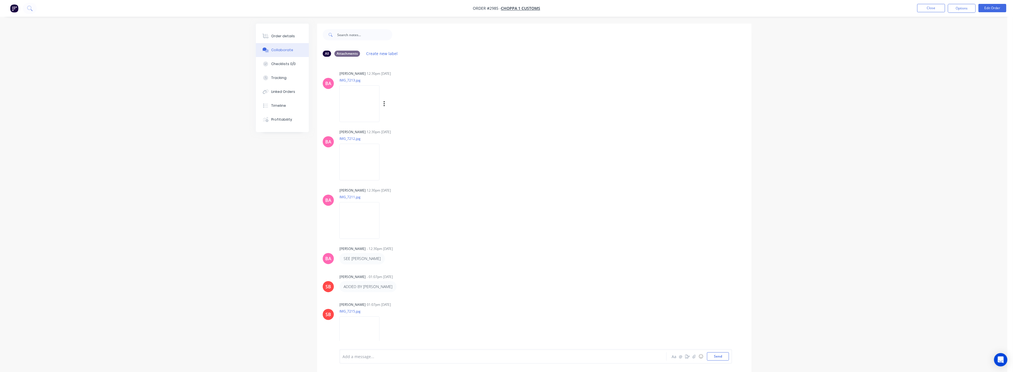
click at [373, 110] on img at bounding box center [359, 103] width 40 height 36
click at [934, 9] on button "Close" at bounding box center [931, 8] width 28 height 8
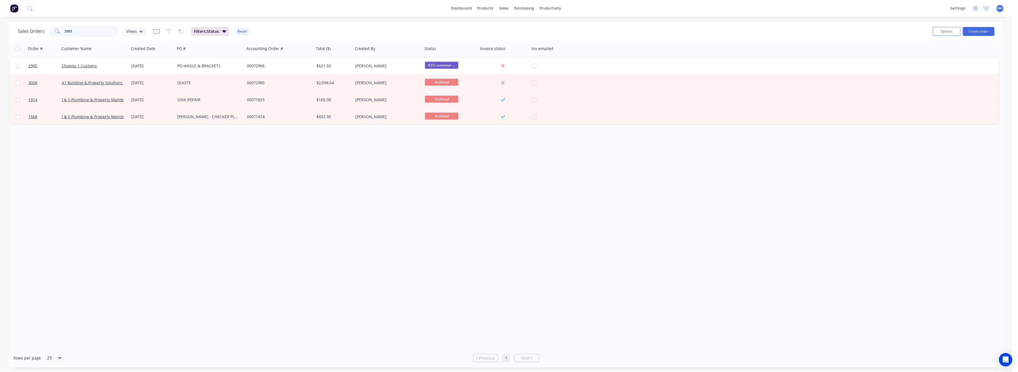
drag, startPoint x: 75, startPoint y: 31, endPoint x: 48, endPoint y: 37, distance: 27.5
click at [50, 35] on div "2985" at bounding box center [84, 31] width 70 height 11
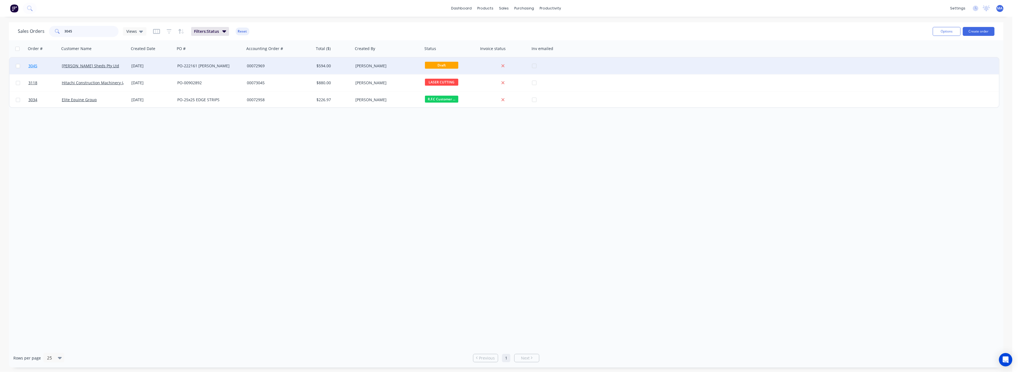
type input "3045"
click at [34, 65] on span "3045" at bounding box center [32, 66] width 9 height 6
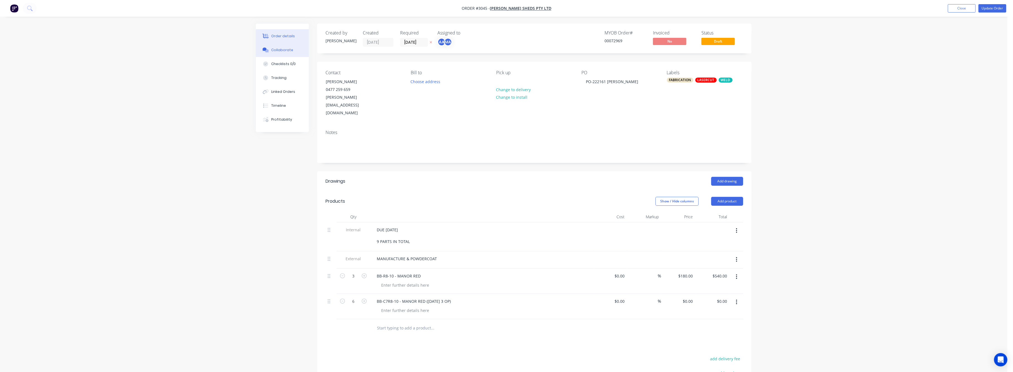
drag, startPoint x: 282, startPoint y: 48, endPoint x: 285, endPoint y: 52, distance: 4.6
click at [283, 50] on div "Collaborate" at bounding box center [282, 50] width 22 height 5
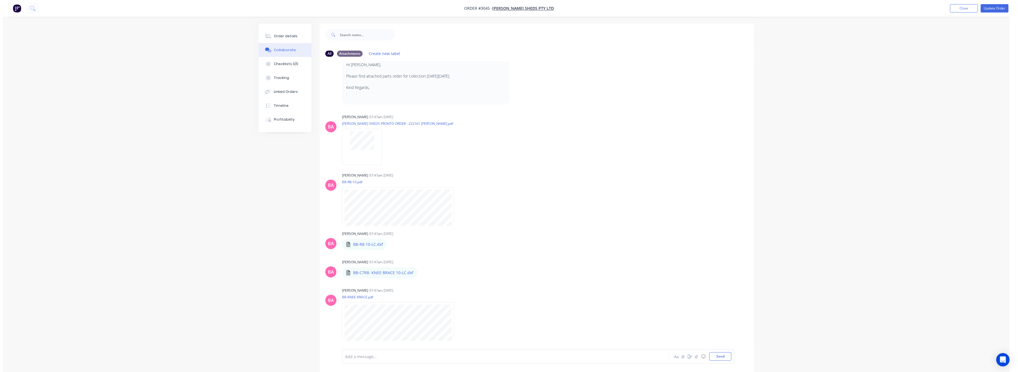
scroll to position [111, 0]
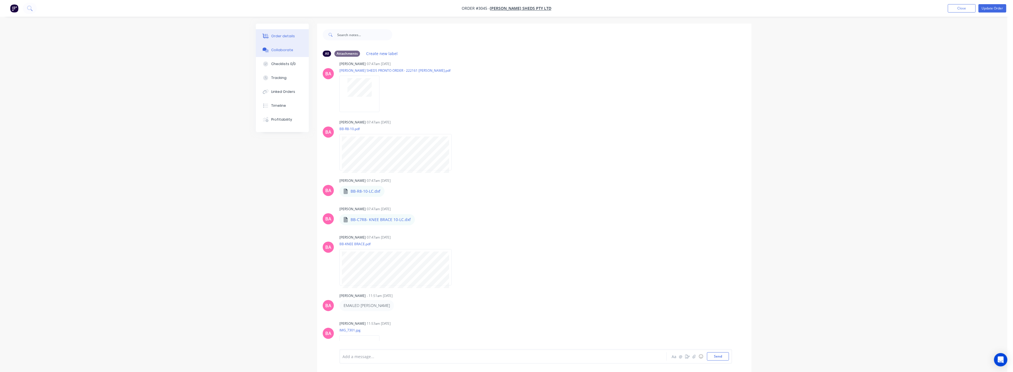
click at [283, 30] on button "Order details" at bounding box center [282, 36] width 53 height 14
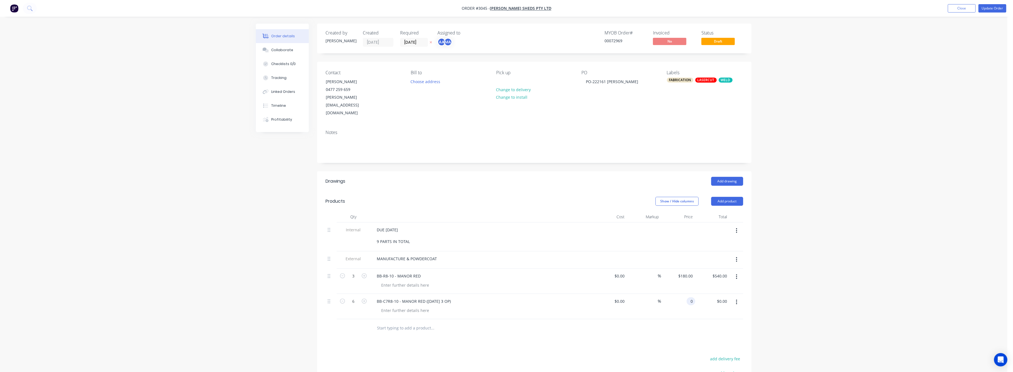
click at [690, 298] on input "0" at bounding box center [692, 302] width 6 height 8
type input "$75.00"
type input "$450.00"
drag, startPoint x: 839, startPoint y: 281, endPoint x: 832, endPoint y: 274, distance: 10.4
click at [839, 277] on div "Order details Collaborate Checklists 0/0 Tracking Linked Orders Timeline Profit…" at bounding box center [503, 240] width 1007 height 480
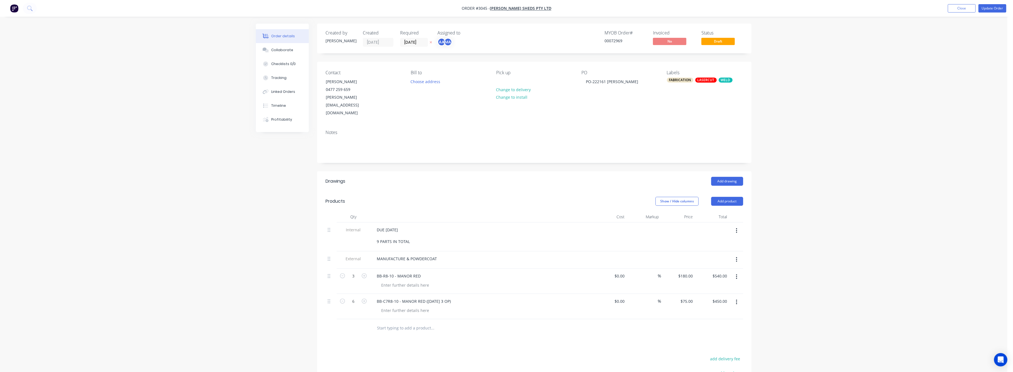
drag, startPoint x: 879, startPoint y: 200, endPoint x: 914, endPoint y: 179, distance: 40.0
click at [886, 195] on div "Order details Collaborate Checklists 0/0 Tracking Linked Orders Timeline Profit…" at bounding box center [503, 240] width 1007 height 480
click at [992, 6] on button "Update Order" at bounding box center [992, 8] width 28 height 8
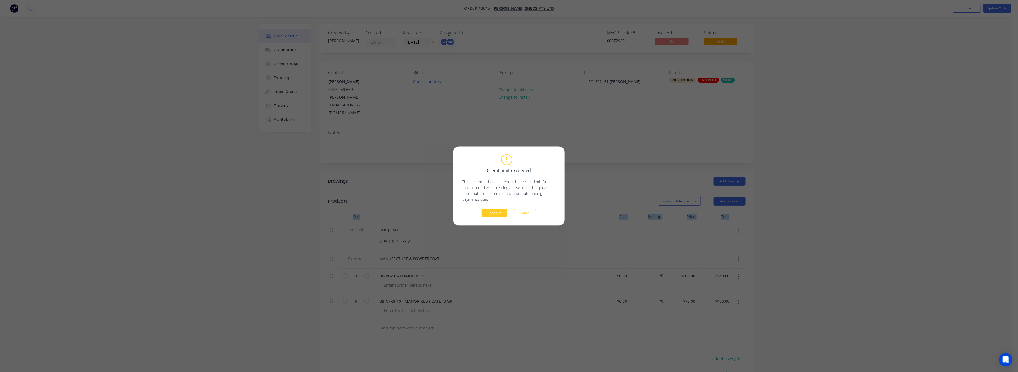
click at [500, 212] on button "Continue" at bounding box center [495, 213] width 26 height 8
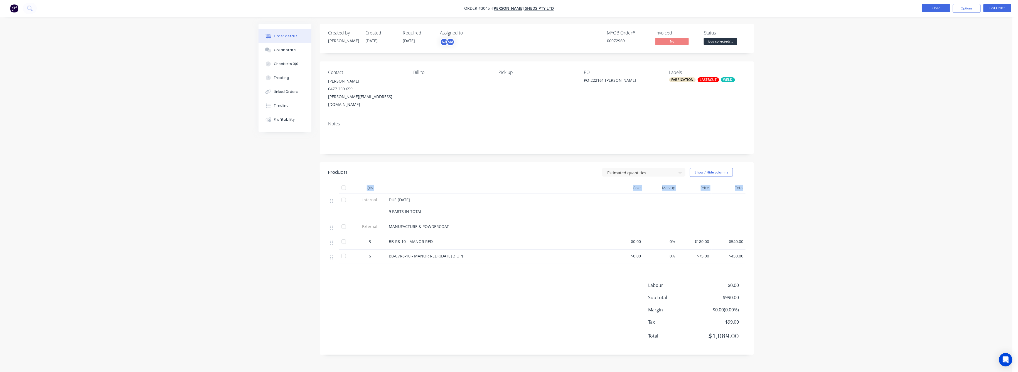
click at [942, 7] on button "Close" at bounding box center [936, 8] width 28 height 8
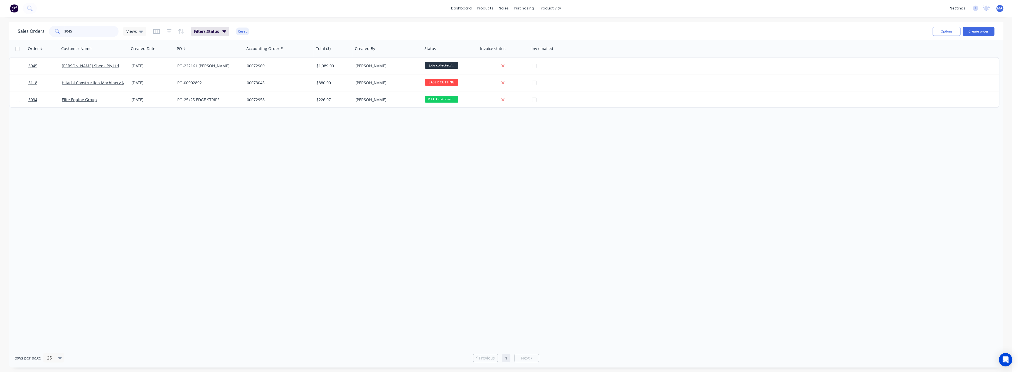
drag, startPoint x: 70, startPoint y: 30, endPoint x: 61, endPoint y: 35, distance: 10.0
click at [60, 32] on div "3045" at bounding box center [84, 31] width 70 height 11
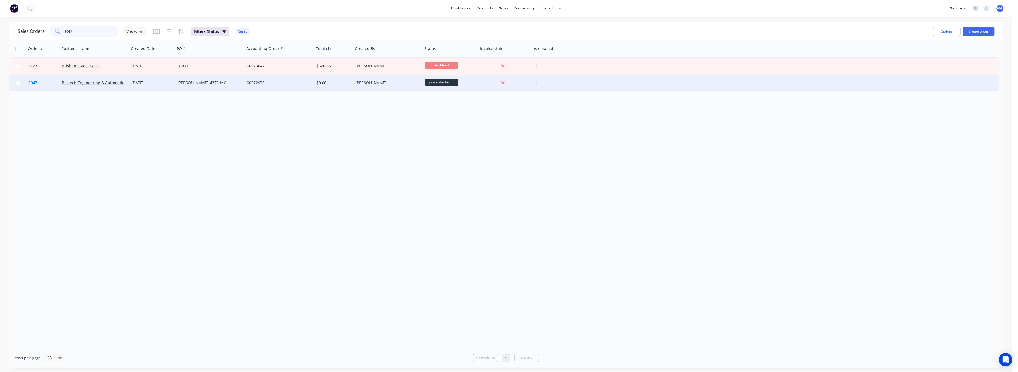
type input "3047"
click at [32, 83] on span "3047" at bounding box center [32, 83] width 9 height 6
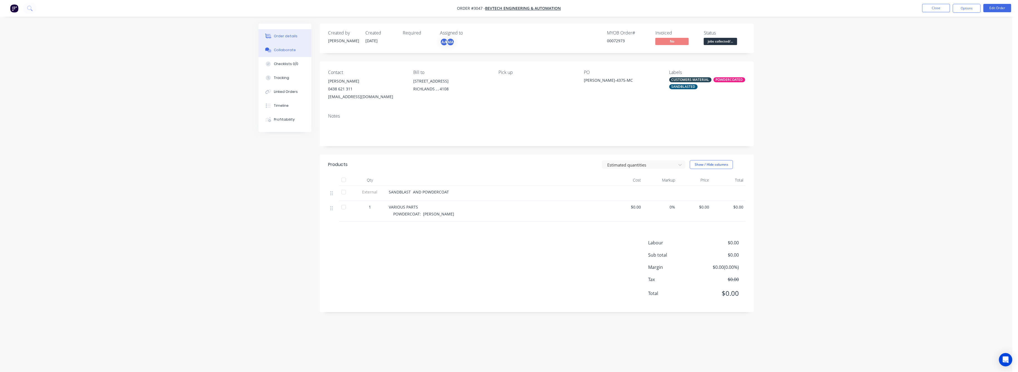
click at [281, 50] on div "Collaborate" at bounding box center [285, 50] width 22 height 5
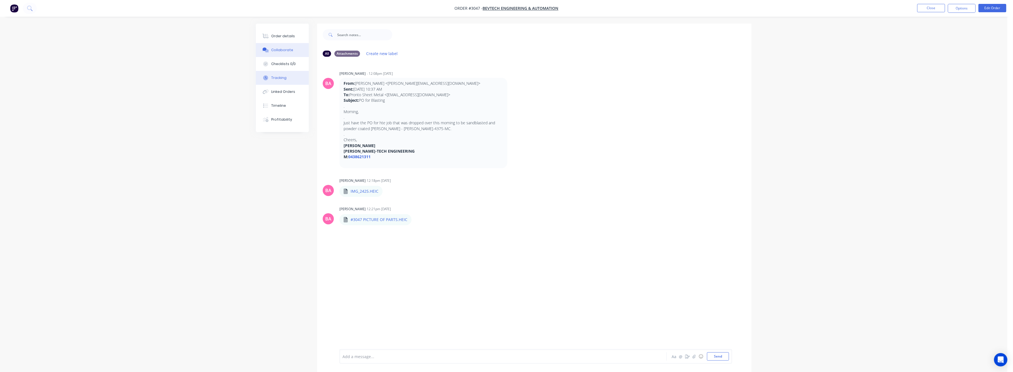
click at [278, 80] on div "Tracking" at bounding box center [278, 77] width 15 height 5
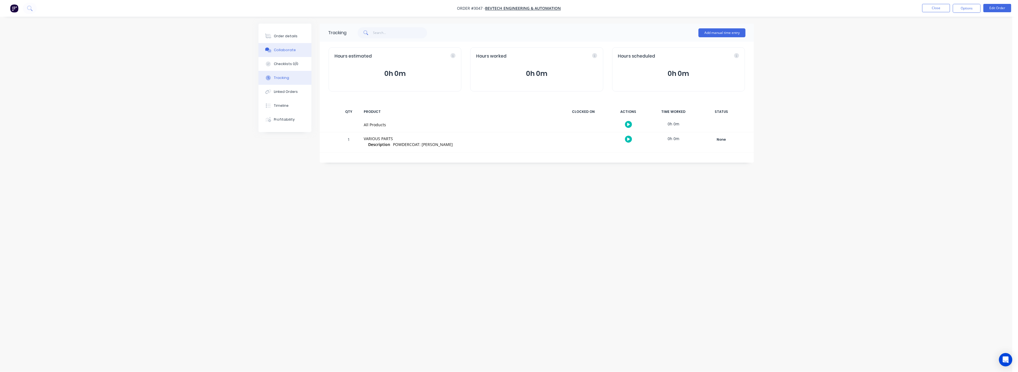
click at [283, 50] on div "Collaborate" at bounding box center [285, 50] width 22 height 5
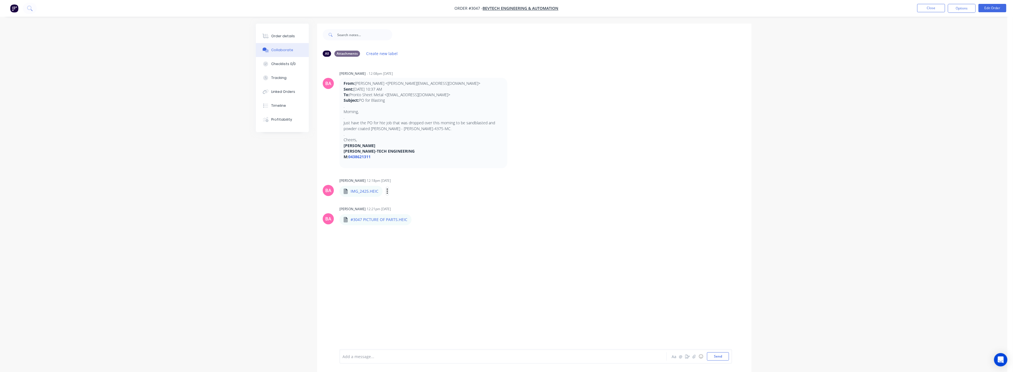
click at [387, 193] on icon "button" at bounding box center [387, 191] width 2 height 6
click at [0, 0] on button "Download" at bounding box center [0, 0] width 0 height 0
click at [416, 220] on button "button" at bounding box center [416, 220] width 2 height 8
click at [430, 237] on button "Download" at bounding box center [452, 234] width 63 height 13
click at [276, 36] on div "Order details" at bounding box center [283, 36] width 24 height 5
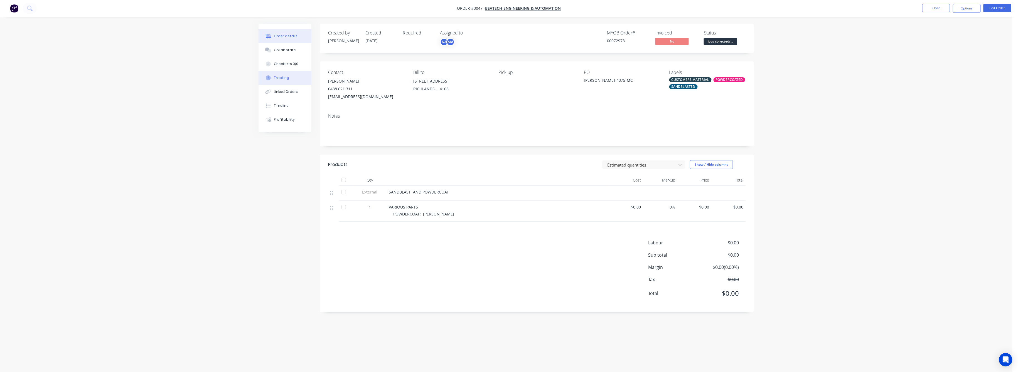
click at [284, 78] on div "Tracking" at bounding box center [281, 77] width 15 height 5
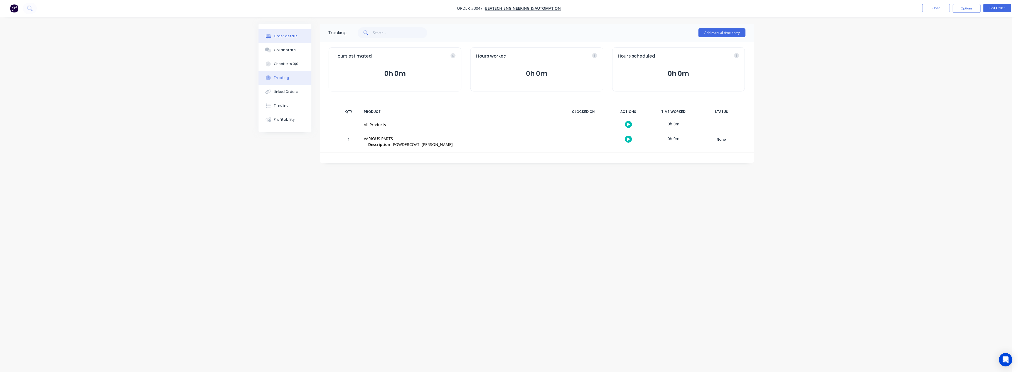
click at [279, 36] on div "Order details" at bounding box center [286, 36] width 24 height 5
